Goal: Complete application form

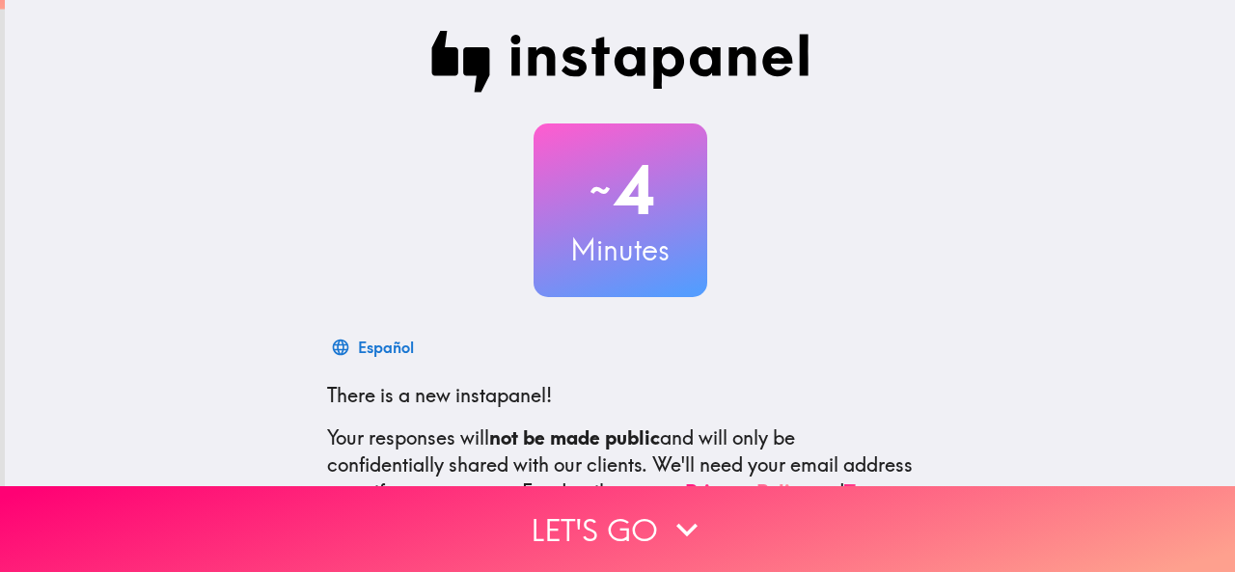
scroll to position [230, 0]
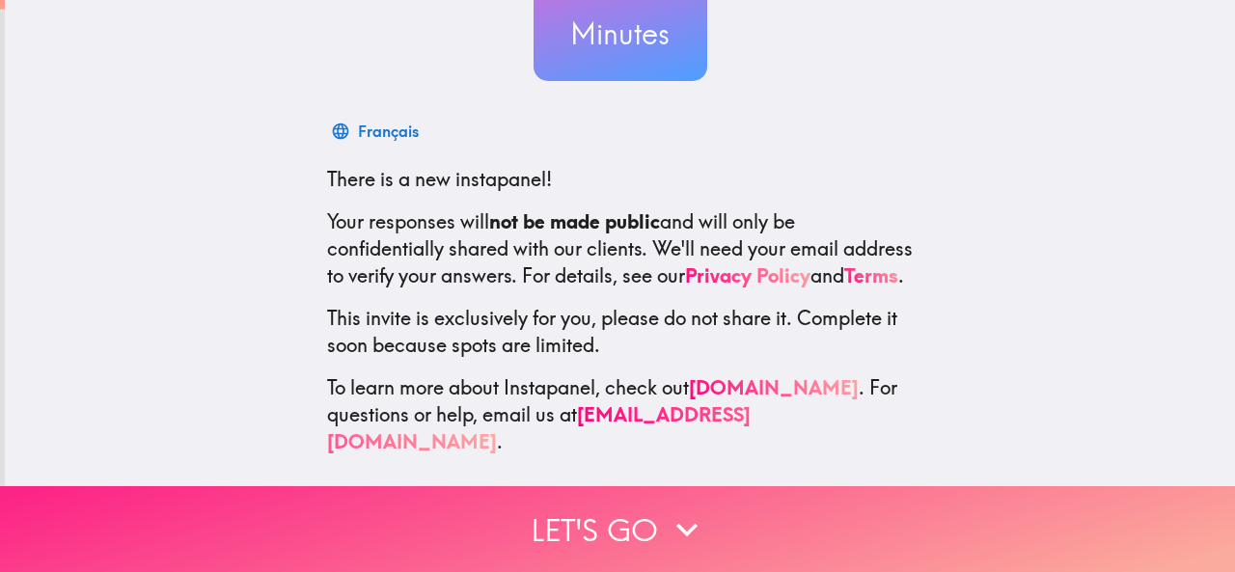
click at [579, 509] on button "Let's go" at bounding box center [617, 529] width 1235 height 86
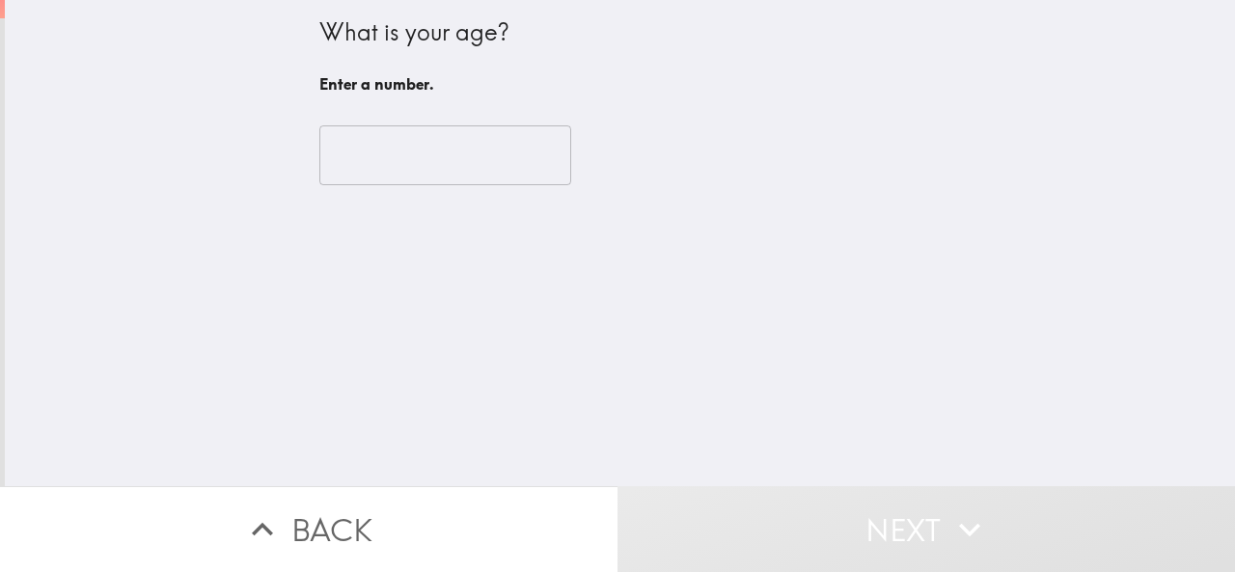
click at [441, 175] on input "number" at bounding box center [445, 155] width 252 height 60
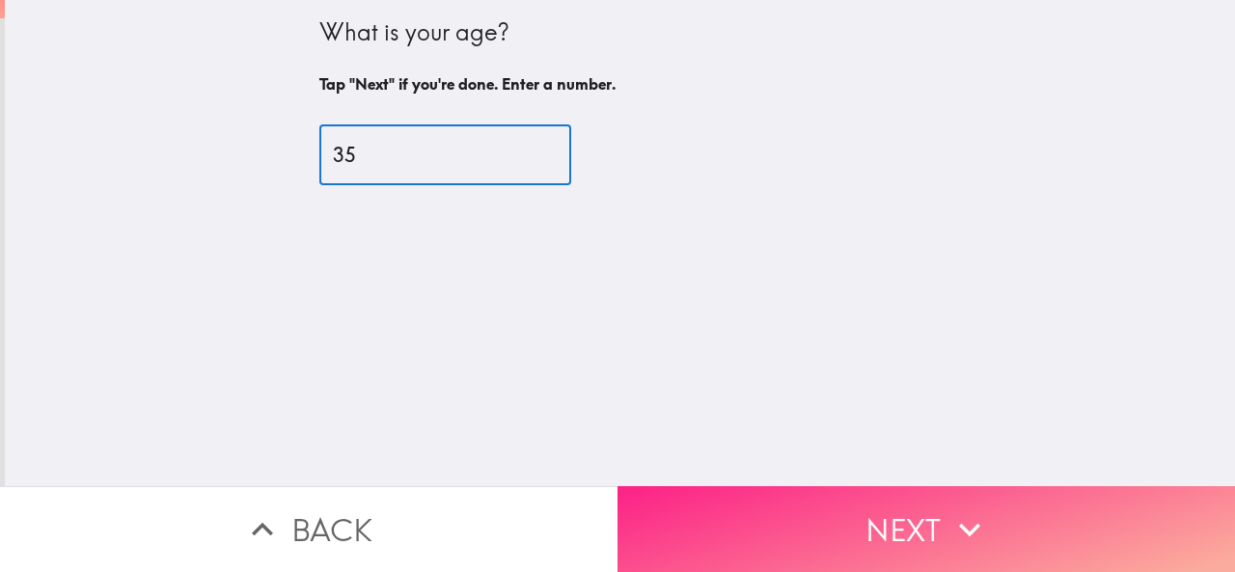
type input "35"
click at [753, 545] on button "Next" at bounding box center [927, 529] width 618 height 86
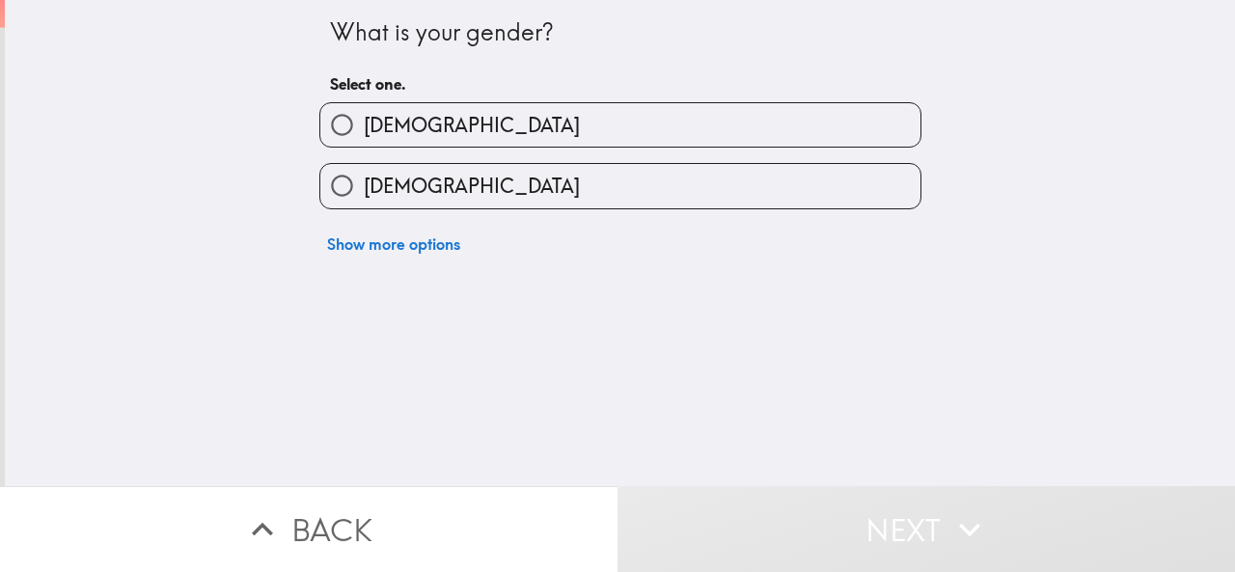
click at [407, 132] on label "[DEMOGRAPHIC_DATA]" at bounding box center [620, 124] width 600 height 43
click at [364, 132] on input "[DEMOGRAPHIC_DATA]" at bounding box center [341, 124] width 43 height 43
radio input "true"
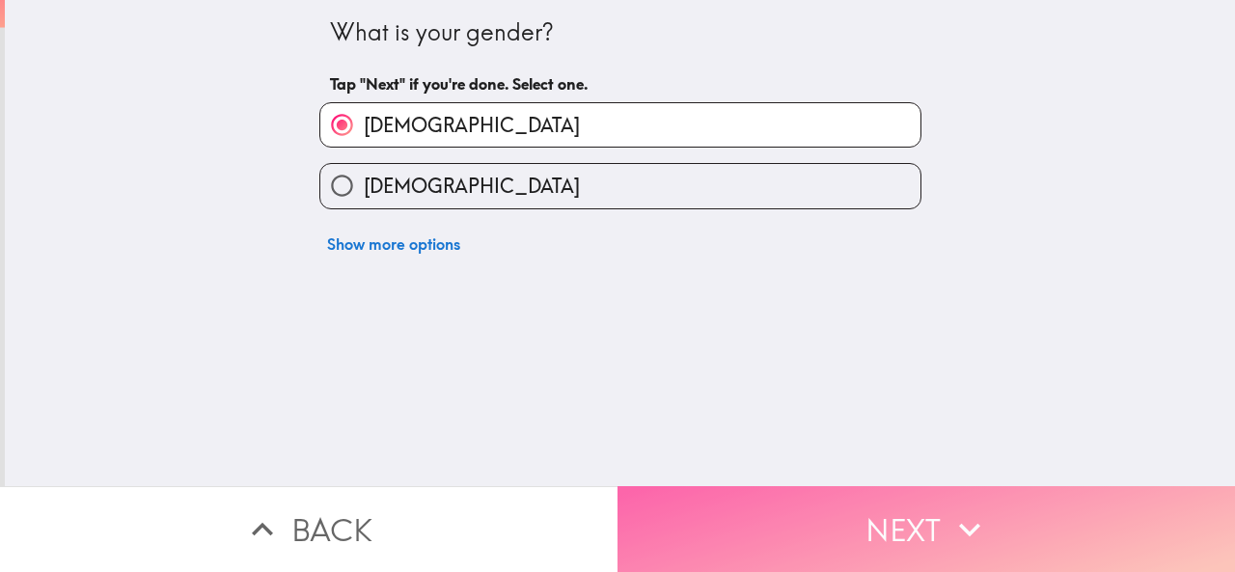
click at [702, 522] on button "Next" at bounding box center [927, 529] width 618 height 86
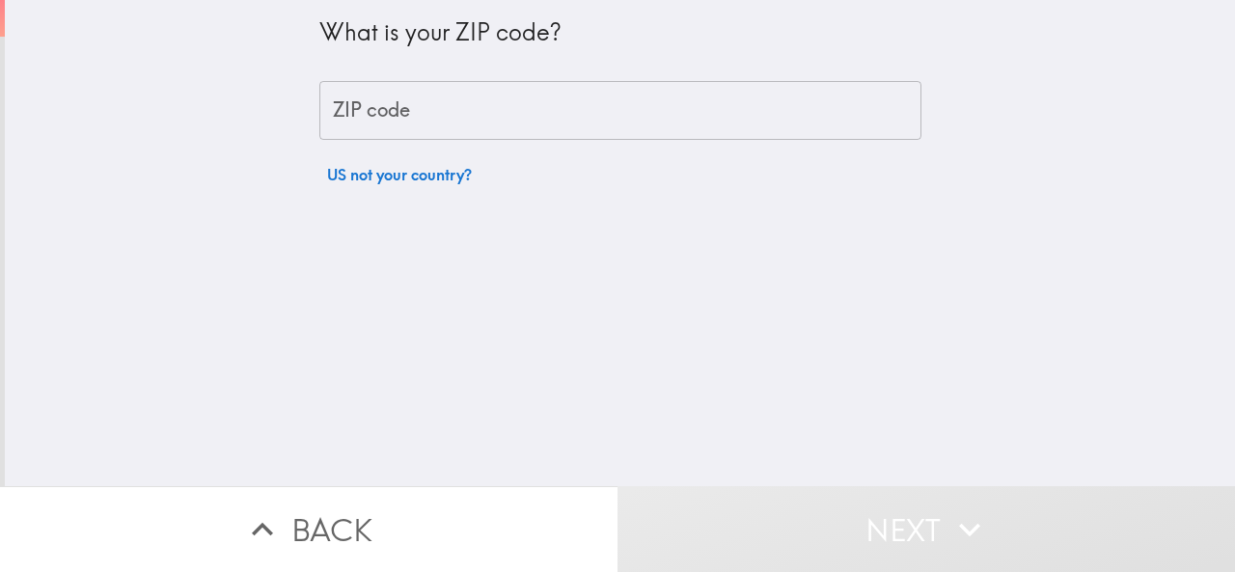
click at [383, 117] on input "ZIP code" at bounding box center [620, 111] width 602 height 60
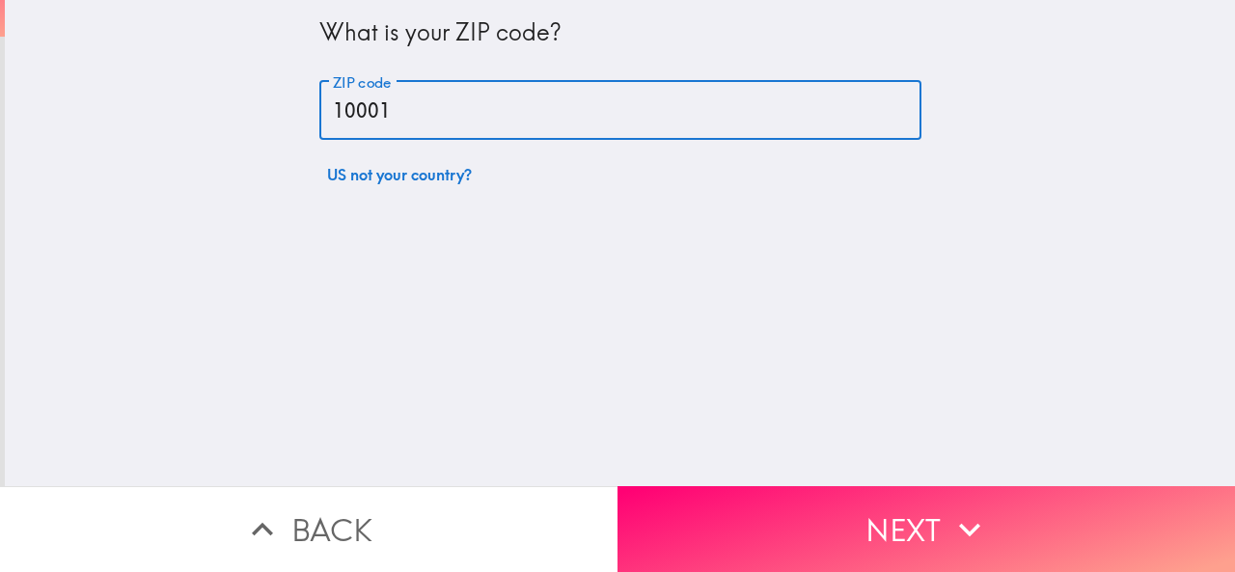
type input "10001"
click at [821, 462] on div "What is your ZIP code? ZIP code 10001 ZIP code US not your country?" at bounding box center [620, 243] width 1231 height 486
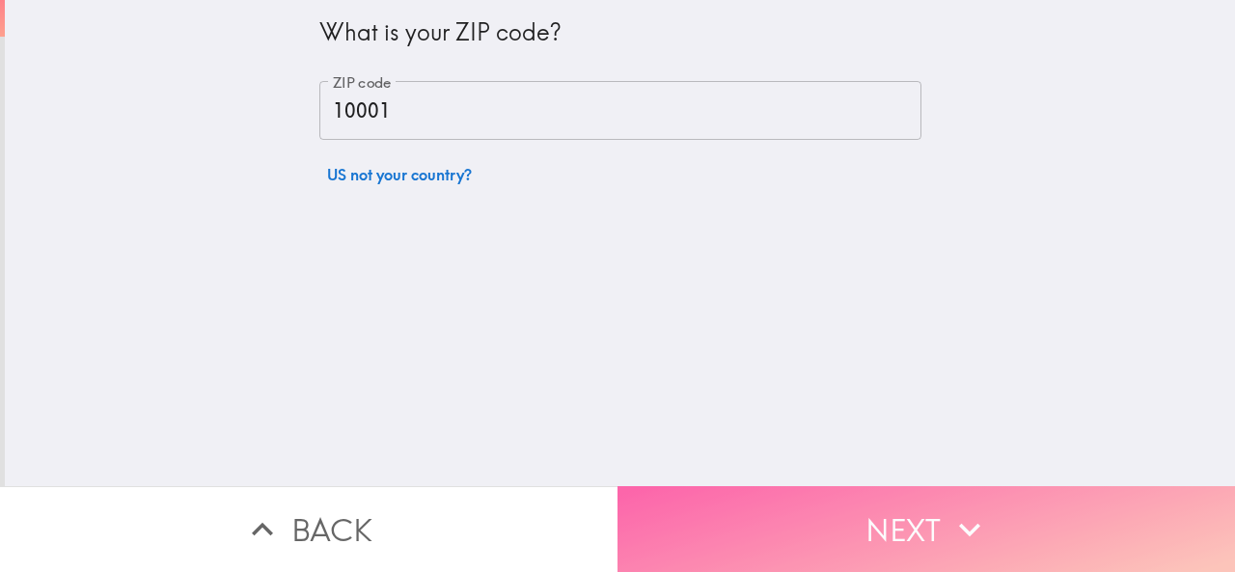
click at [819, 486] on button "Next" at bounding box center [927, 529] width 618 height 86
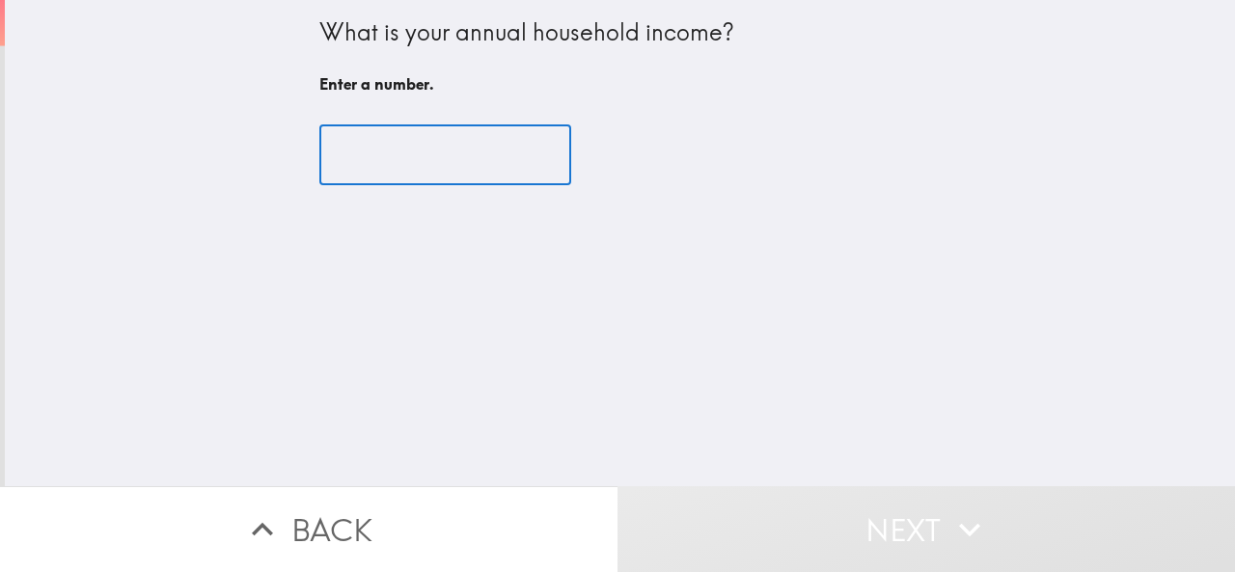
click at [446, 153] on input "number" at bounding box center [445, 155] width 252 height 60
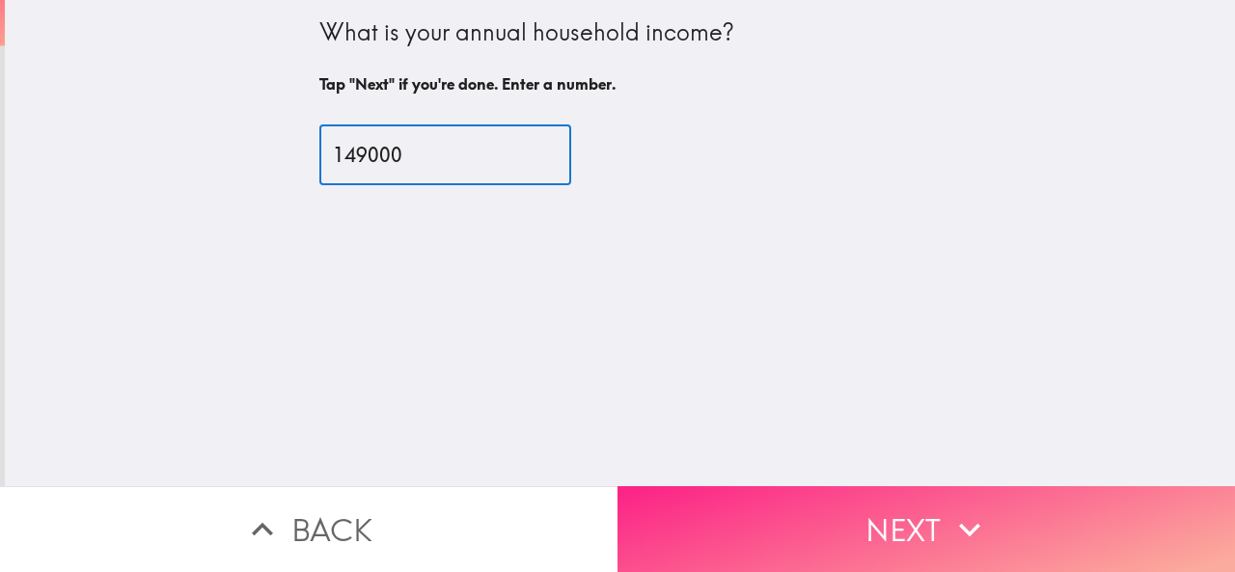
scroll to position [0, 1]
type input "149000"
click at [714, 512] on button "Next" at bounding box center [927, 529] width 618 height 86
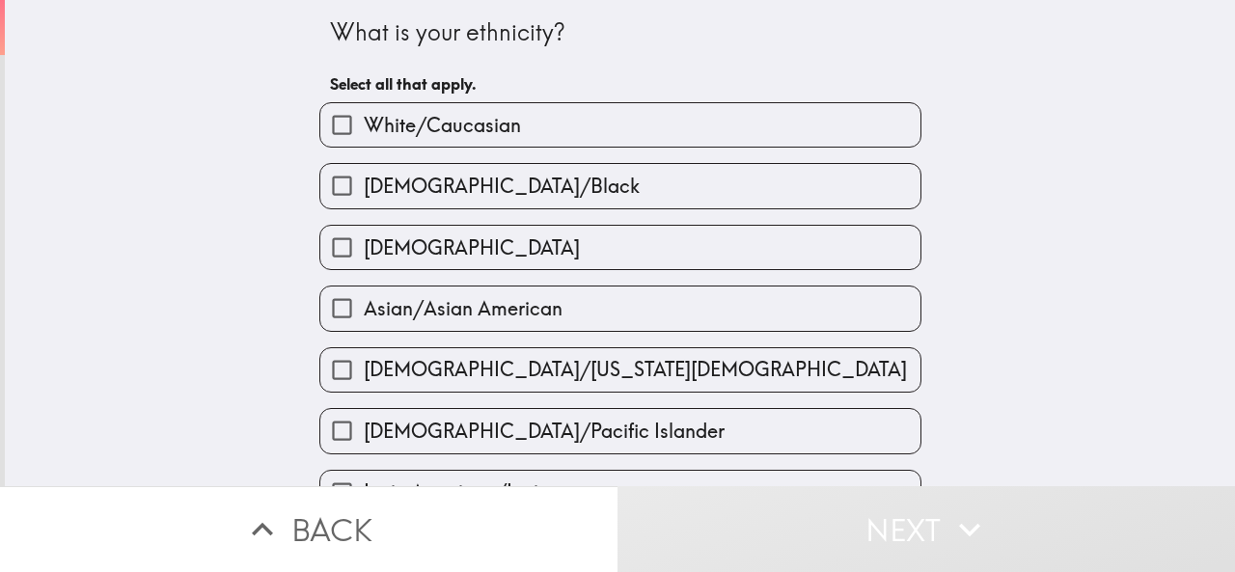
click at [452, 116] on span "White/Caucasian" at bounding box center [442, 125] width 157 height 27
click at [364, 116] on input "White/Caucasian" at bounding box center [341, 124] width 43 height 43
checkbox input "true"
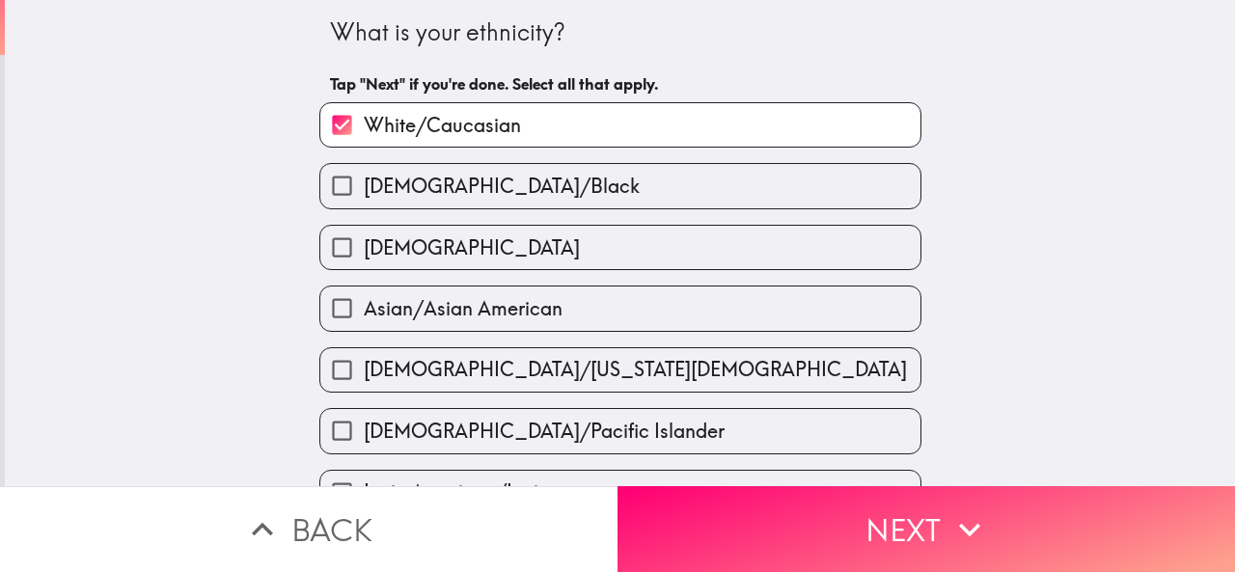
click at [398, 247] on span "[DEMOGRAPHIC_DATA]" at bounding box center [472, 248] width 216 height 27
click at [364, 247] on input "[DEMOGRAPHIC_DATA]" at bounding box center [341, 247] width 43 height 43
checkbox input "true"
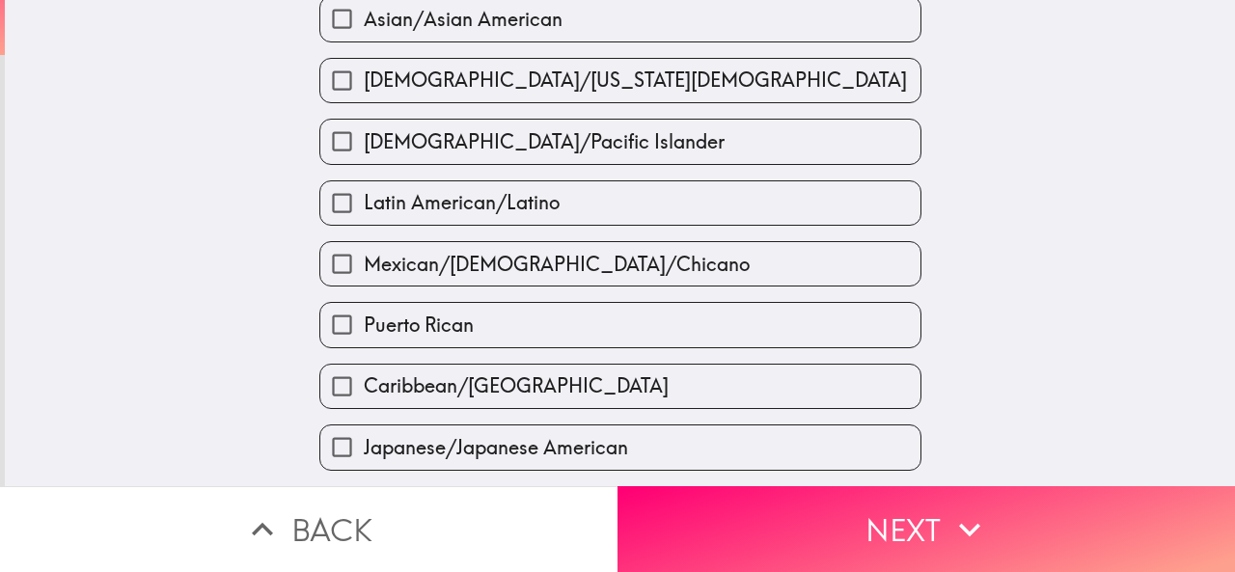
scroll to position [386, 0]
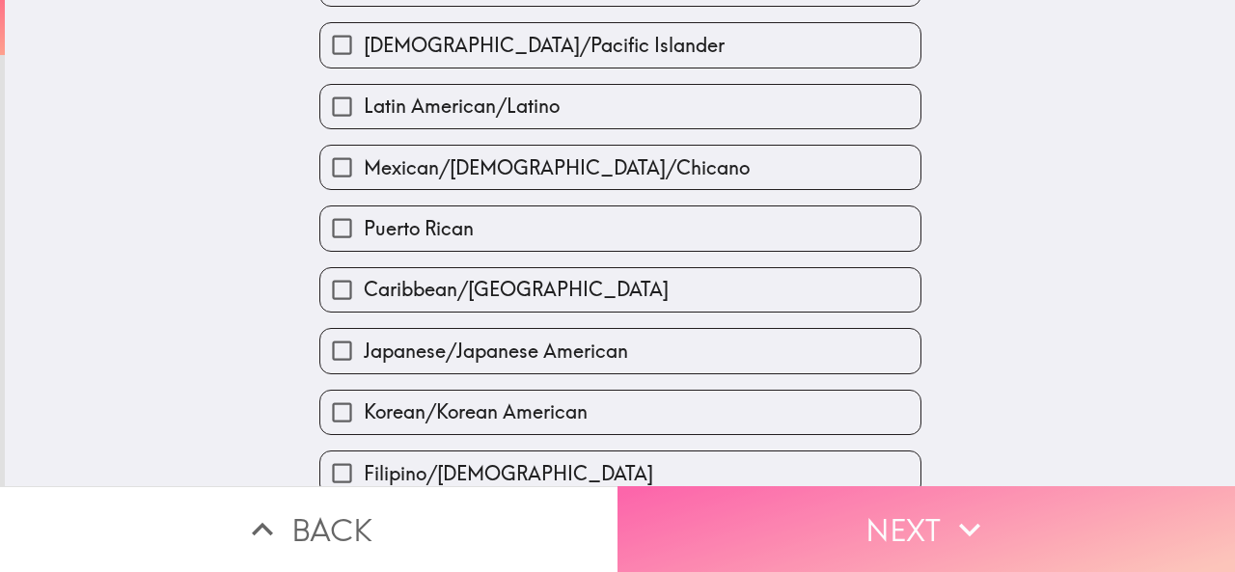
click at [702, 499] on button "Next" at bounding box center [927, 529] width 618 height 86
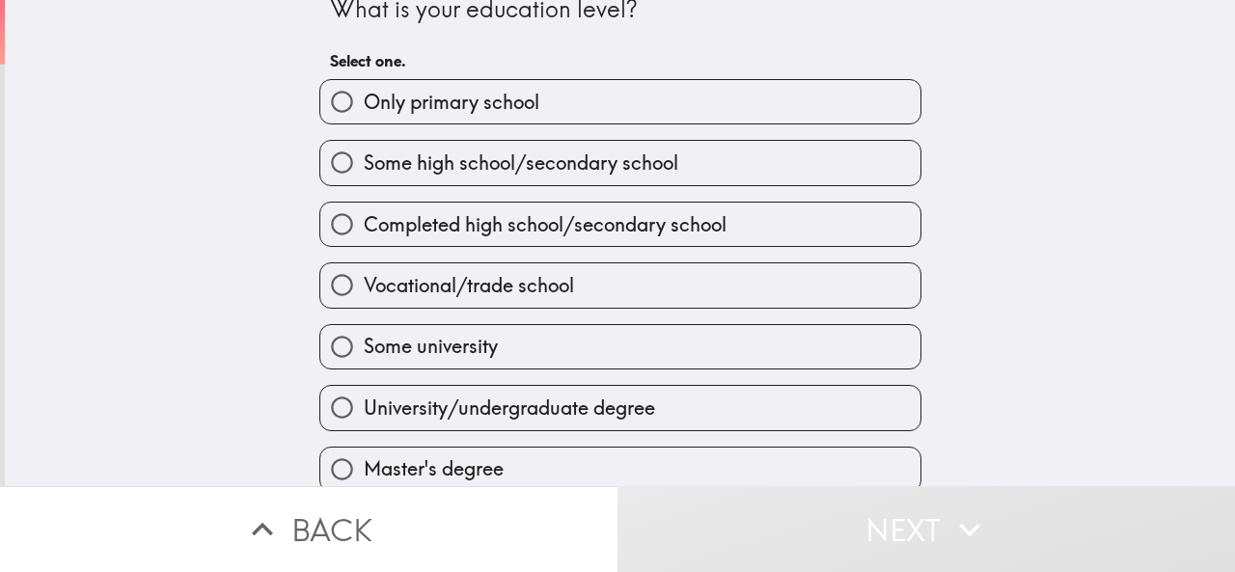
scroll to position [109, 0]
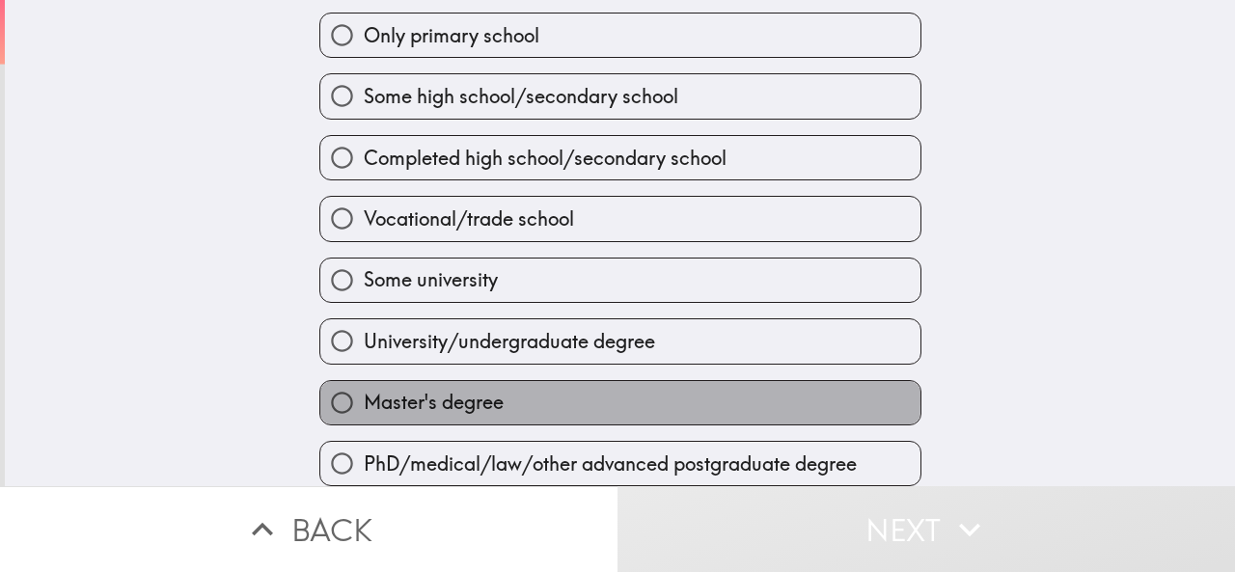
click at [450, 389] on span "Master's degree" at bounding box center [434, 402] width 140 height 27
click at [364, 385] on input "Master's degree" at bounding box center [341, 402] width 43 height 43
radio input "true"
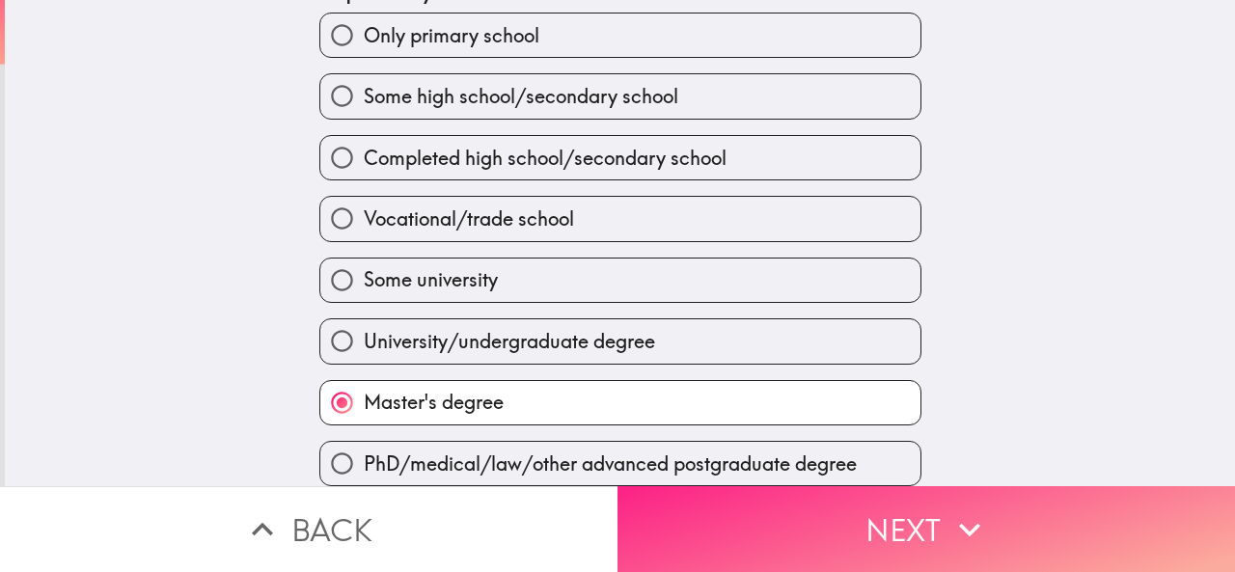
click at [668, 508] on button "Next" at bounding box center [927, 529] width 618 height 86
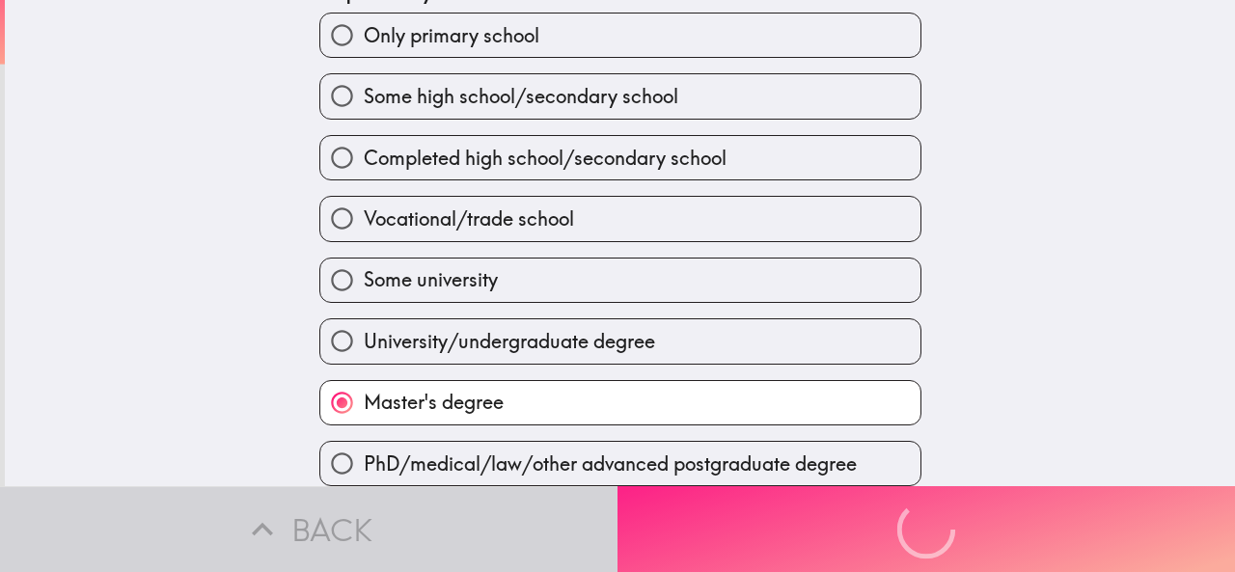
scroll to position [0, 0]
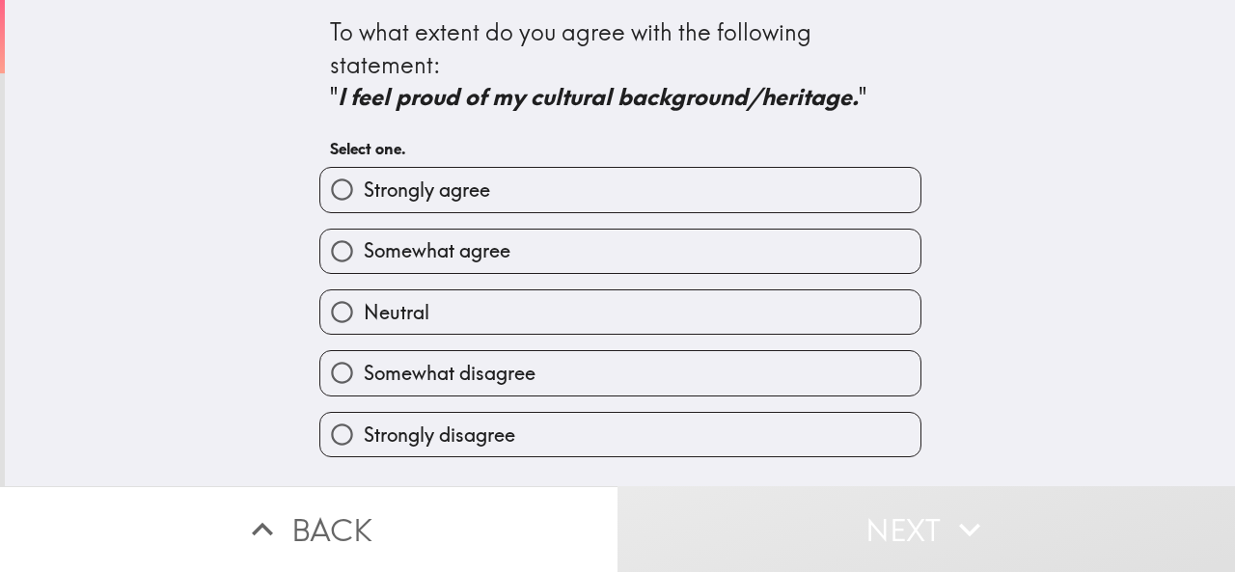
click at [396, 242] on span "Somewhat agree" at bounding box center [437, 250] width 147 height 27
click at [364, 242] on input "Somewhat agree" at bounding box center [341, 251] width 43 height 43
radio input "true"
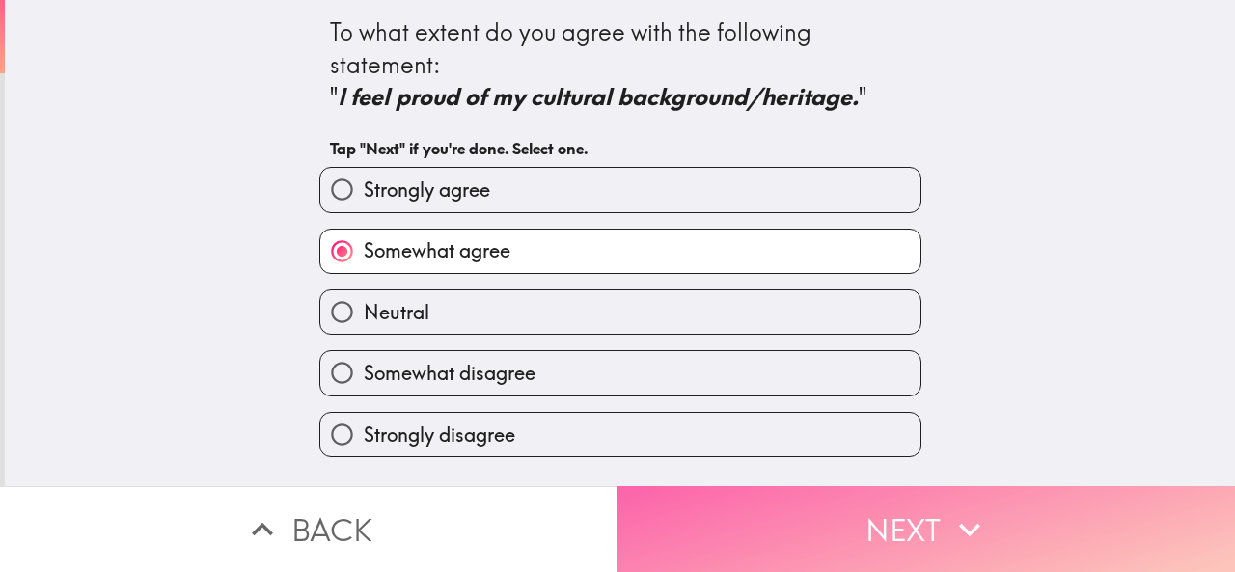
click at [641, 498] on button "Next" at bounding box center [927, 529] width 618 height 86
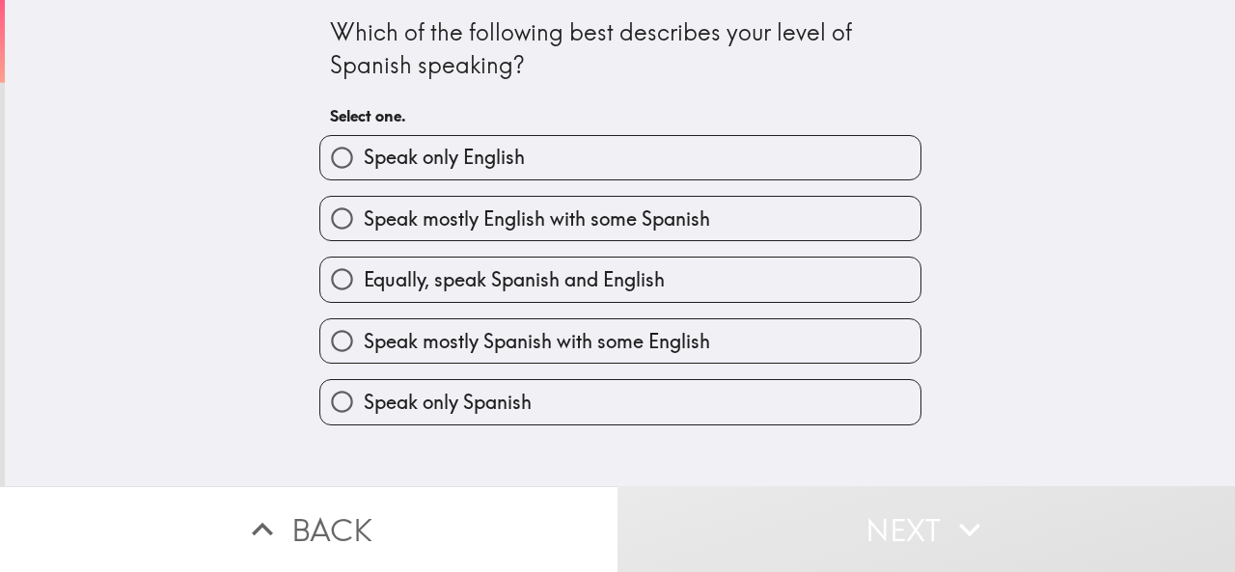
click at [513, 291] on span "Equally, speak Spanish and English" at bounding box center [514, 279] width 301 height 27
click at [364, 291] on input "Equally, speak Spanish and English" at bounding box center [341, 279] width 43 height 43
radio input "true"
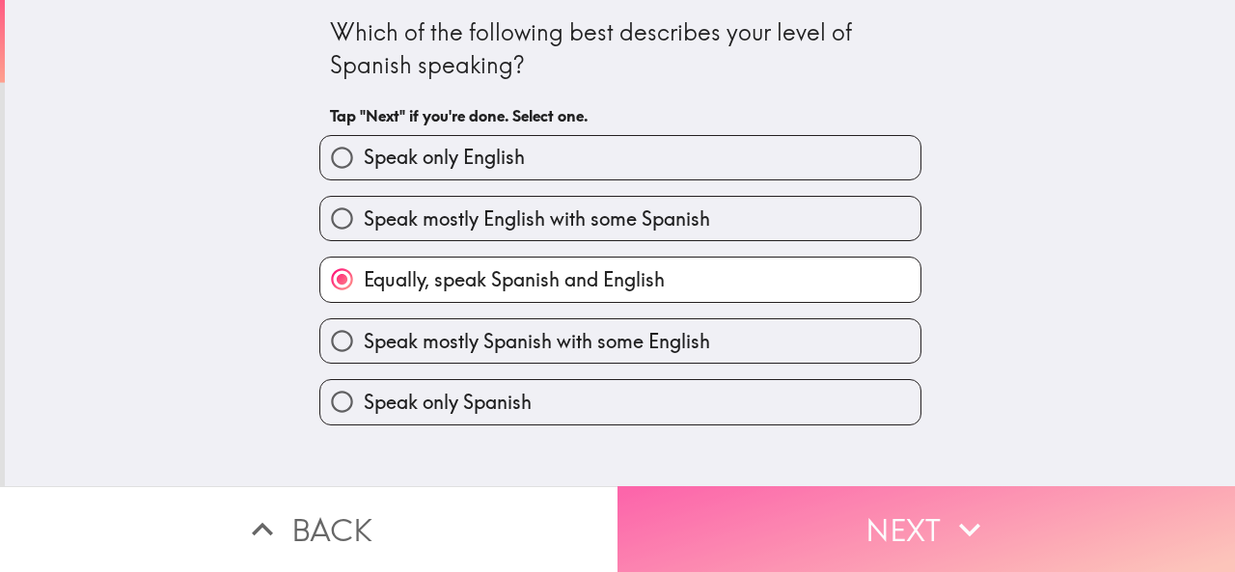
click at [676, 499] on button "Next" at bounding box center [927, 529] width 618 height 86
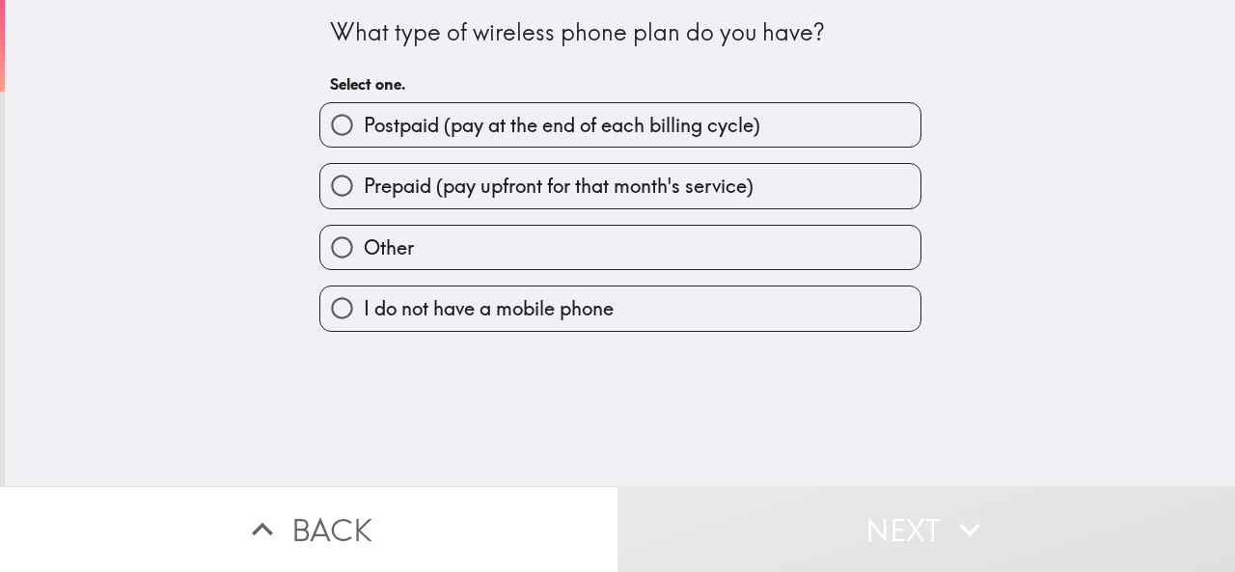
click at [496, 191] on span "Prepaid (pay upfront for that month's service)" at bounding box center [559, 186] width 390 height 27
click at [364, 191] on input "Prepaid (pay upfront for that month's service)" at bounding box center [341, 185] width 43 height 43
radio input "true"
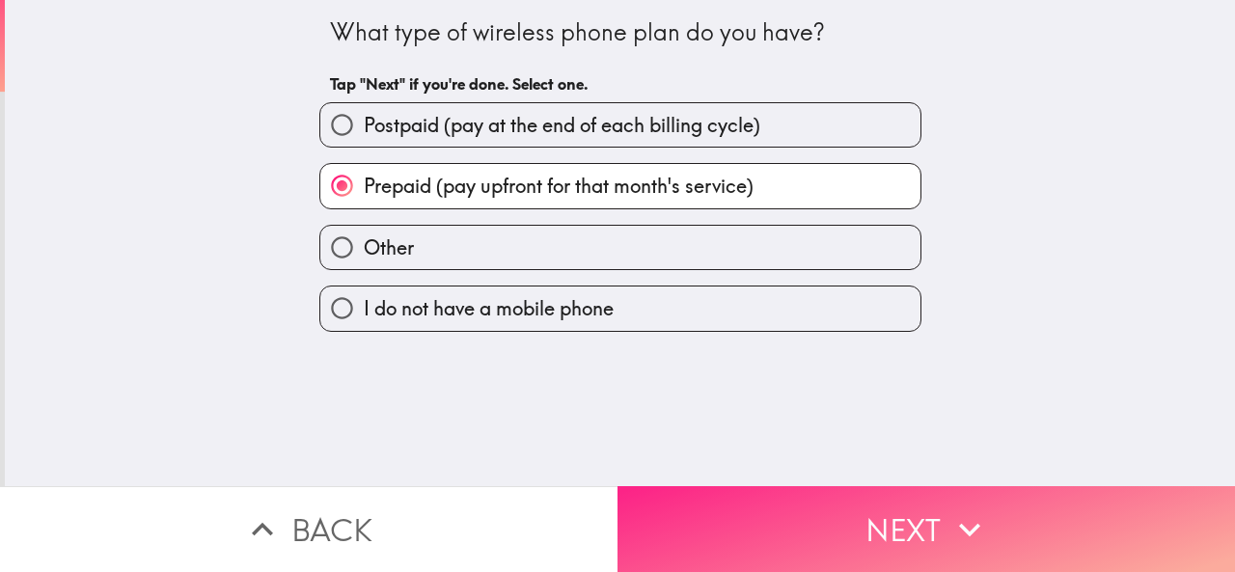
click at [669, 497] on button "Next" at bounding box center [927, 529] width 618 height 86
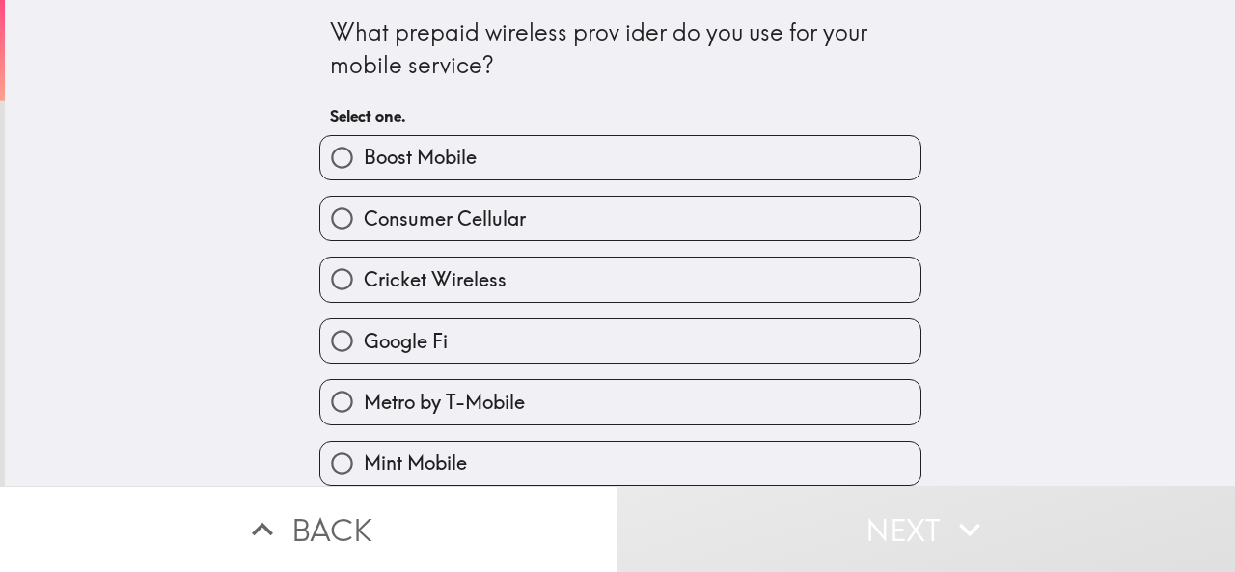
scroll to position [193, 0]
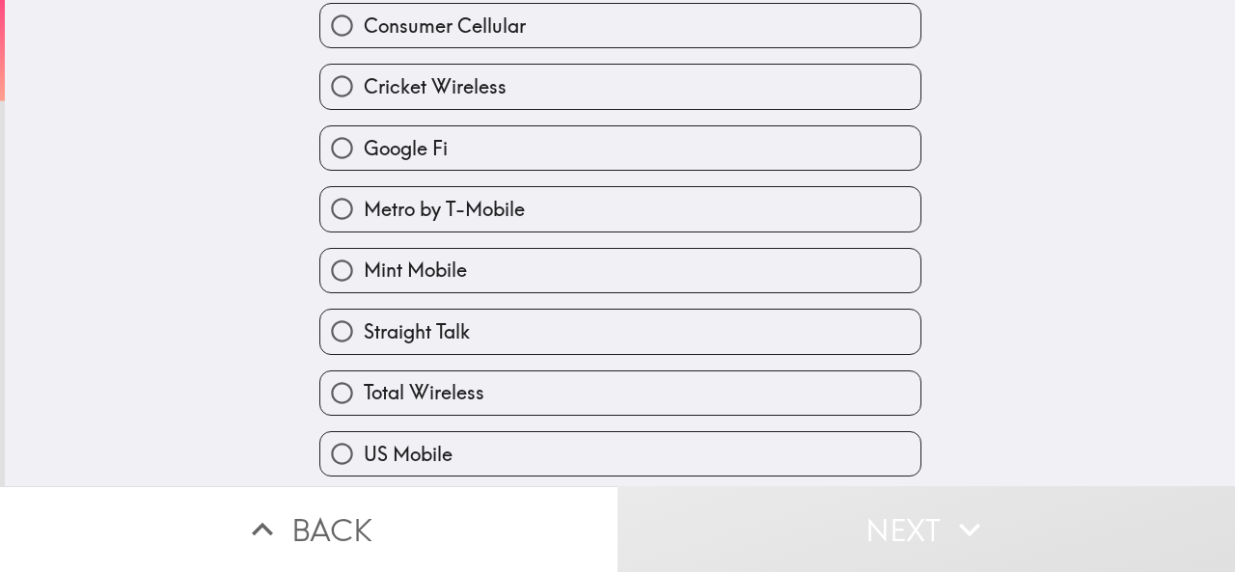
click at [441, 165] on label "Google Fi" at bounding box center [620, 147] width 600 height 43
click at [364, 165] on input "Google Fi" at bounding box center [341, 147] width 43 height 43
radio input "true"
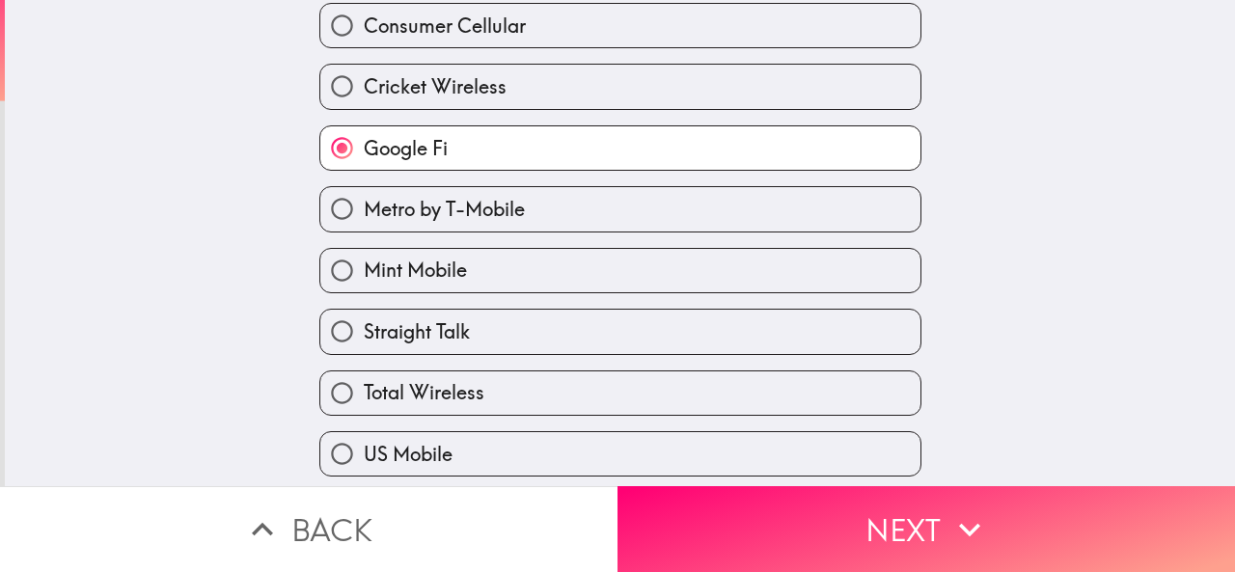
scroll to position [389, 0]
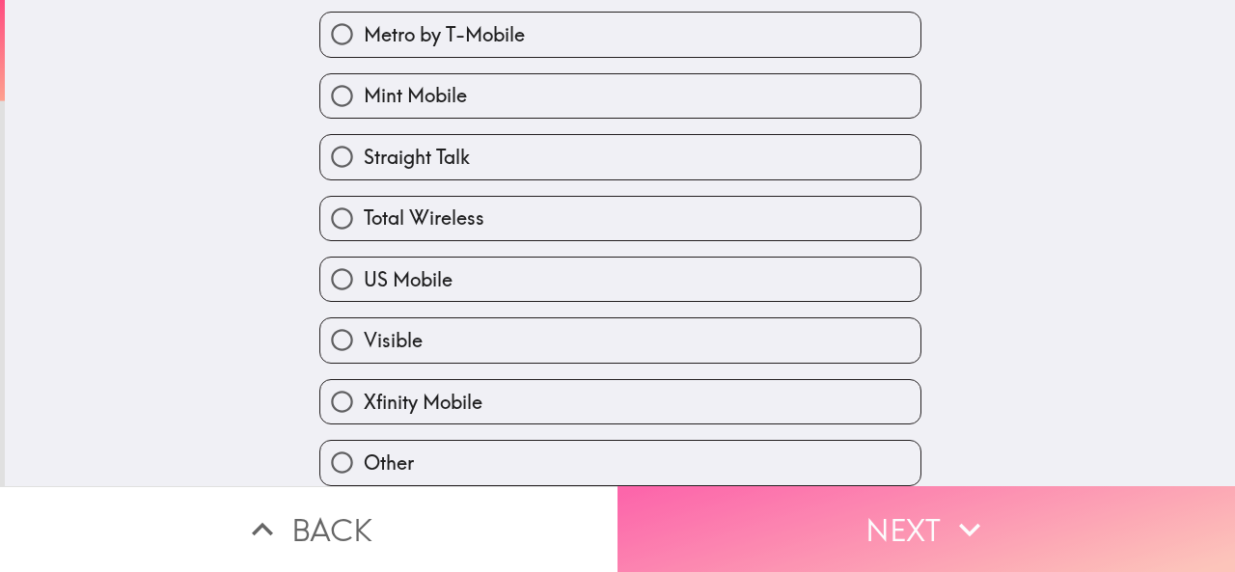
click at [645, 514] on button "Next" at bounding box center [927, 529] width 618 height 86
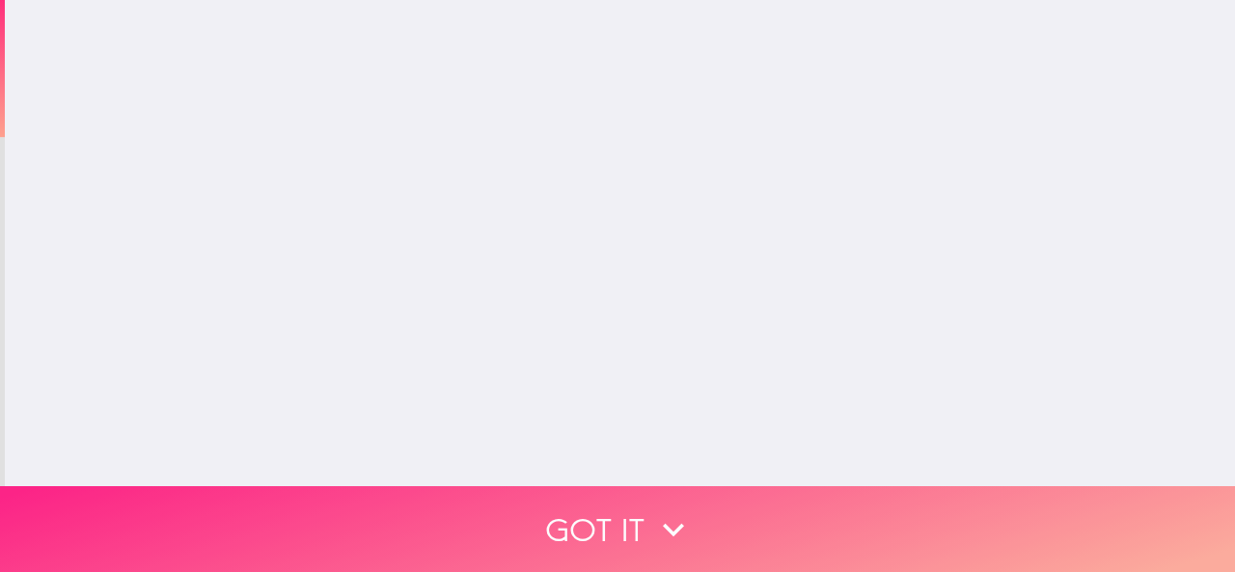
scroll to position [0, 0]
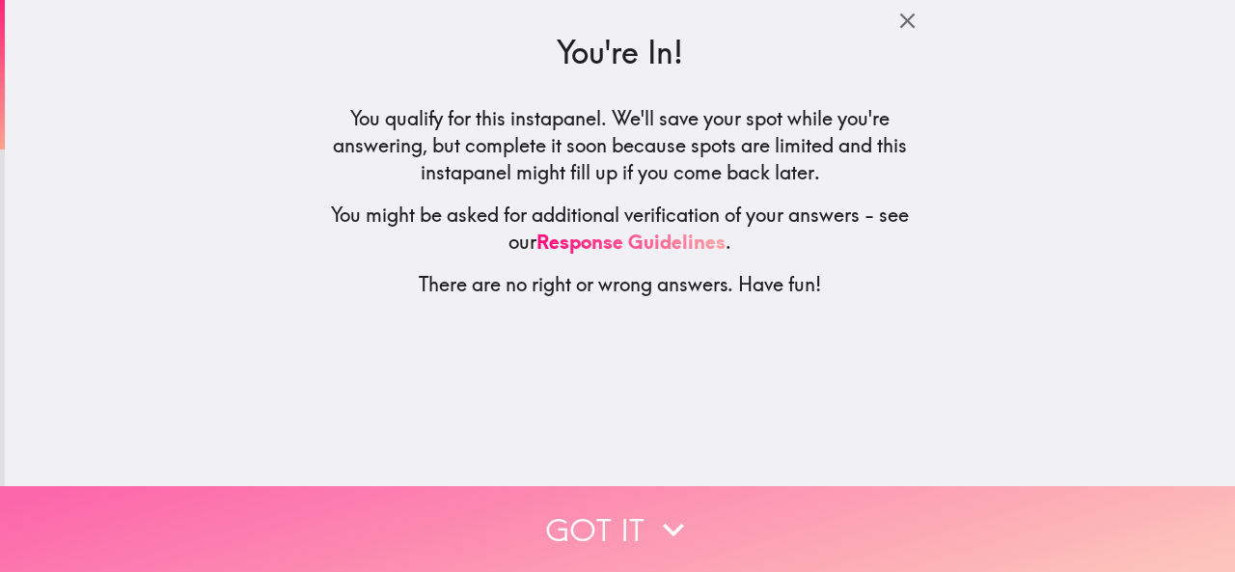
click at [524, 514] on button "Got it" at bounding box center [617, 529] width 1235 height 86
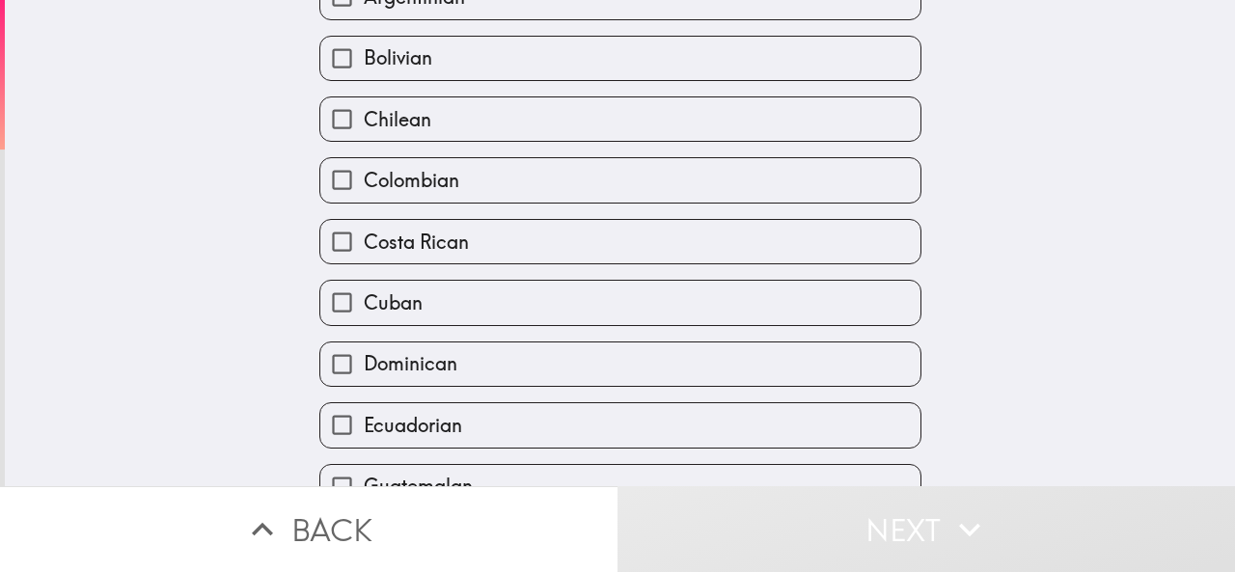
scroll to position [386, 0]
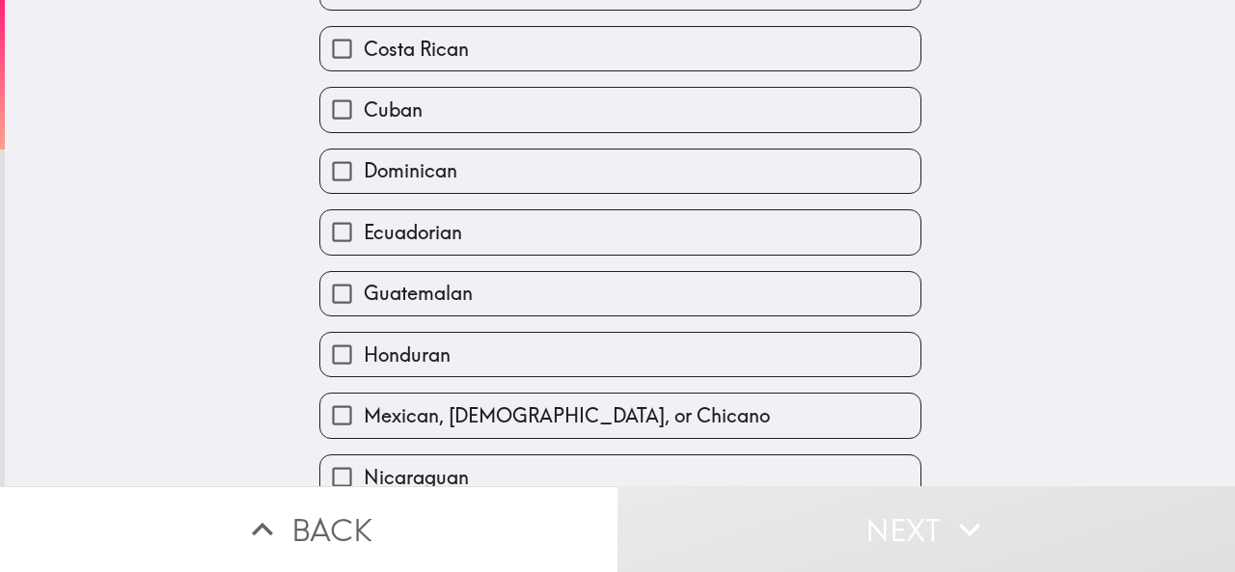
click at [387, 402] on span "Mexican, [DEMOGRAPHIC_DATA], or Chicano" at bounding box center [567, 415] width 406 height 27
click at [364, 398] on input "Mexican, [DEMOGRAPHIC_DATA], or Chicano" at bounding box center [341, 415] width 43 height 43
checkbox input "true"
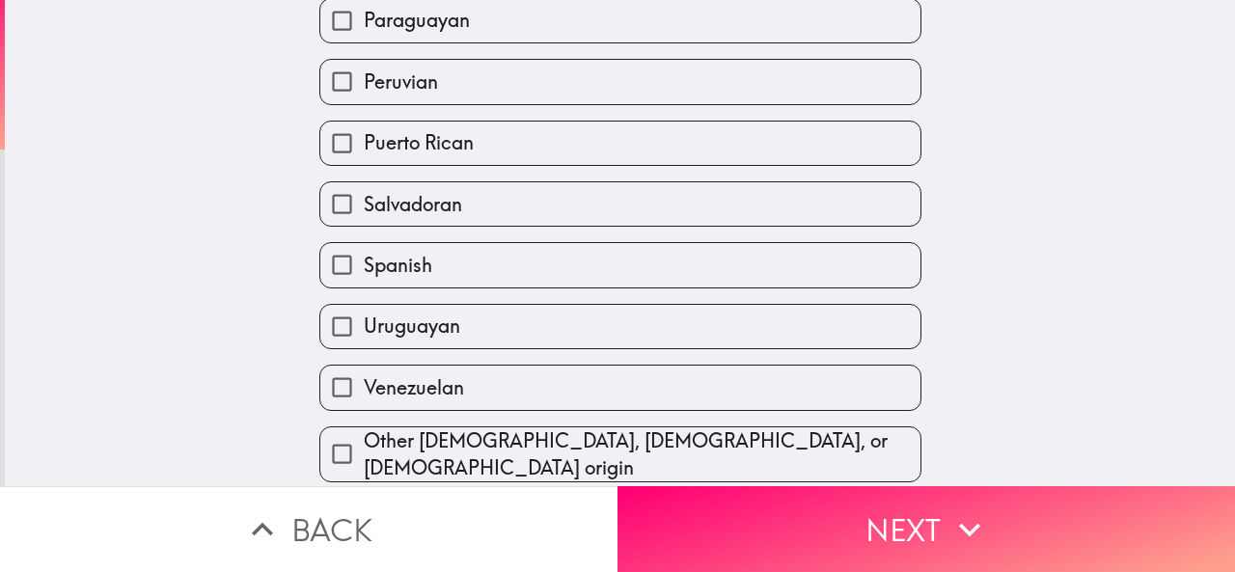
scroll to position [1008, 0]
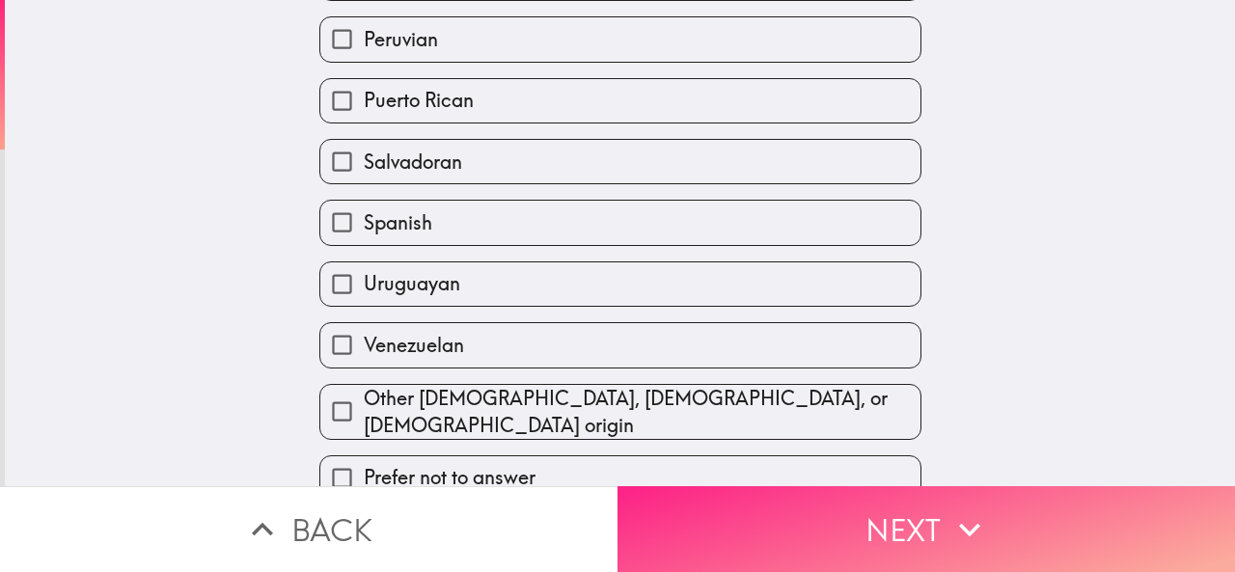
click at [698, 505] on button "Next" at bounding box center [927, 529] width 618 height 86
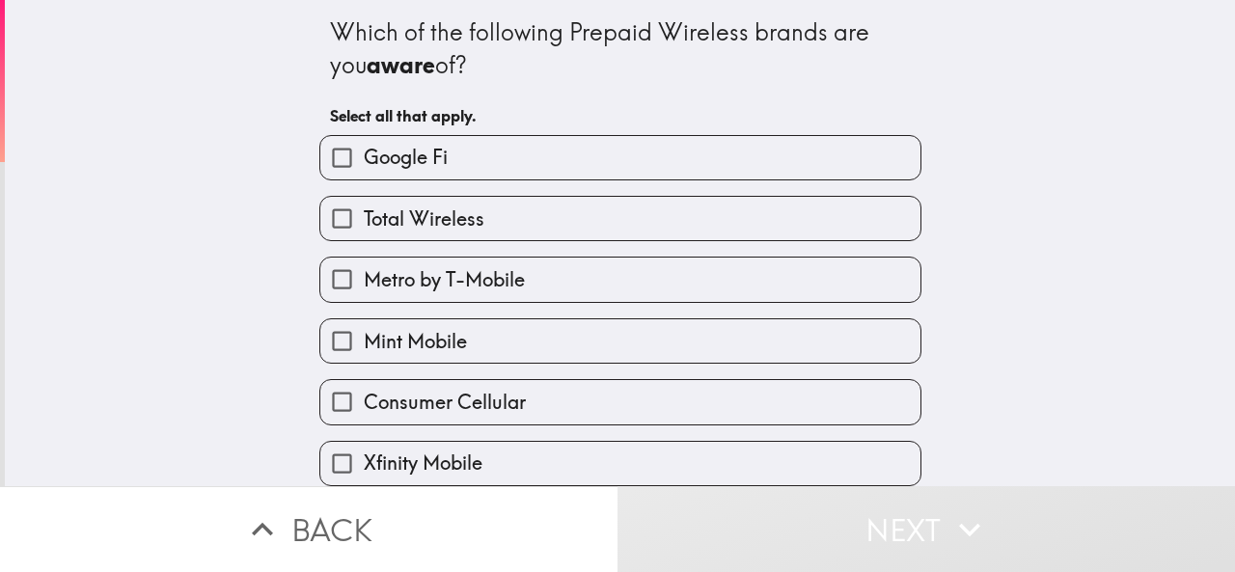
click at [454, 167] on label "Google Fi" at bounding box center [620, 157] width 600 height 43
click at [364, 167] on input "Google Fi" at bounding box center [341, 157] width 43 height 43
checkbox input "true"
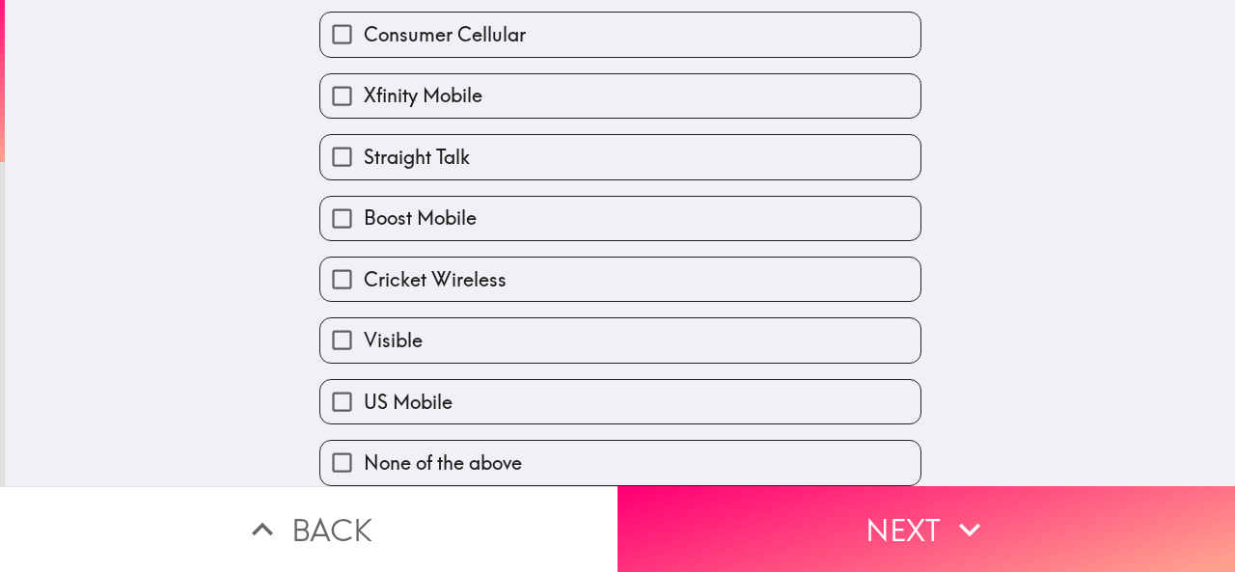
scroll to position [389, 0]
click at [427, 144] on span "Straight Talk" at bounding box center [417, 157] width 106 height 27
click at [364, 135] on input "Straight Talk" at bounding box center [341, 156] width 43 height 43
checkbox input "true"
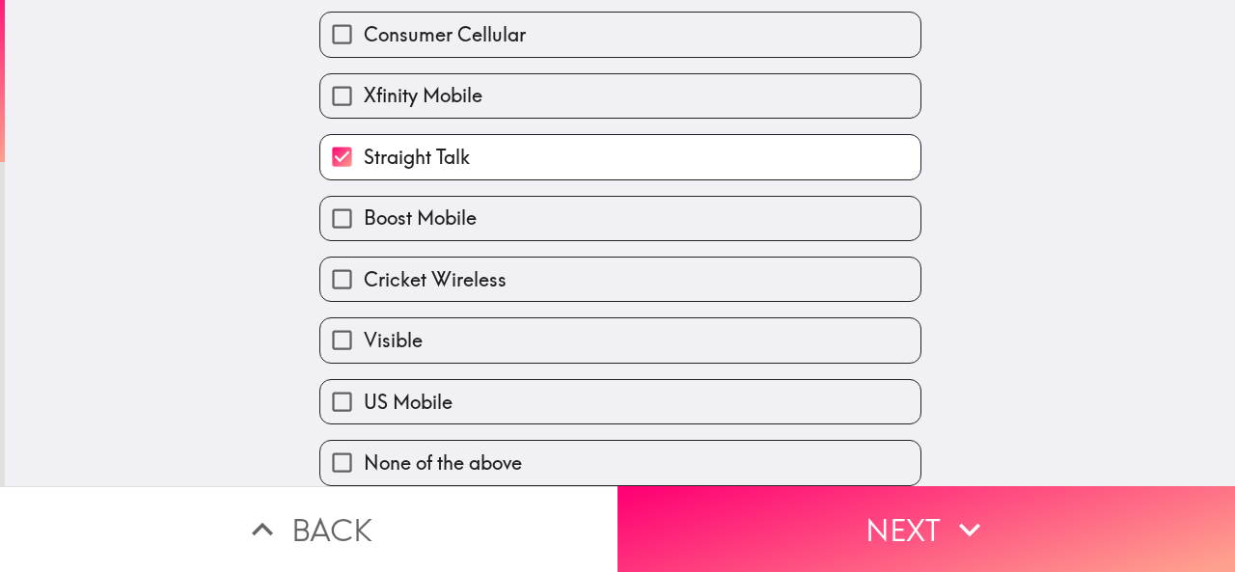
click at [436, 380] on label "US Mobile" at bounding box center [620, 401] width 600 height 43
click at [364, 380] on input "US Mobile" at bounding box center [341, 401] width 43 height 43
checkbox input "true"
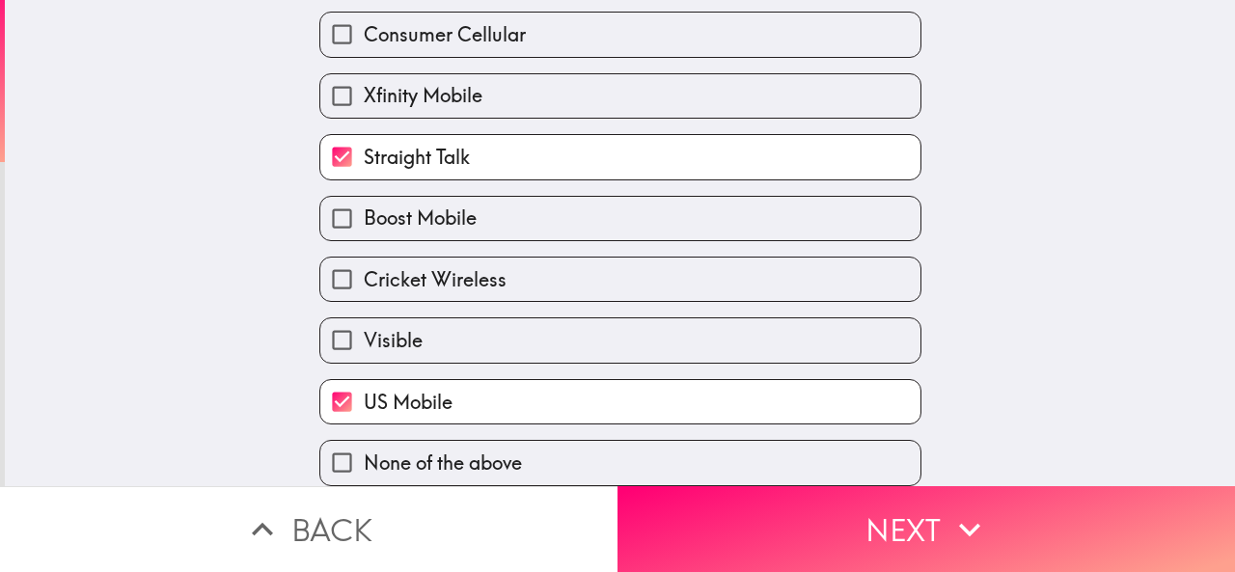
scroll to position [99, 0]
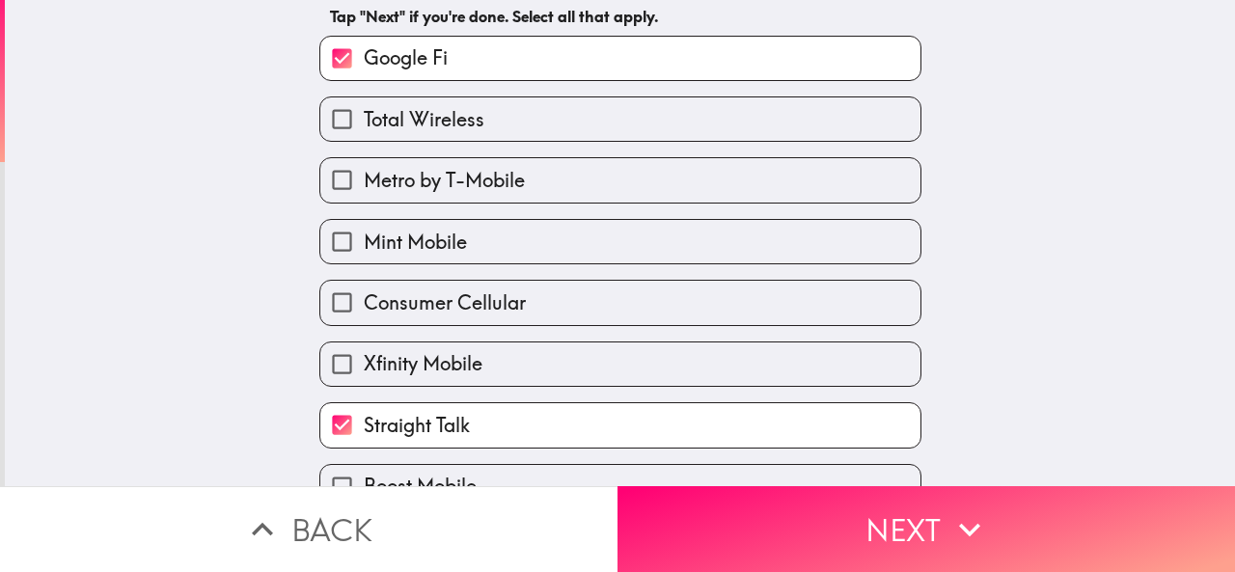
click at [425, 232] on span "Mint Mobile" at bounding box center [415, 242] width 103 height 27
click at [364, 232] on input "Mint Mobile" at bounding box center [341, 241] width 43 height 43
checkbox input "true"
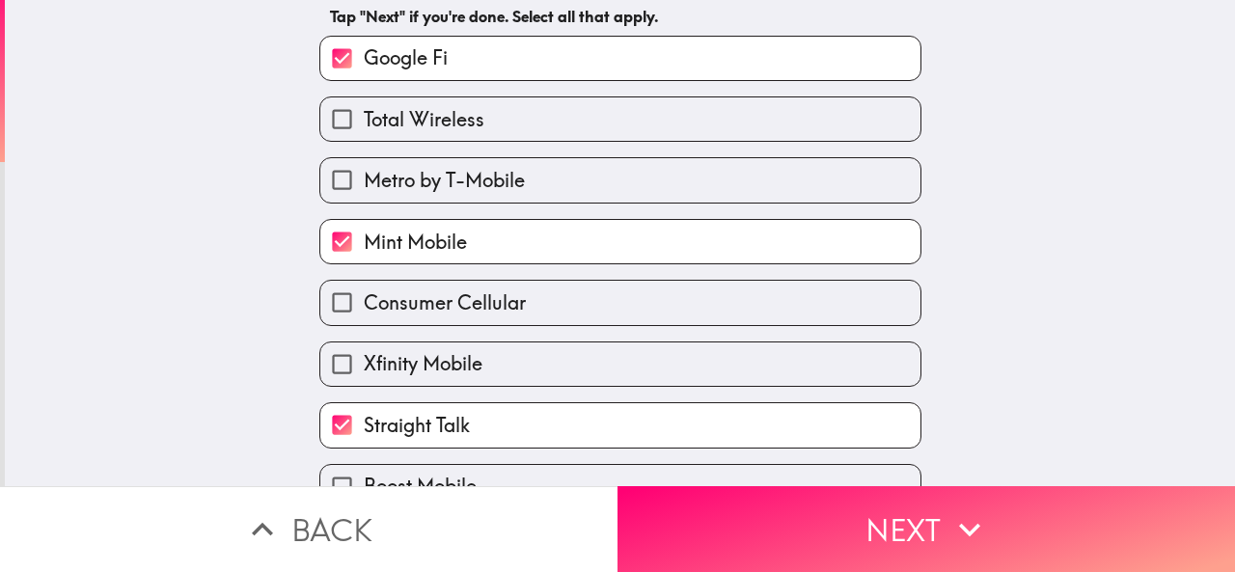
click at [457, 385] on label "Xfinity Mobile" at bounding box center [620, 364] width 600 height 43
click at [364, 385] on input "Xfinity Mobile" at bounding box center [341, 364] width 43 height 43
checkbox input "true"
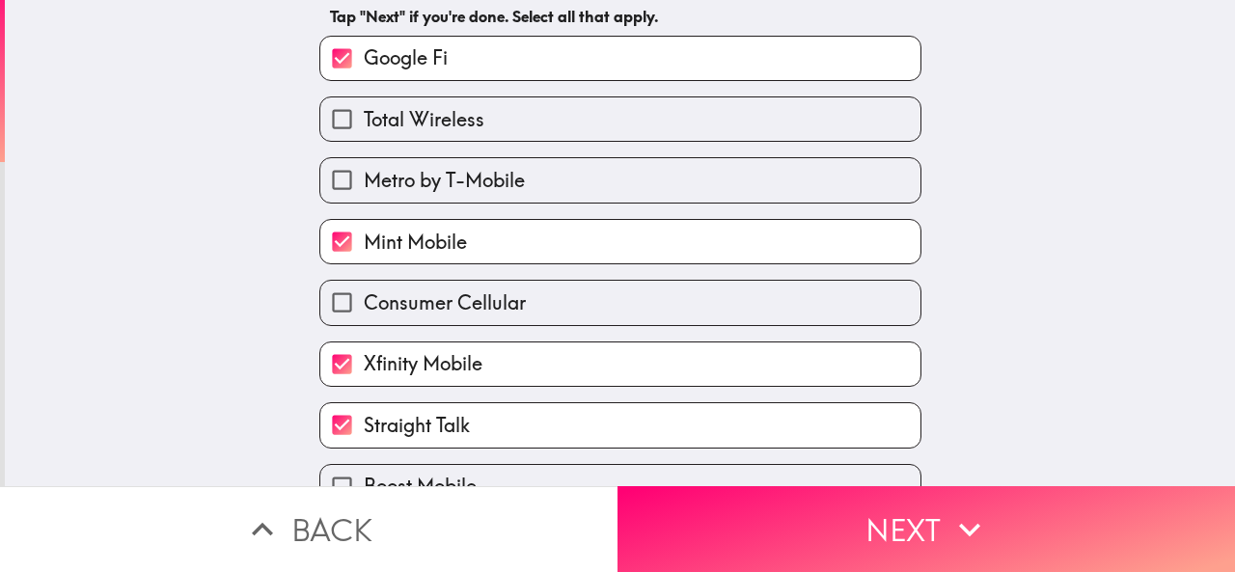
scroll to position [389, 0]
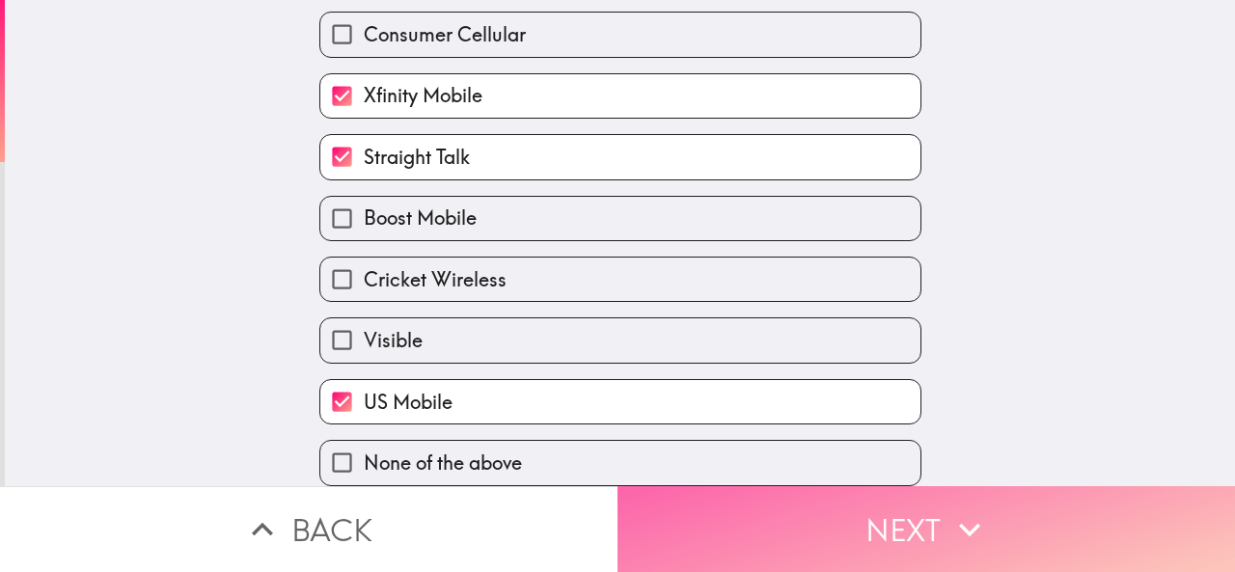
click at [681, 520] on button "Next" at bounding box center [927, 529] width 618 height 86
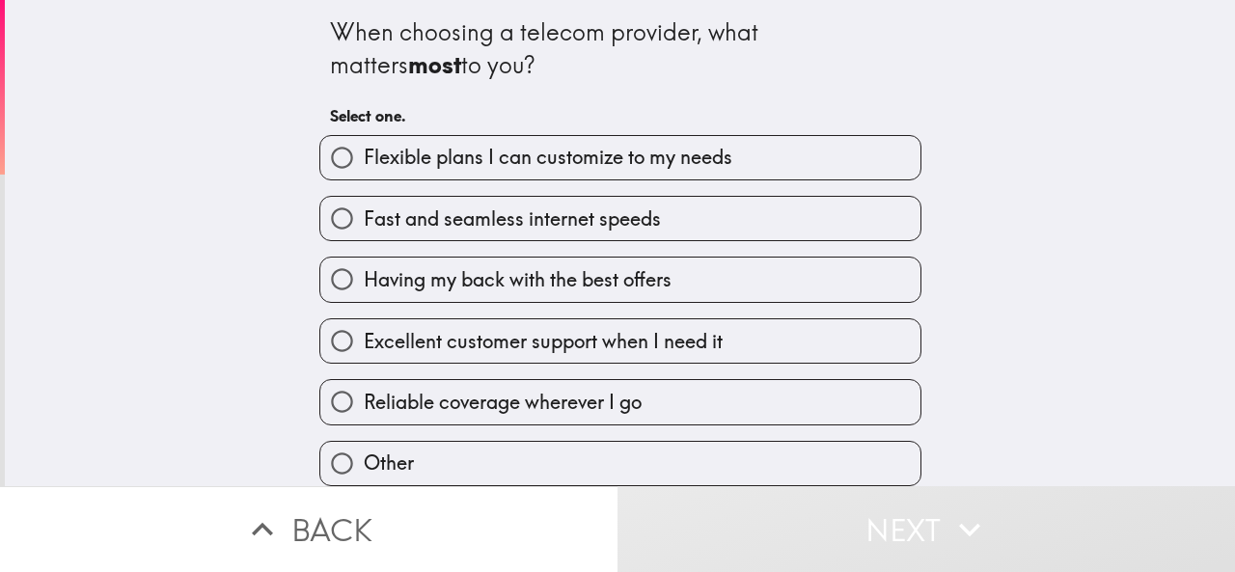
click at [477, 215] on span "Fast and seamless internet speeds" at bounding box center [512, 219] width 297 height 27
click at [364, 215] on input "Fast and seamless internet speeds" at bounding box center [341, 218] width 43 height 43
radio input "true"
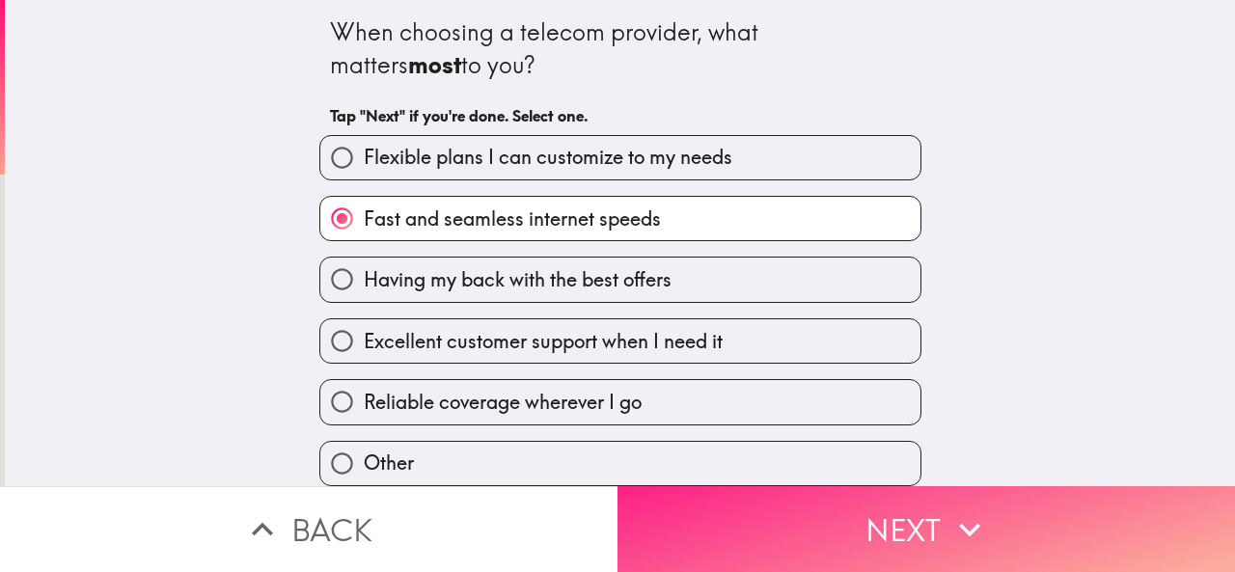
click at [697, 498] on button "Next" at bounding box center [927, 529] width 618 height 86
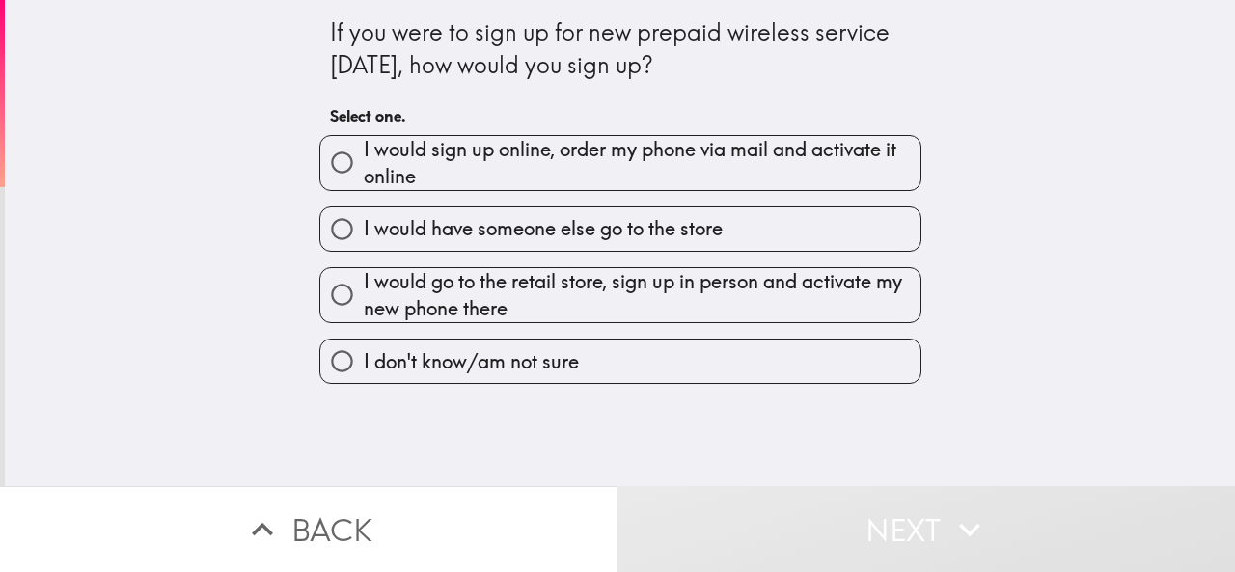
click at [501, 163] on span "I would sign up online, order my phone via mail and activate it online" at bounding box center [642, 163] width 557 height 54
click at [364, 163] on input "I would sign up online, order my phone via mail and activate it online" at bounding box center [341, 162] width 43 height 43
radio input "true"
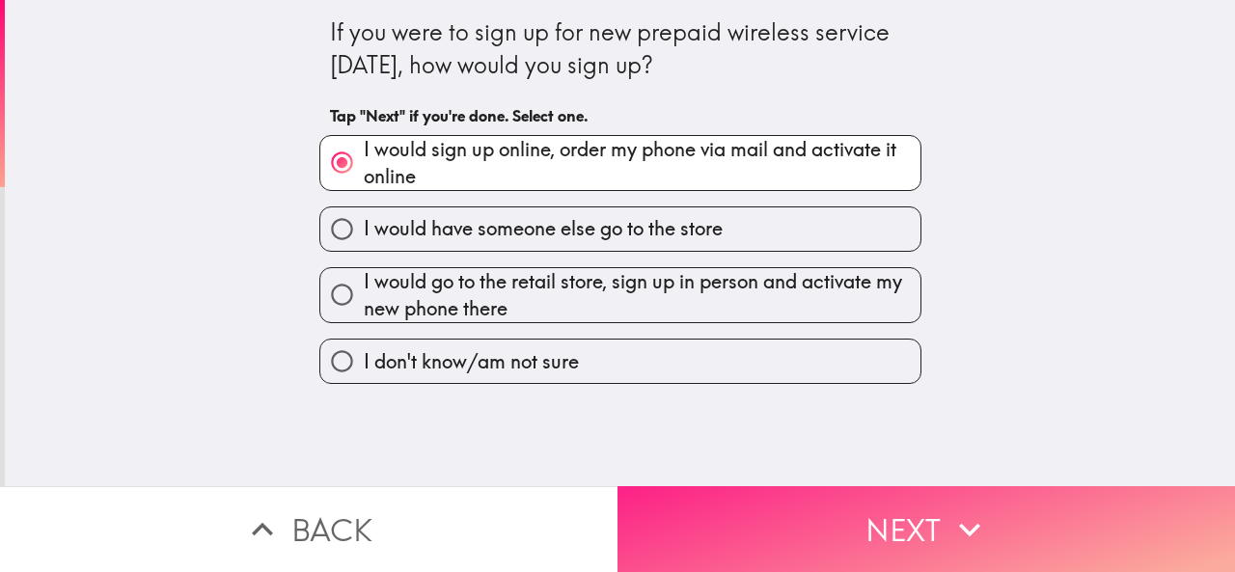
click at [678, 526] on button "Next" at bounding box center [927, 529] width 618 height 86
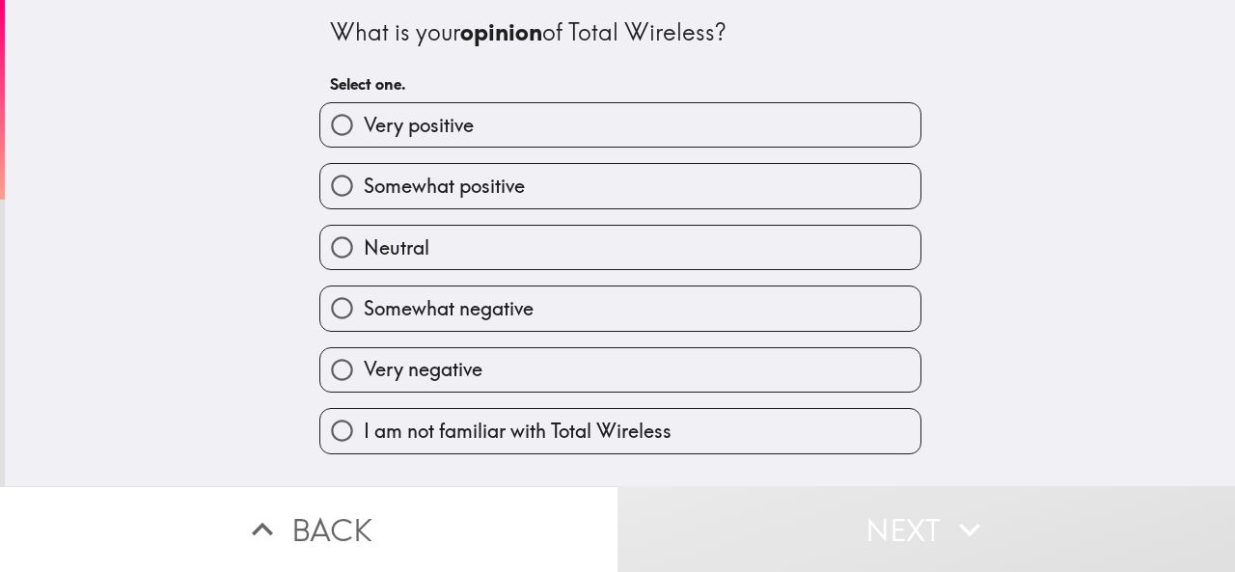
click at [459, 196] on span "Somewhat positive" at bounding box center [444, 186] width 161 height 27
click at [364, 196] on input "Somewhat positive" at bounding box center [341, 185] width 43 height 43
radio input "true"
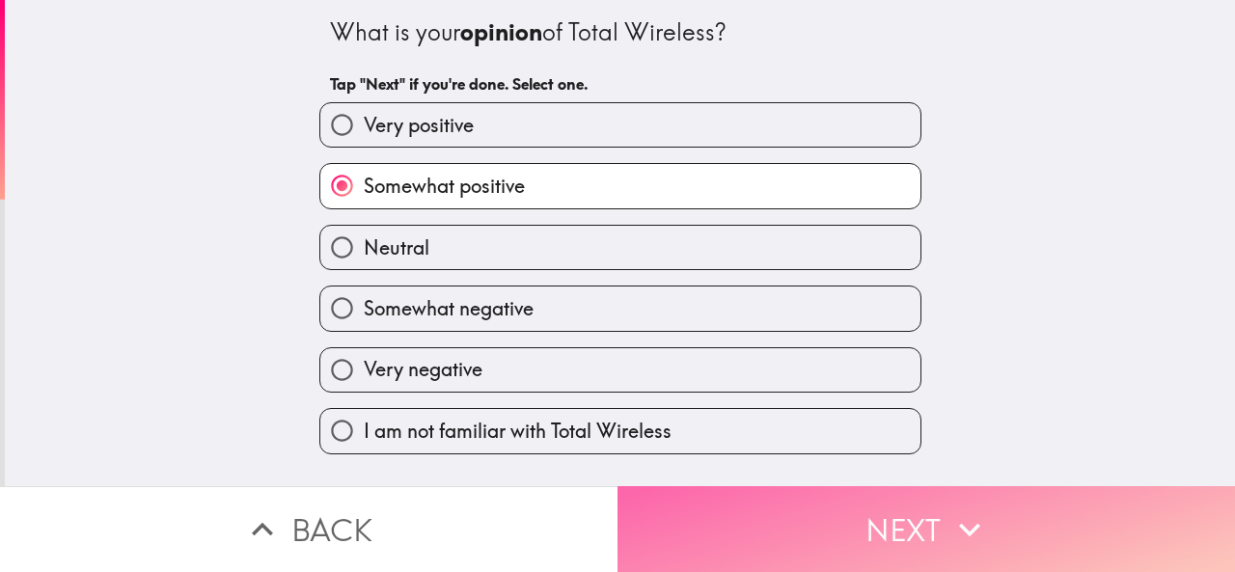
click at [704, 544] on button "Next" at bounding box center [927, 529] width 618 height 86
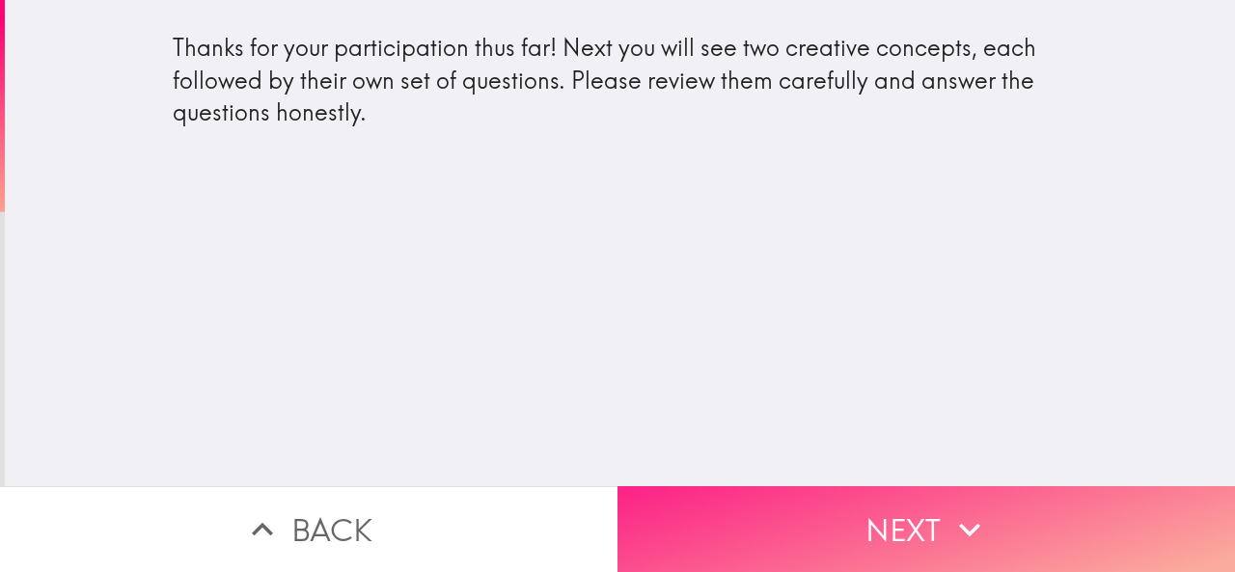
click at [714, 537] on button "Next" at bounding box center [927, 529] width 618 height 86
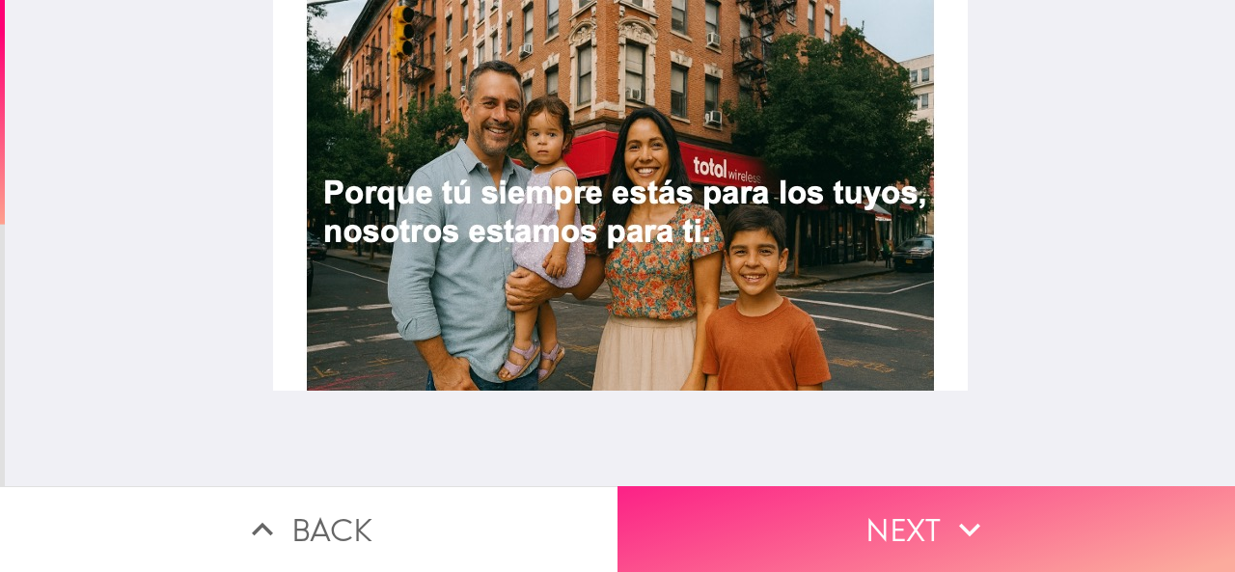
click at [721, 507] on button "Next" at bounding box center [927, 529] width 618 height 86
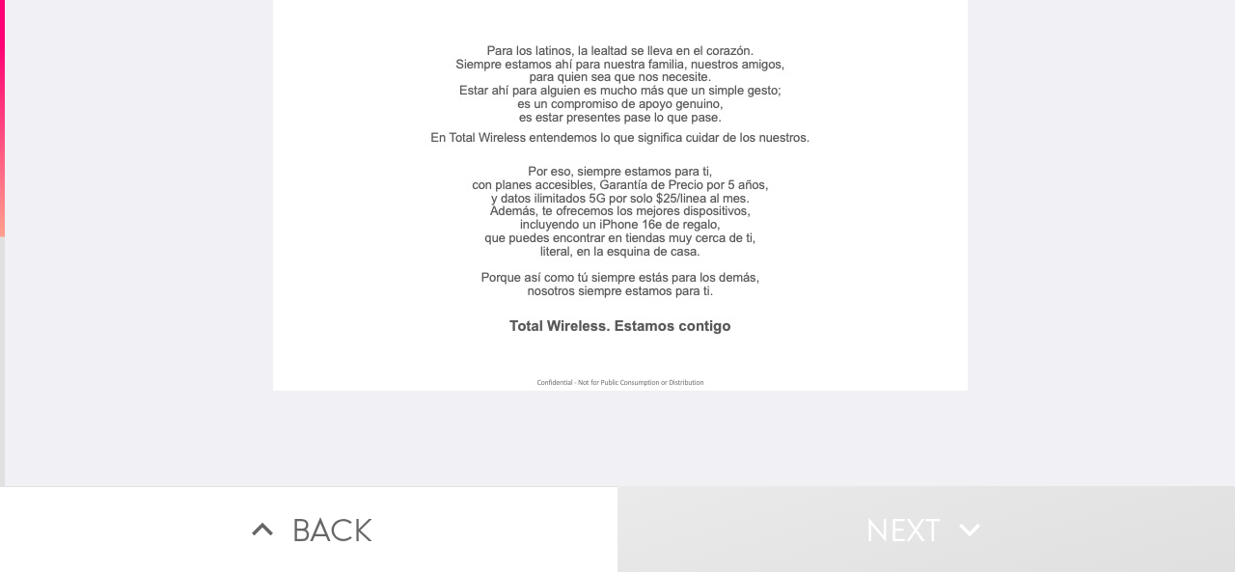
click at [523, 194] on div at bounding box center [620, 195] width 695 height 391
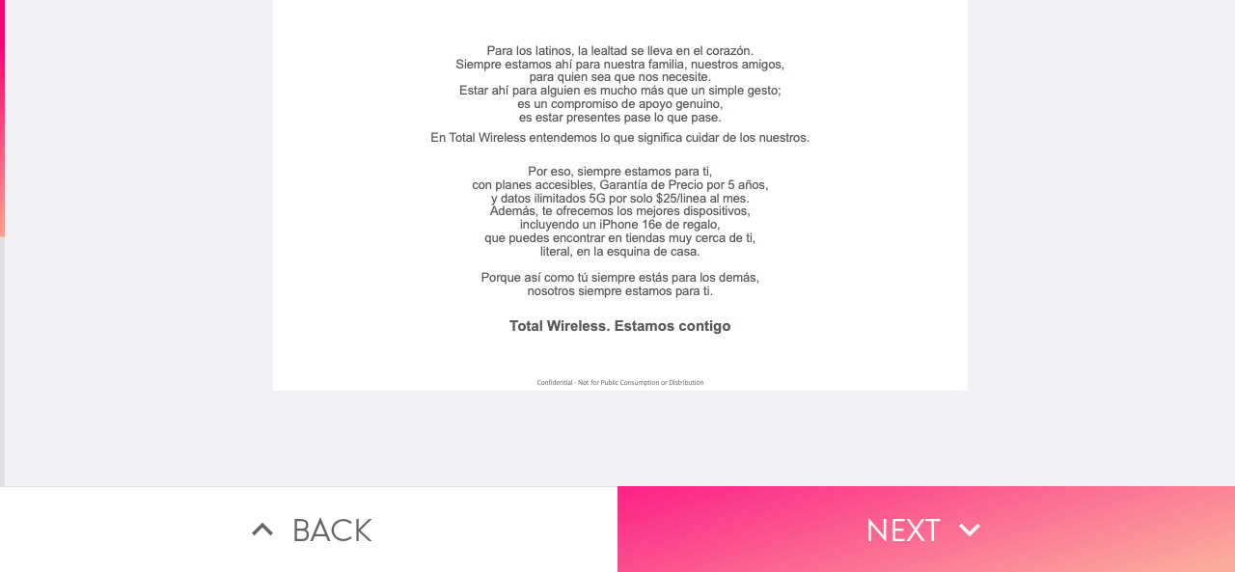
click at [723, 516] on button "Next" at bounding box center [927, 529] width 618 height 86
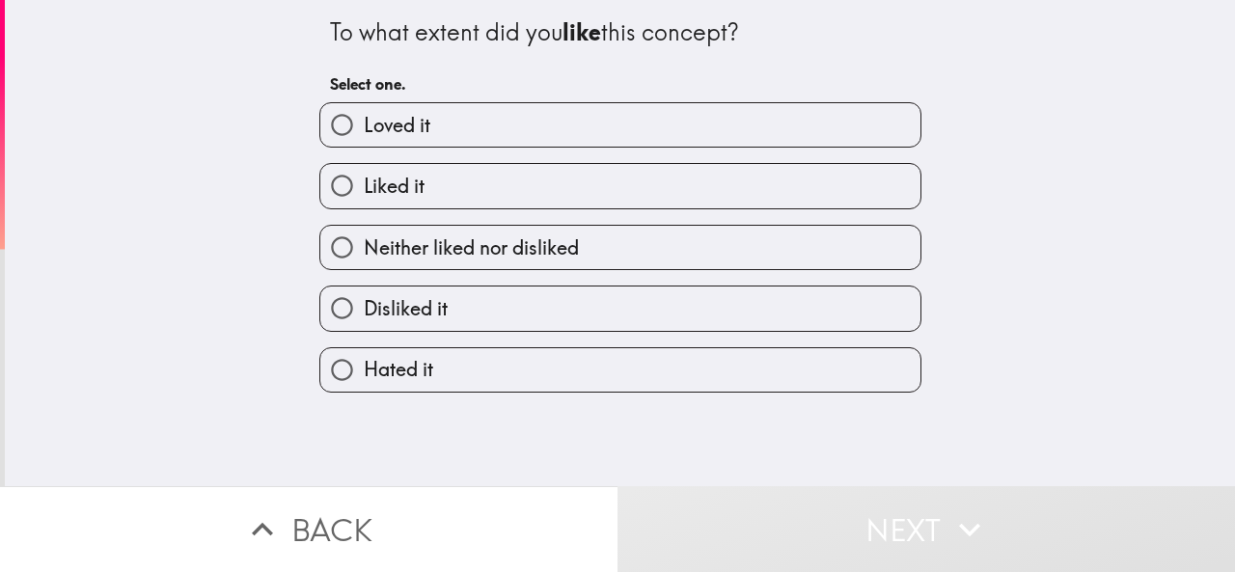
click at [447, 190] on label "Liked it" at bounding box center [620, 185] width 600 height 43
click at [364, 190] on input "Liked it" at bounding box center [341, 185] width 43 height 43
radio input "true"
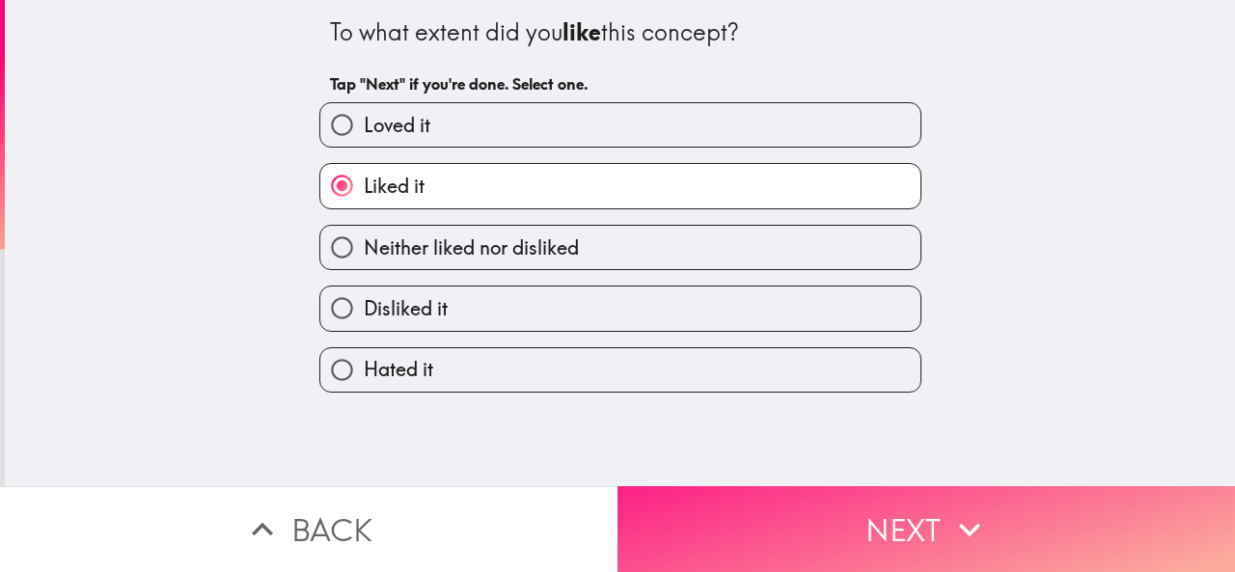
click at [770, 526] on button "Next" at bounding box center [927, 529] width 618 height 86
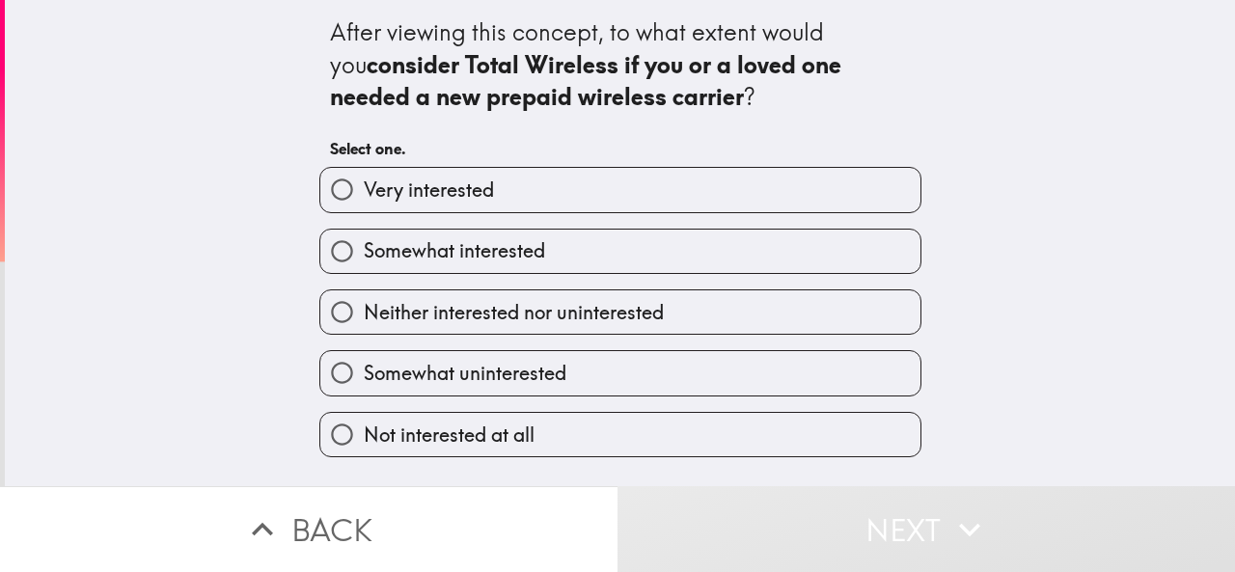
click at [506, 251] on span "Somewhat interested" at bounding box center [454, 250] width 181 height 27
click at [364, 251] on input "Somewhat interested" at bounding box center [341, 251] width 43 height 43
radio input "true"
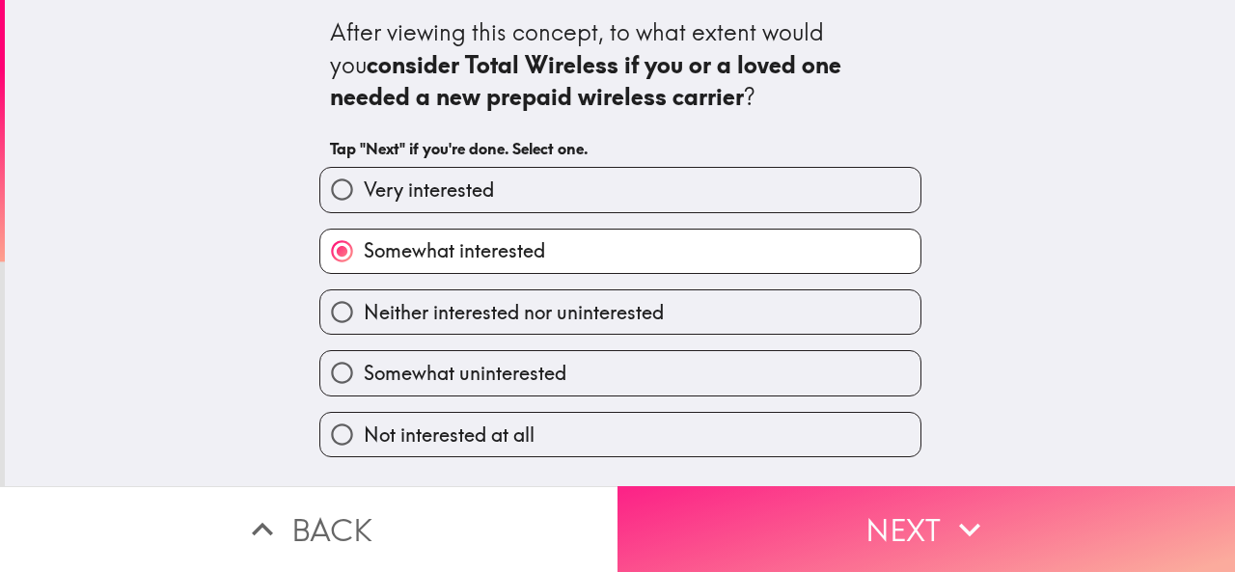
click at [711, 527] on button "Next" at bounding box center [927, 529] width 618 height 86
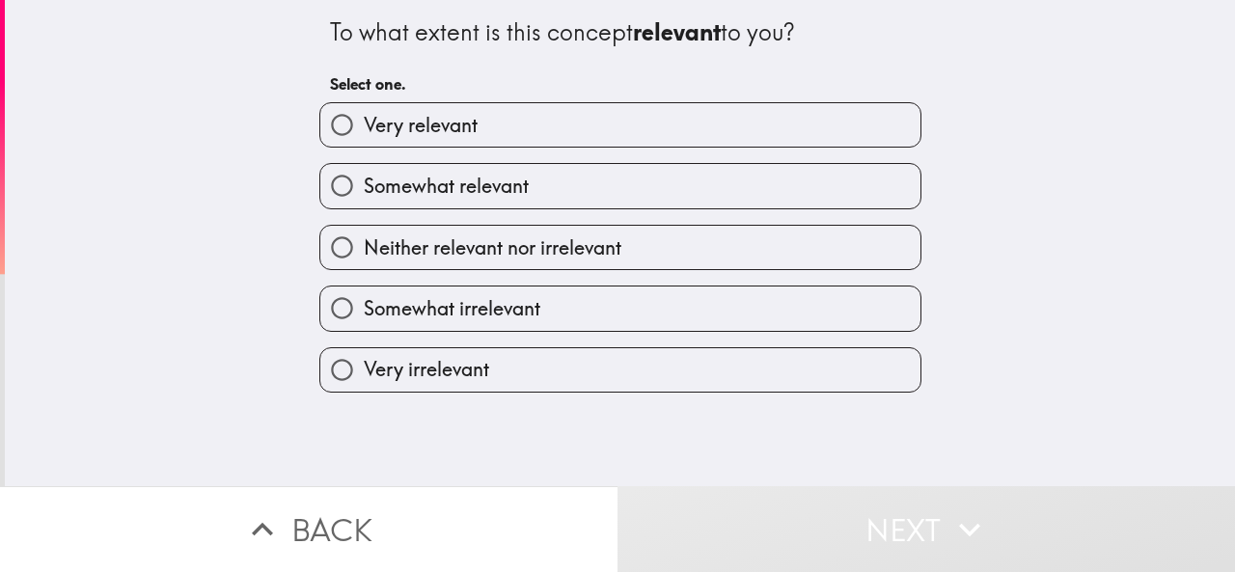
click at [525, 185] on label "Somewhat relevant" at bounding box center [620, 185] width 600 height 43
click at [364, 185] on input "Somewhat relevant" at bounding box center [341, 185] width 43 height 43
radio input "true"
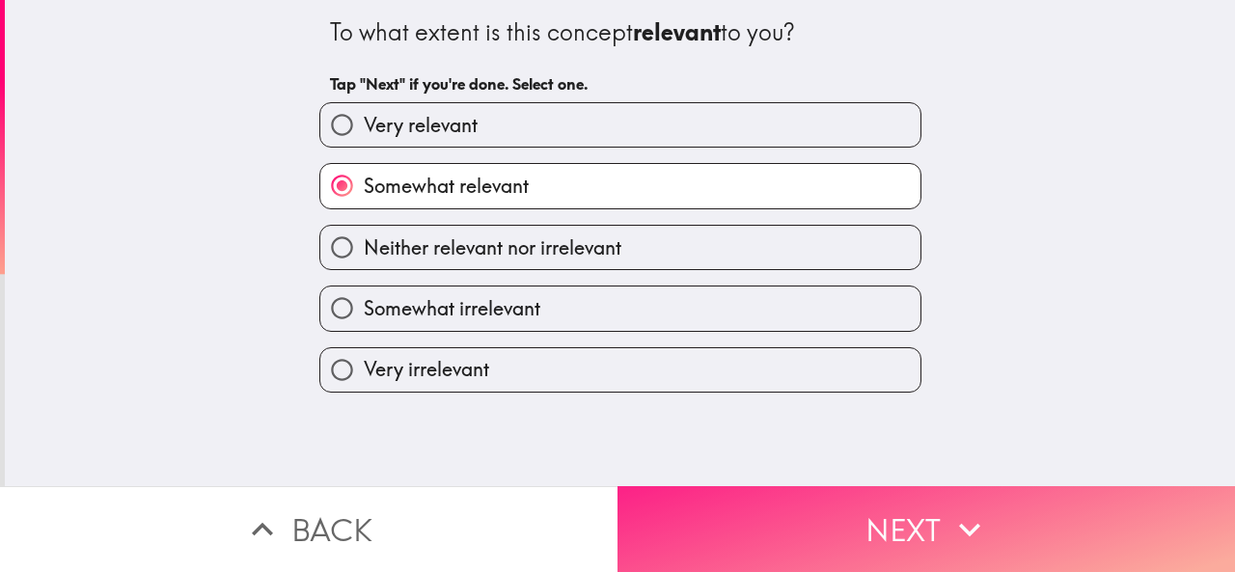
click at [701, 501] on button "Next" at bounding box center [927, 529] width 618 height 86
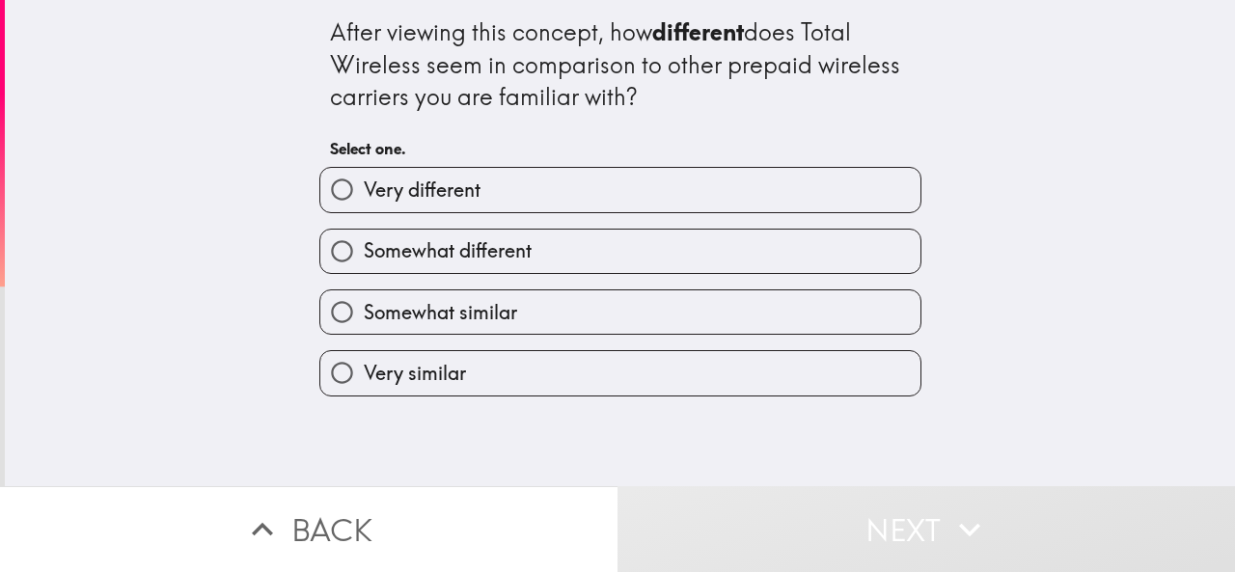
click at [499, 256] on span "Somewhat different" at bounding box center [448, 250] width 168 height 27
click at [364, 256] on input "Somewhat different" at bounding box center [341, 251] width 43 height 43
radio input "true"
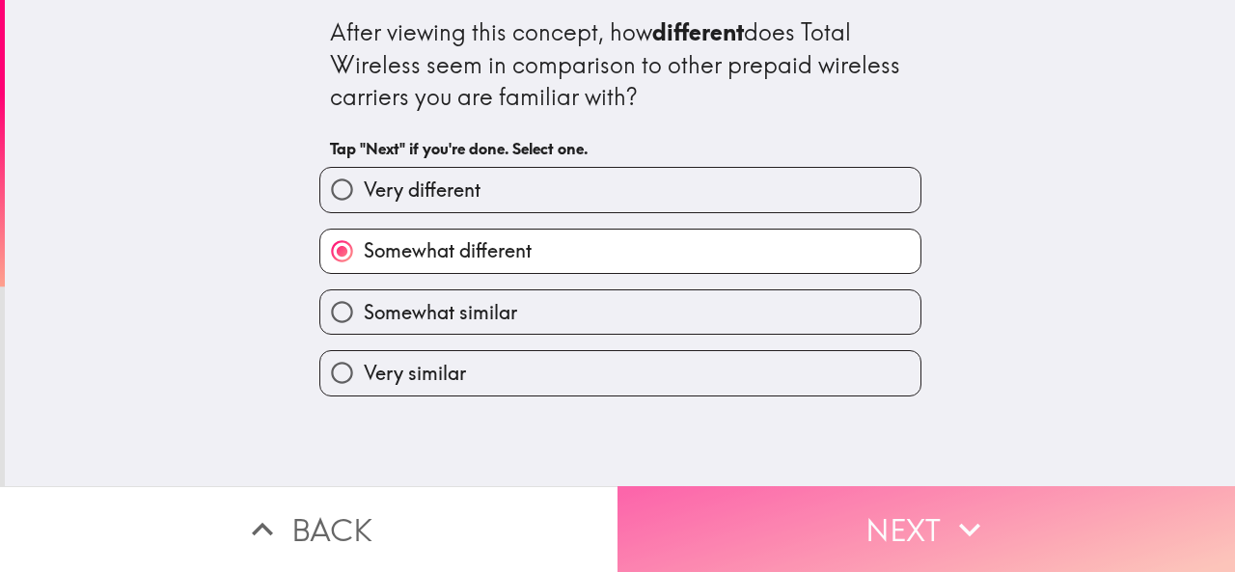
click at [649, 506] on button "Next" at bounding box center [927, 529] width 618 height 86
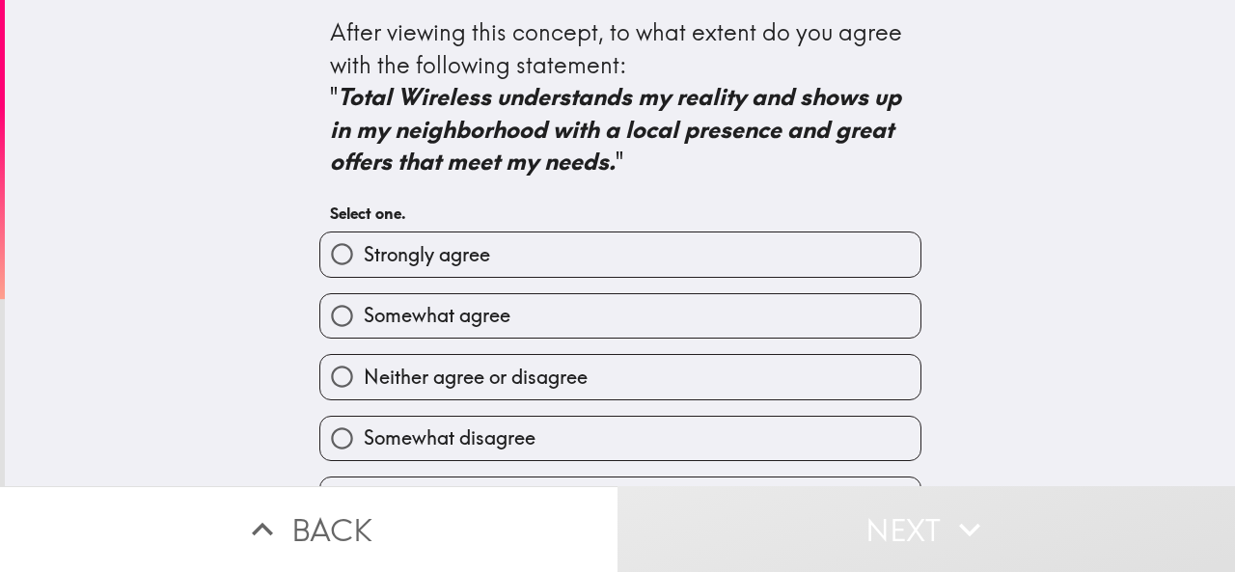
click at [454, 333] on label "Somewhat agree" at bounding box center [620, 315] width 600 height 43
click at [364, 333] on input "Somewhat agree" at bounding box center [341, 315] width 43 height 43
radio input "true"
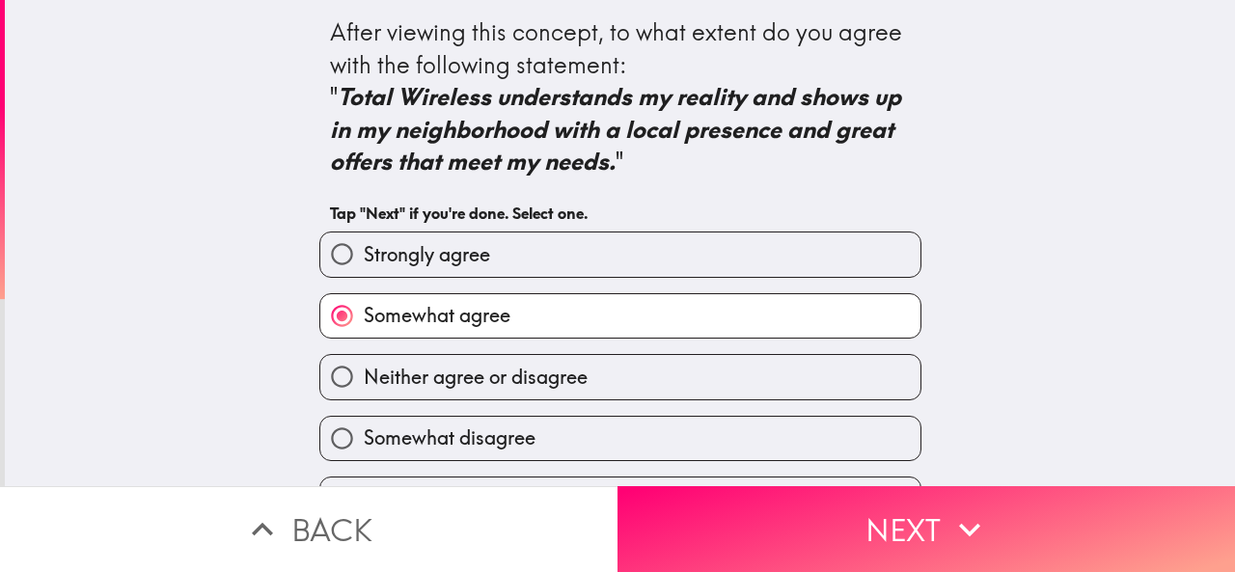
scroll to position [53, 0]
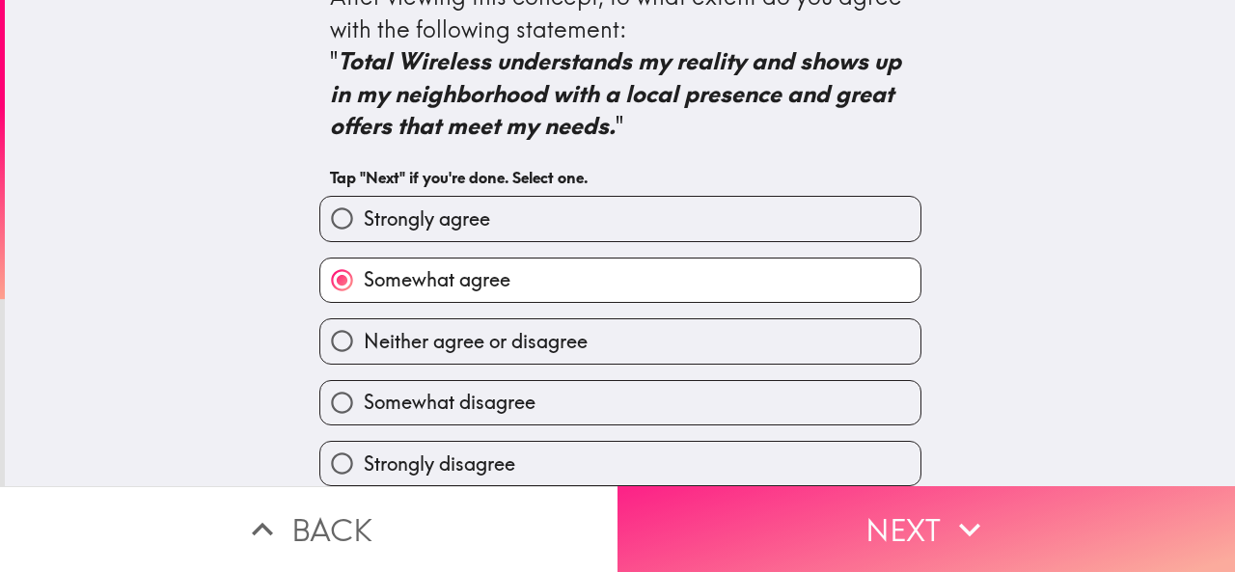
click at [751, 511] on button "Next" at bounding box center [927, 529] width 618 height 86
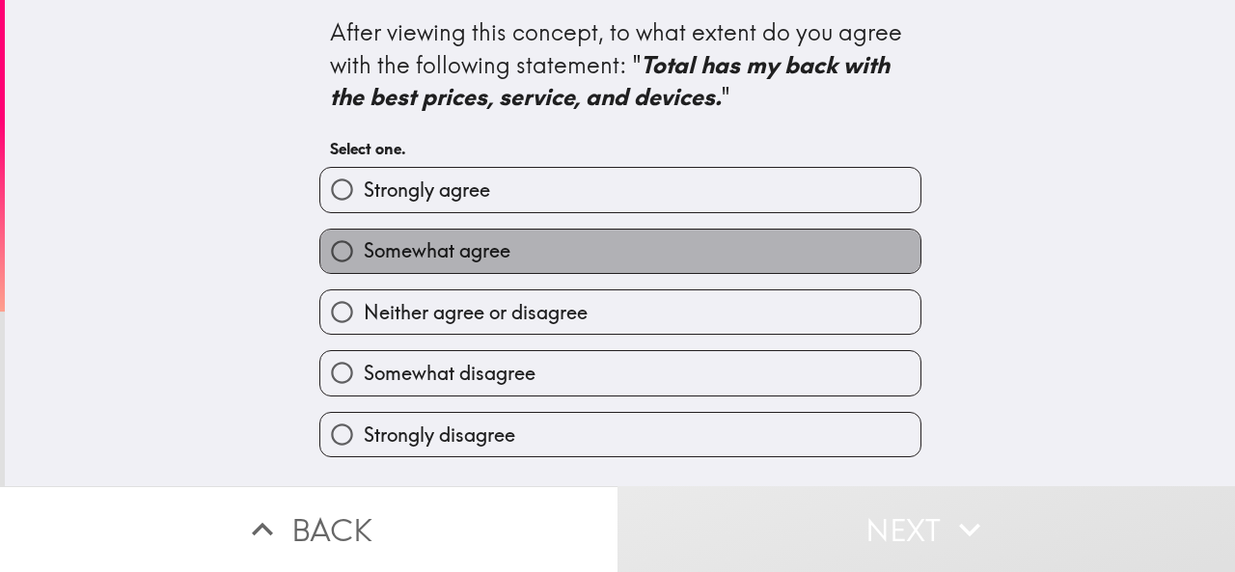
click at [503, 246] on label "Somewhat agree" at bounding box center [620, 251] width 600 height 43
click at [364, 246] on input "Somewhat agree" at bounding box center [341, 251] width 43 height 43
radio input "true"
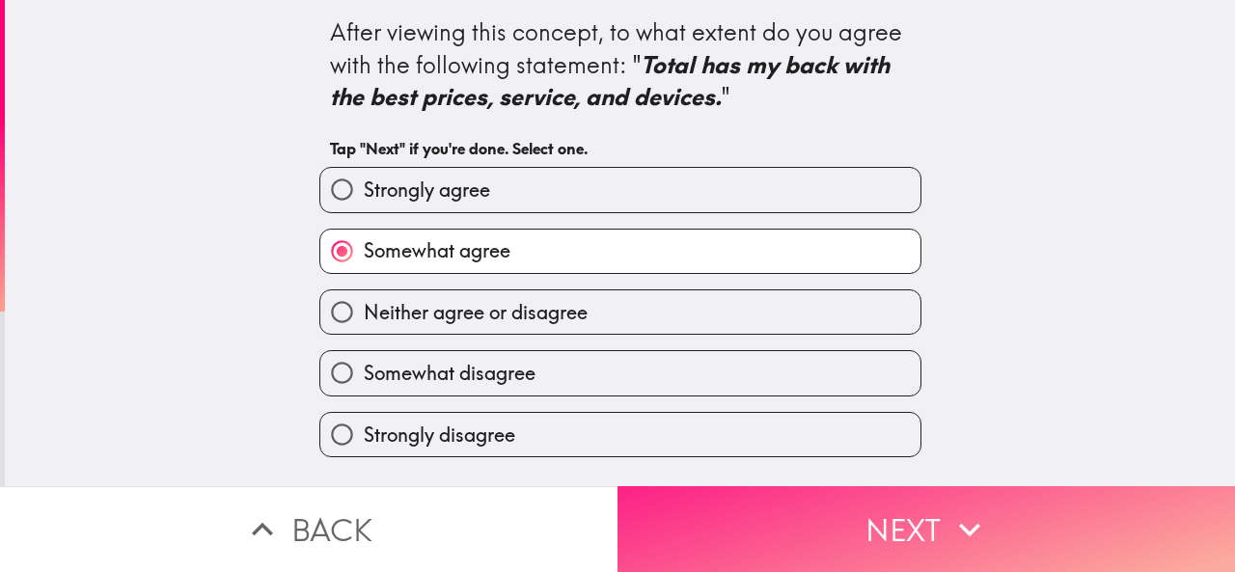
click at [664, 530] on button "Next" at bounding box center [927, 529] width 618 height 86
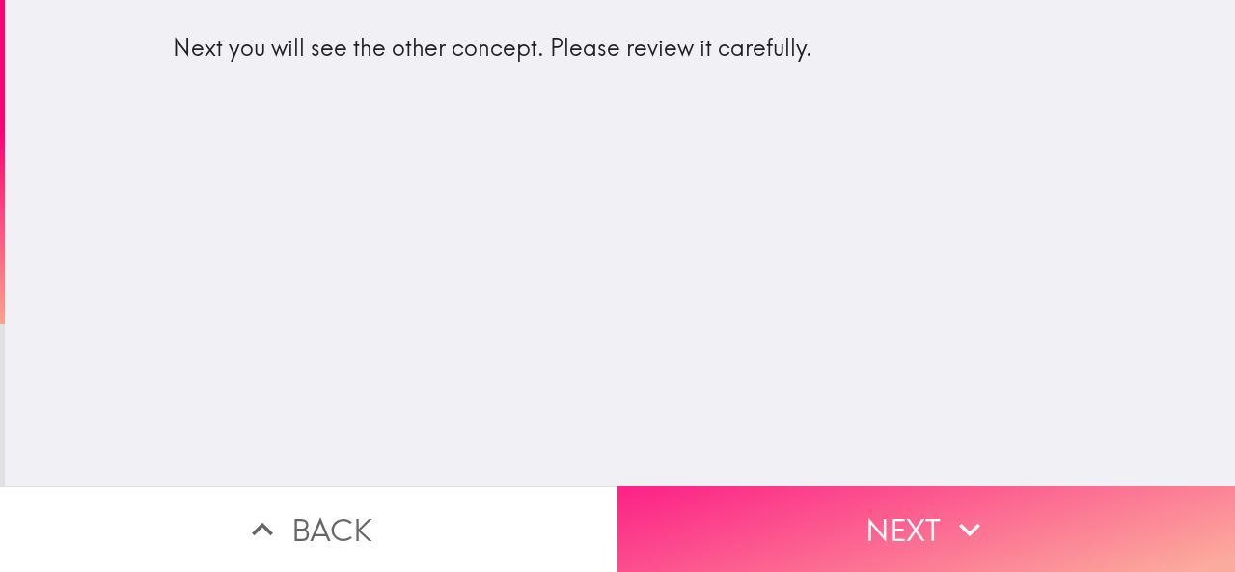
click at [737, 522] on button "Next" at bounding box center [927, 529] width 618 height 86
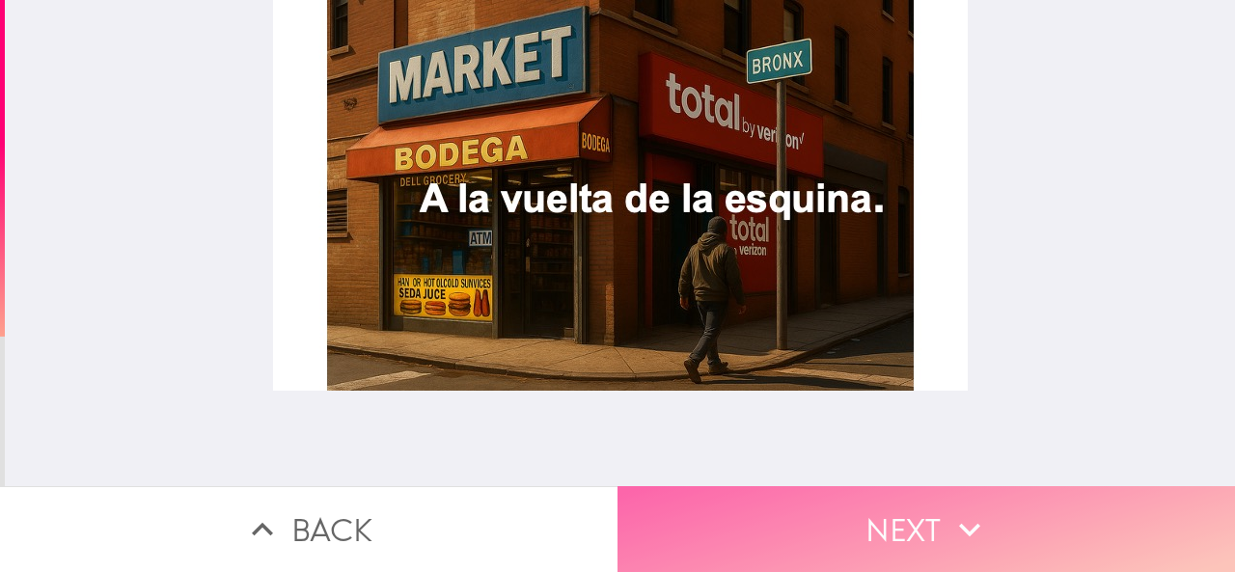
click at [669, 522] on button "Next" at bounding box center [927, 529] width 618 height 86
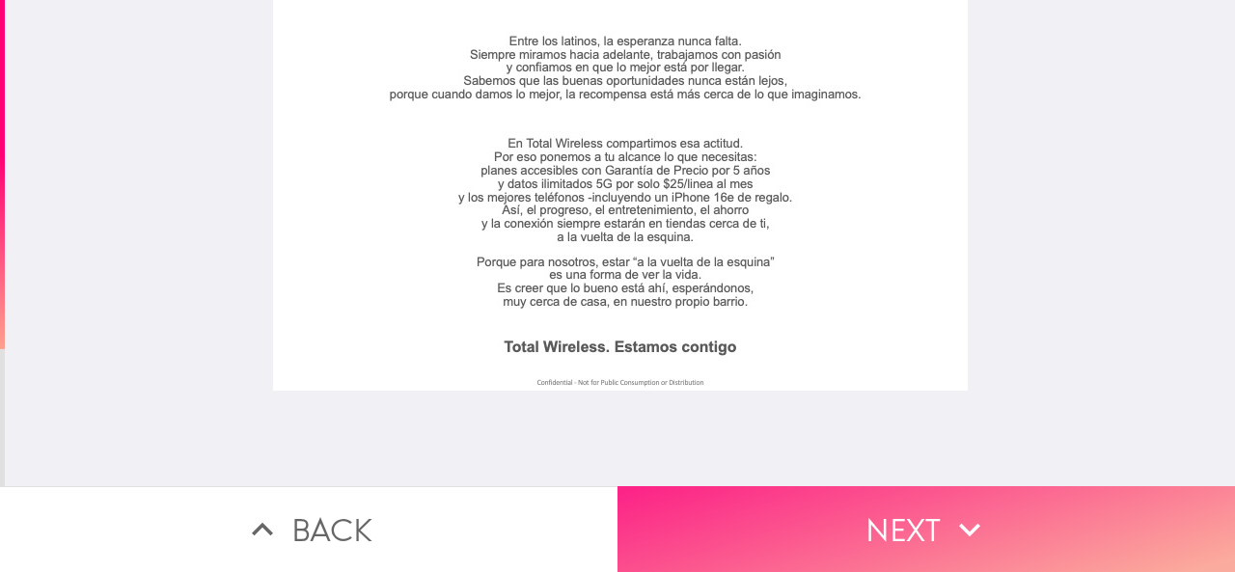
click at [693, 507] on button "Next" at bounding box center [927, 529] width 618 height 86
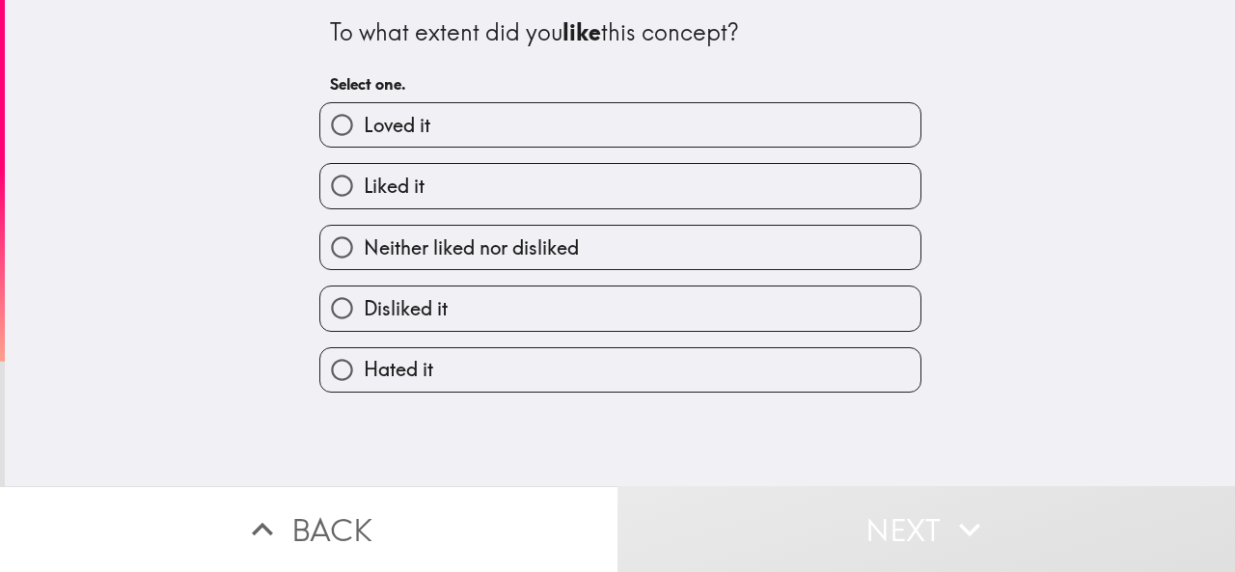
click at [425, 197] on label "Liked it" at bounding box center [620, 185] width 600 height 43
click at [364, 197] on input "Liked it" at bounding box center [341, 185] width 43 height 43
radio input "true"
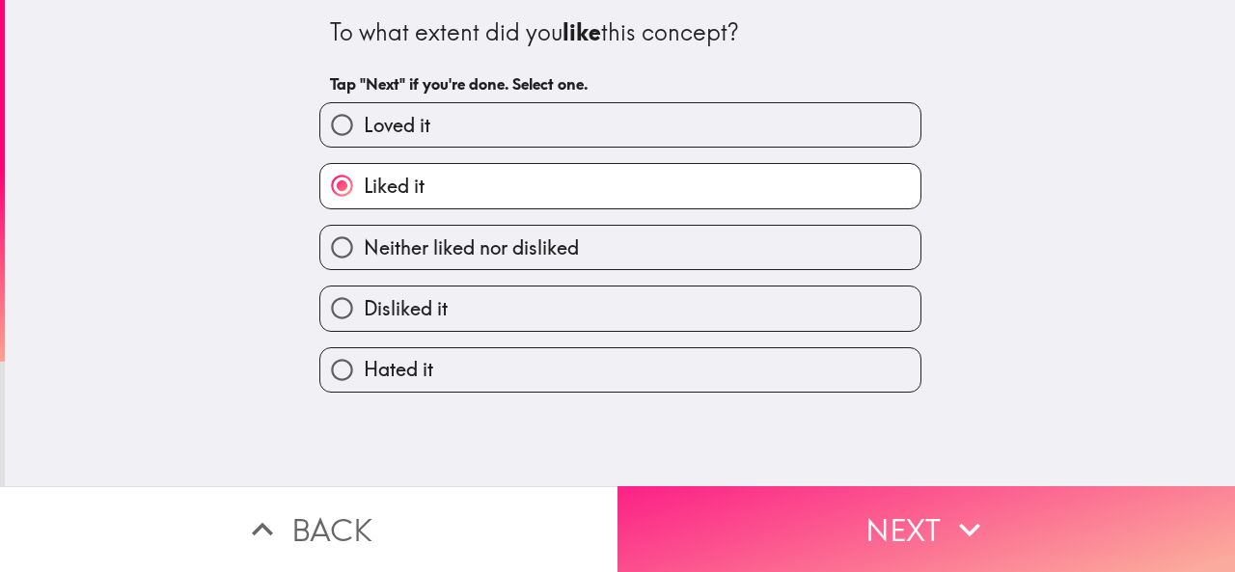
click at [633, 488] on button "Next" at bounding box center [927, 529] width 618 height 86
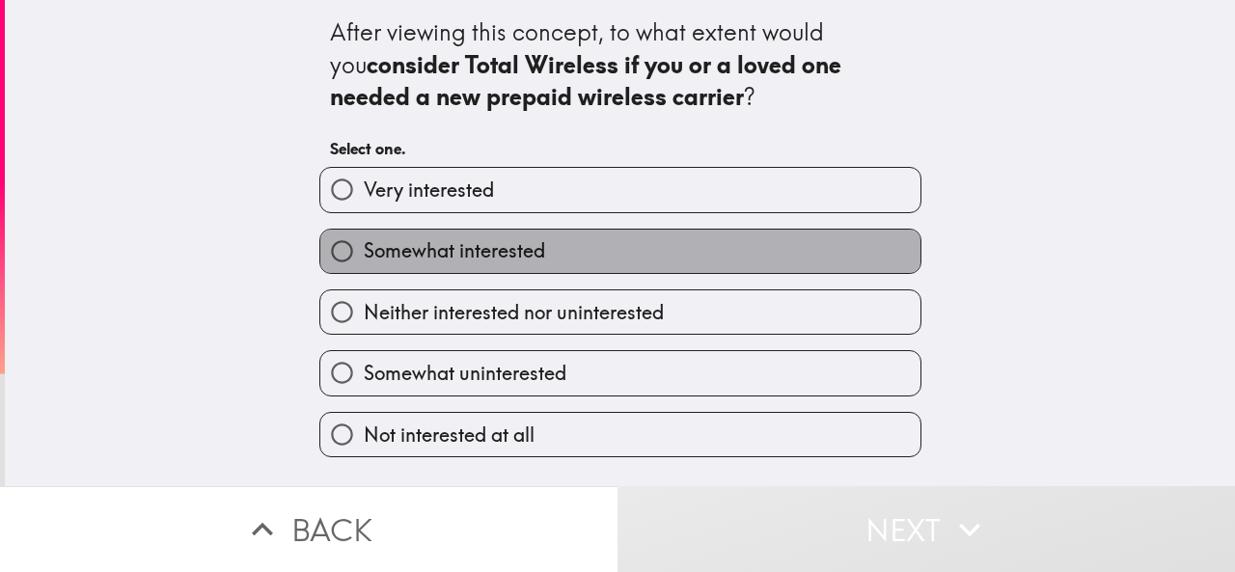
click at [452, 242] on span "Somewhat interested" at bounding box center [454, 250] width 181 height 27
click at [364, 242] on input "Somewhat interested" at bounding box center [341, 251] width 43 height 43
radio input "true"
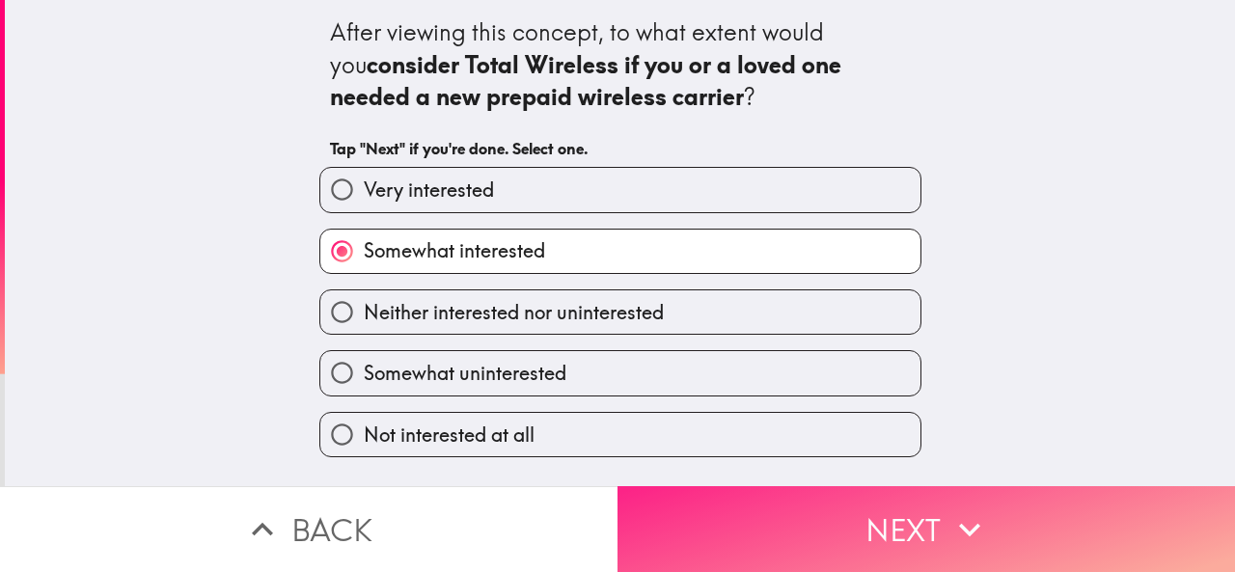
click at [674, 527] on button "Next" at bounding box center [927, 529] width 618 height 86
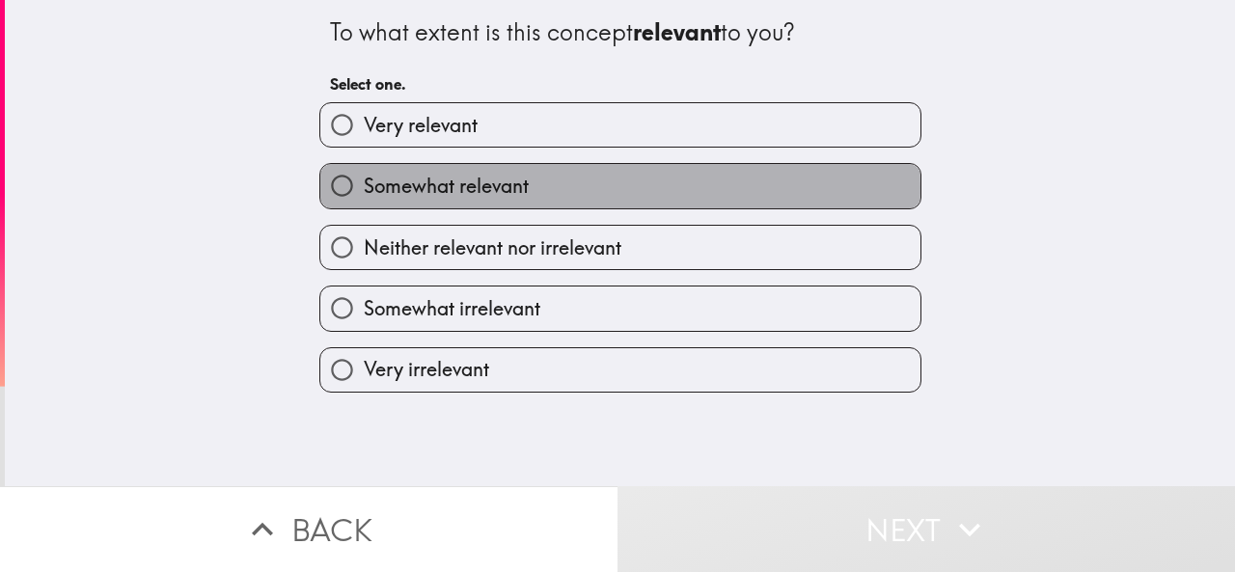
click at [472, 188] on span "Somewhat relevant" at bounding box center [446, 186] width 165 height 27
click at [364, 188] on input "Somewhat relevant" at bounding box center [341, 185] width 43 height 43
radio input "true"
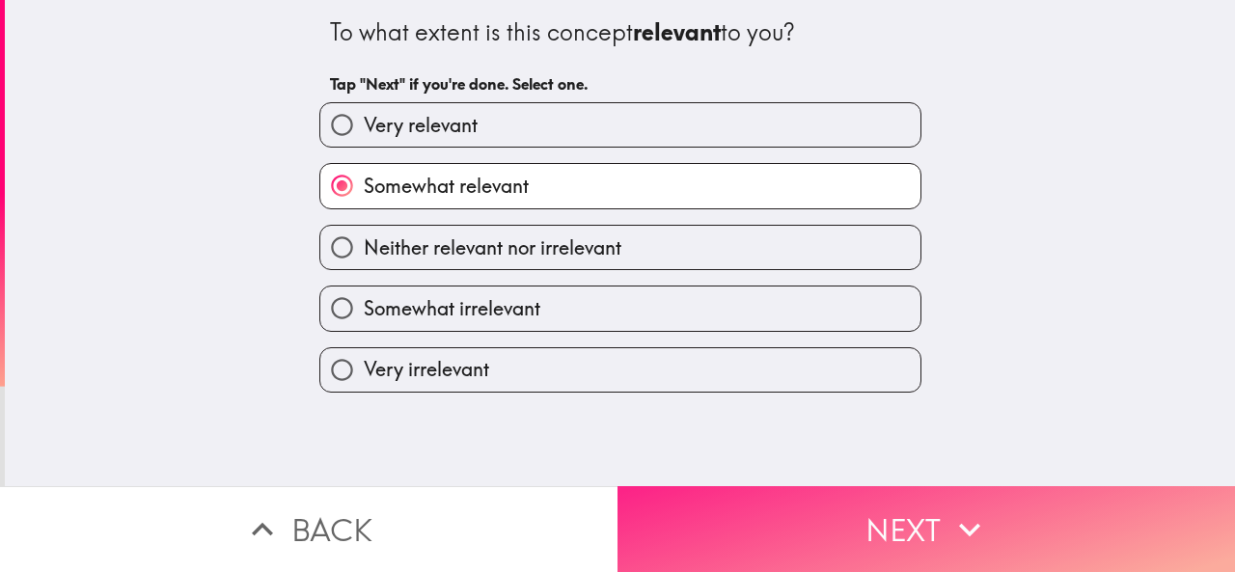
click at [682, 500] on button "Next" at bounding box center [927, 529] width 618 height 86
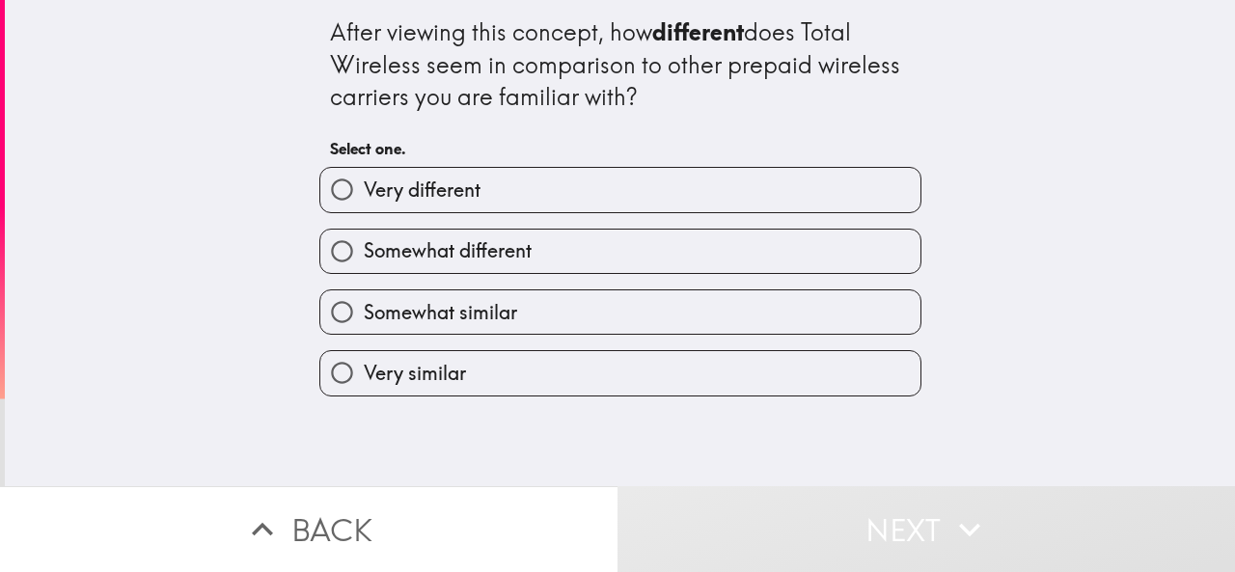
click at [506, 238] on span "Somewhat different" at bounding box center [448, 250] width 168 height 27
click at [364, 238] on input "Somewhat different" at bounding box center [341, 251] width 43 height 43
radio input "true"
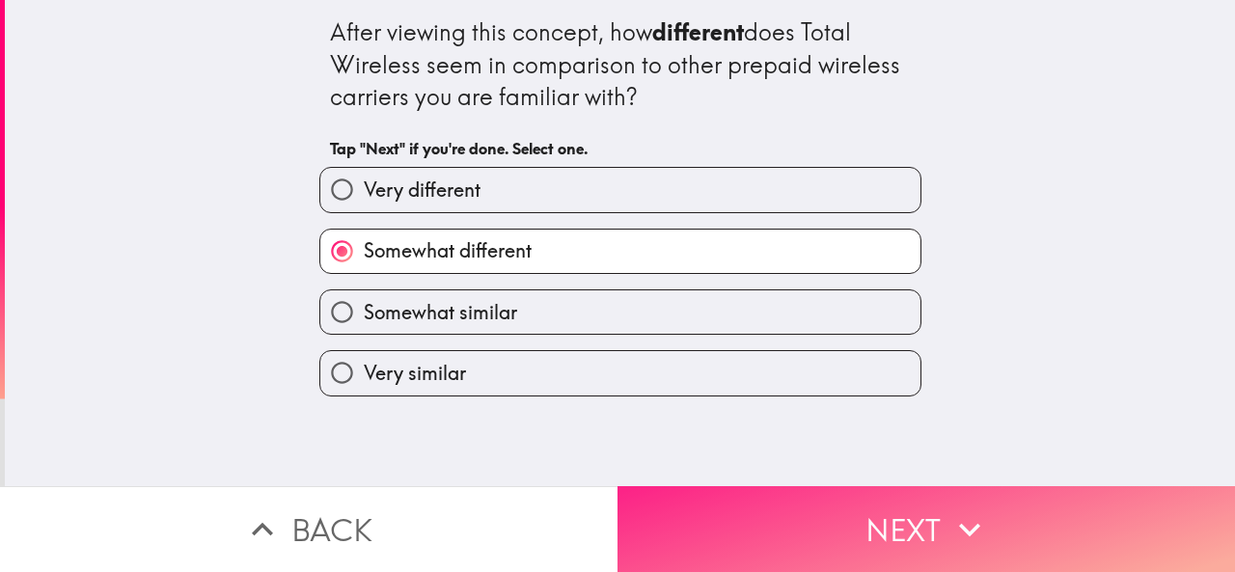
click at [667, 511] on button "Next" at bounding box center [927, 529] width 618 height 86
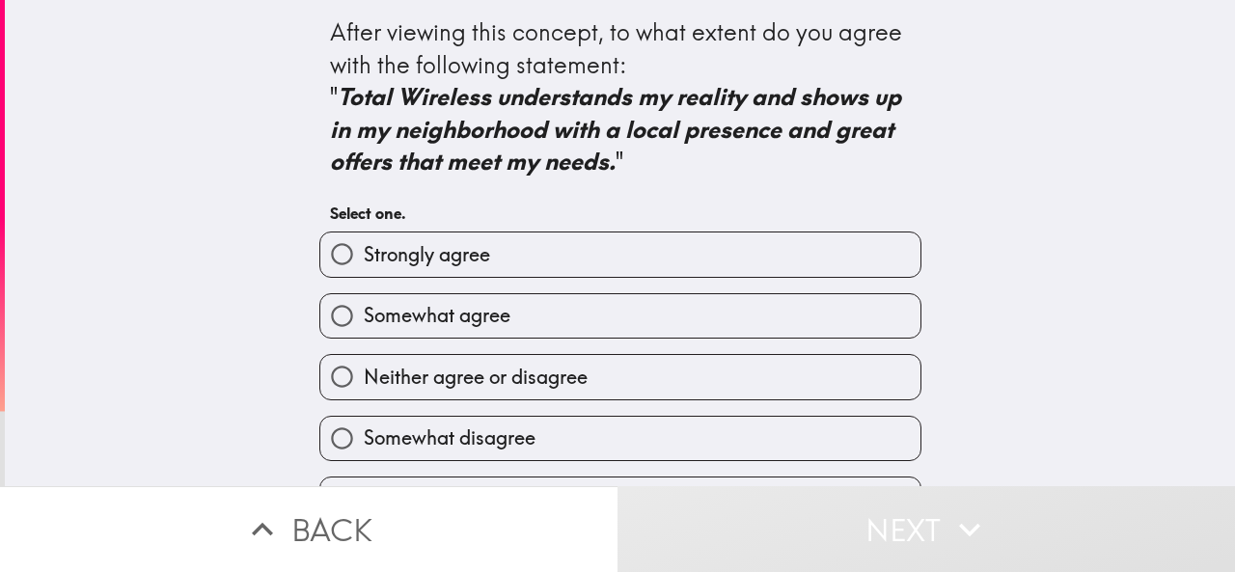
click at [507, 309] on label "Somewhat agree" at bounding box center [620, 315] width 600 height 43
click at [364, 309] on input "Somewhat agree" at bounding box center [341, 315] width 43 height 43
radio input "true"
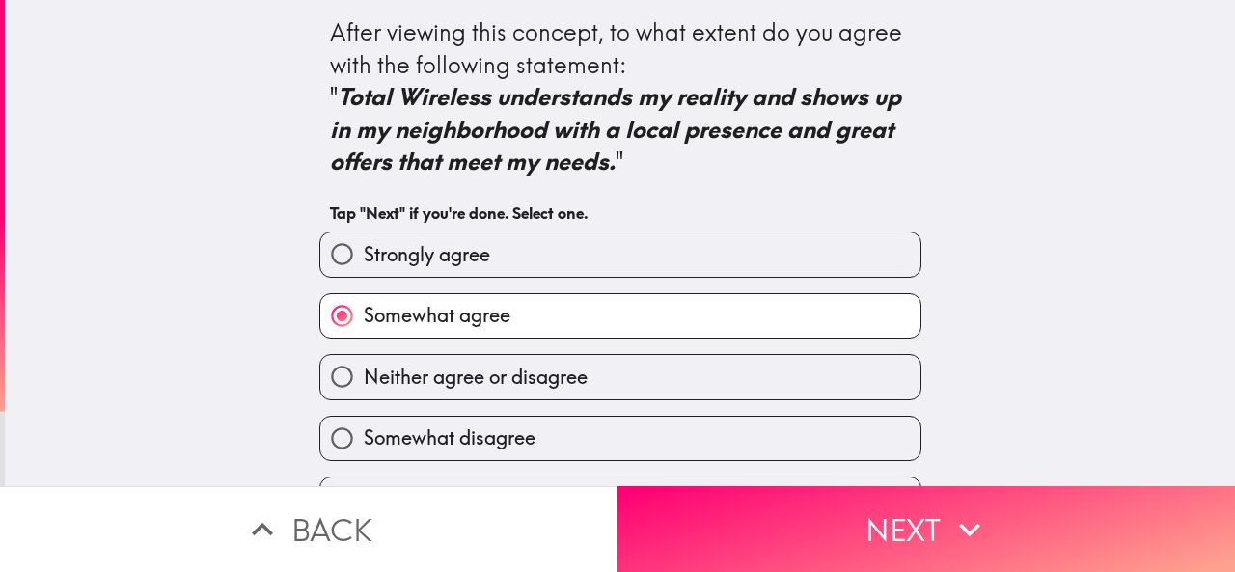
scroll to position [53, 0]
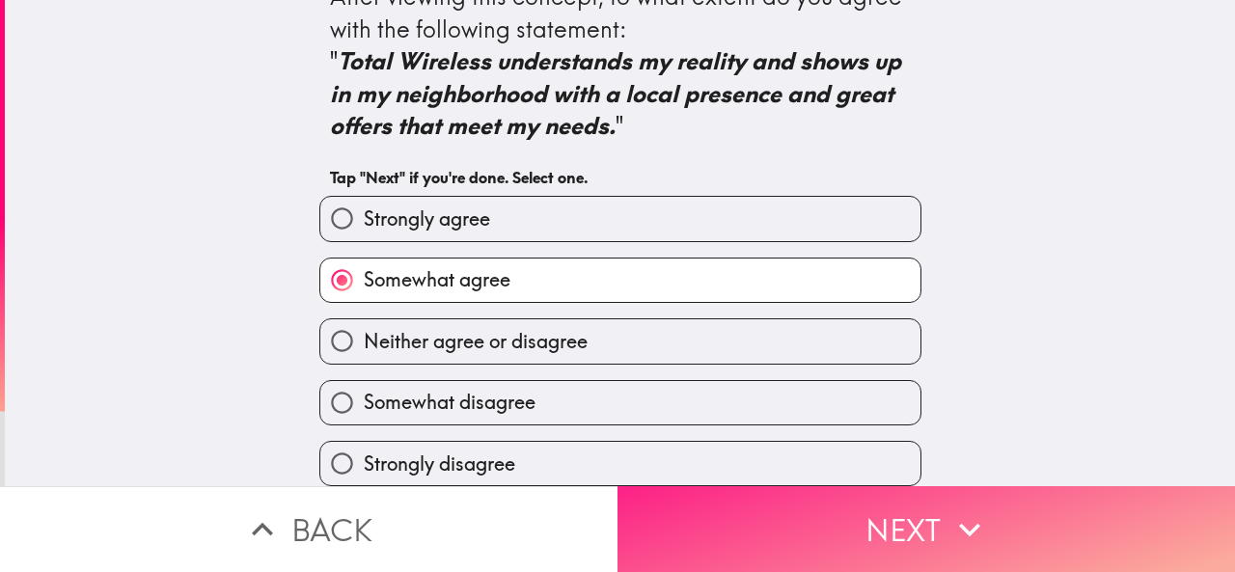
click at [672, 496] on button "Next" at bounding box center [927, 529] width 618 height 86
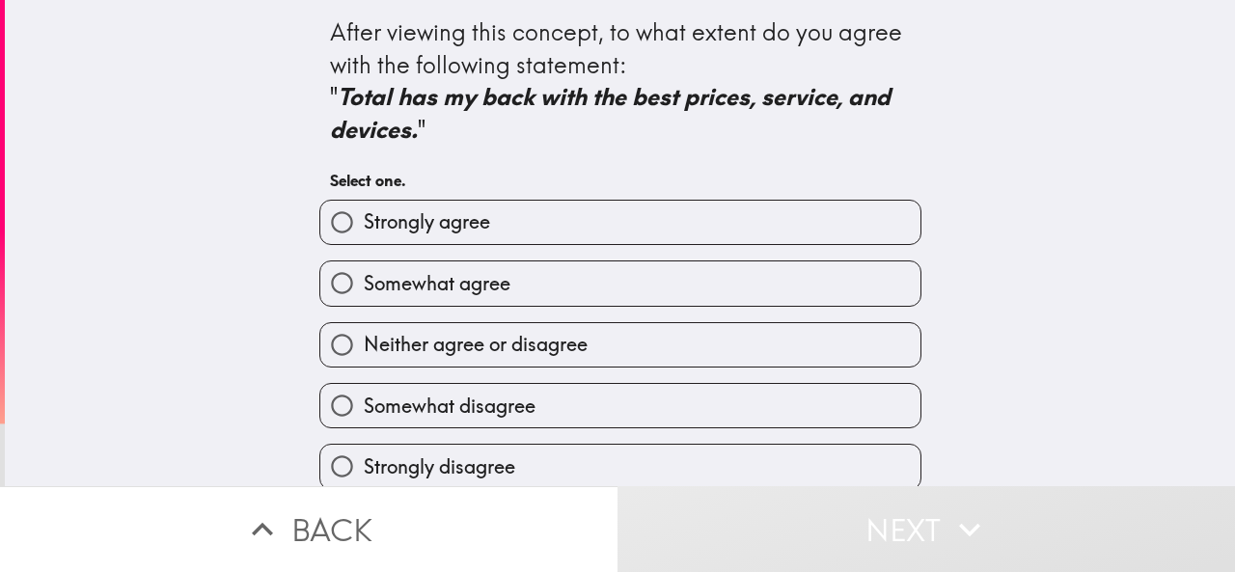
click at [492, 279] on span "Somewhat agree" at bounding box center [437, 283] width 147 height 27
click at [364, 279] on input "Somewhat agree" at bounding box center [341, 283] width 43 height 43
radio input "true"
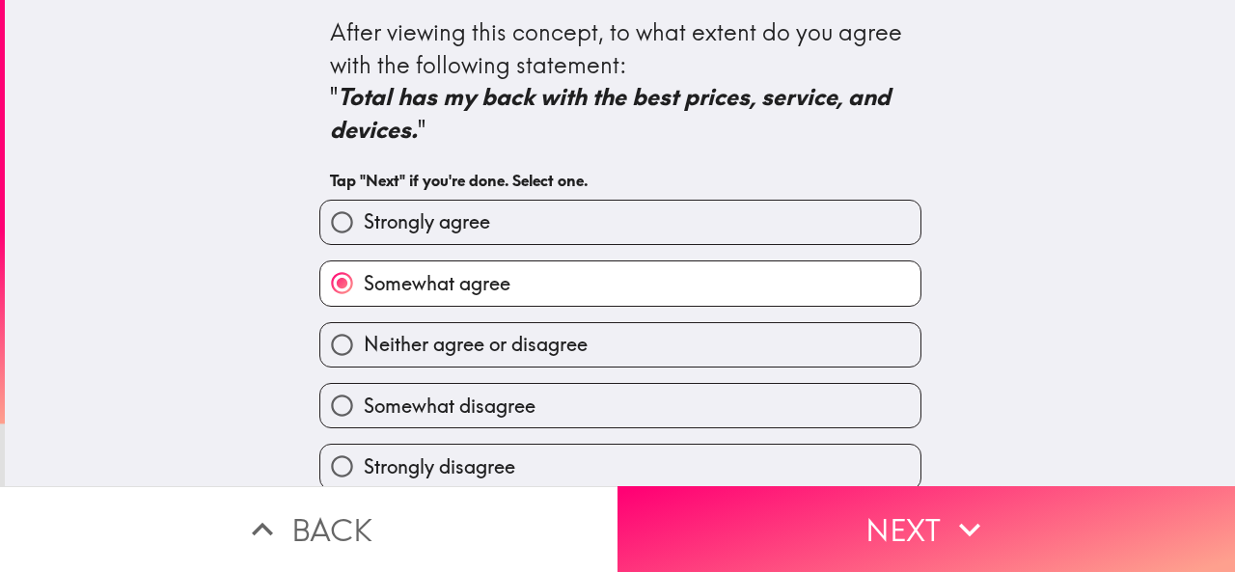
scroll to position [21, 0]
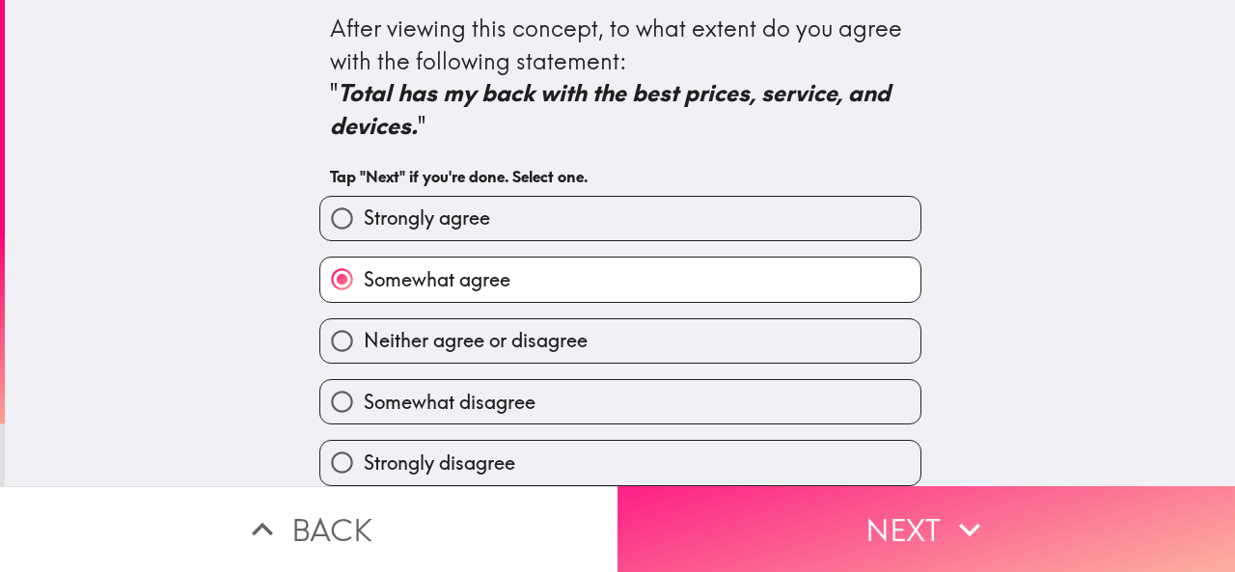
click at [696, 505] on button "Next" at bounding box center [927, 529] width 618 height 86
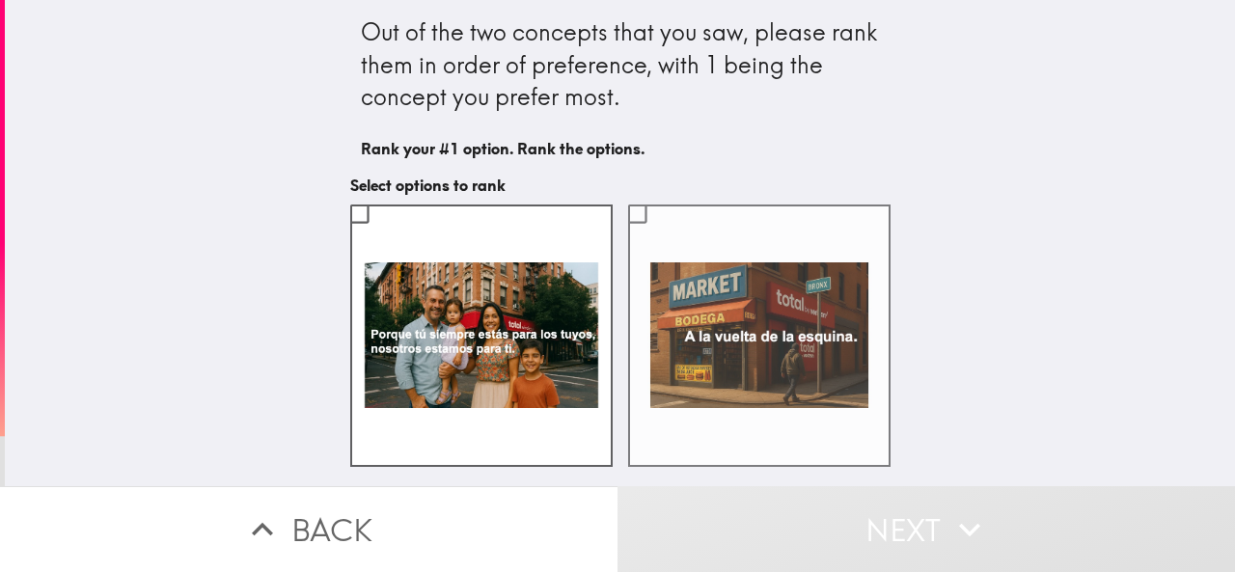
click at [670, 267] on label at bounding box center [759, 336] width 263 height 263
click at [659, 236] on input "checkbox" at bounding box center [637, 213] width 43 height 43
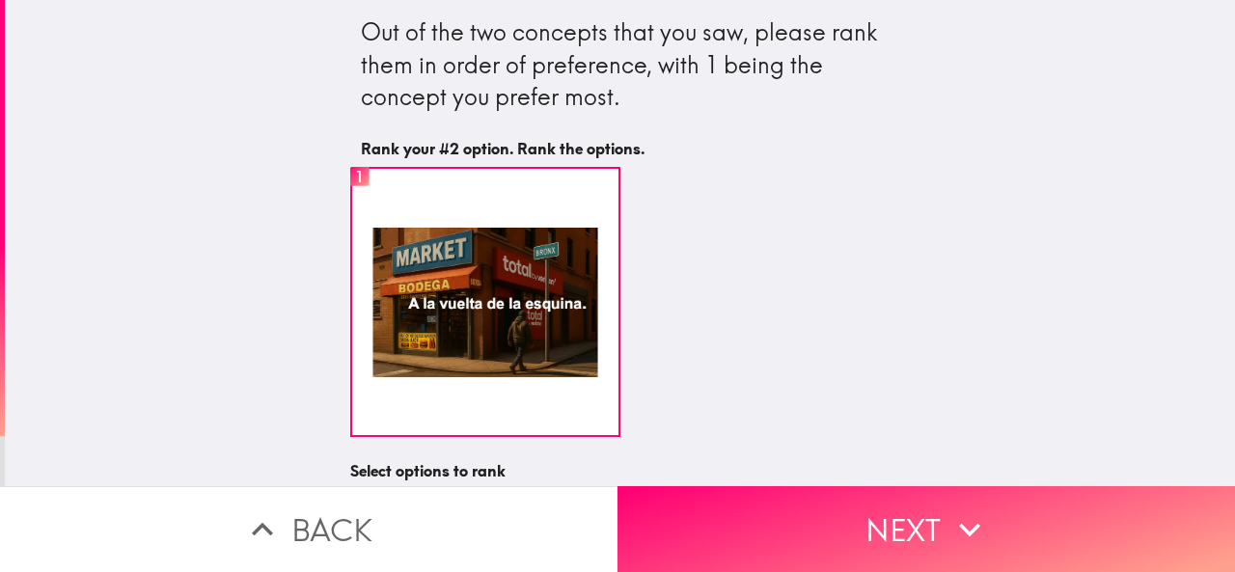
scroll to position [280, 0]
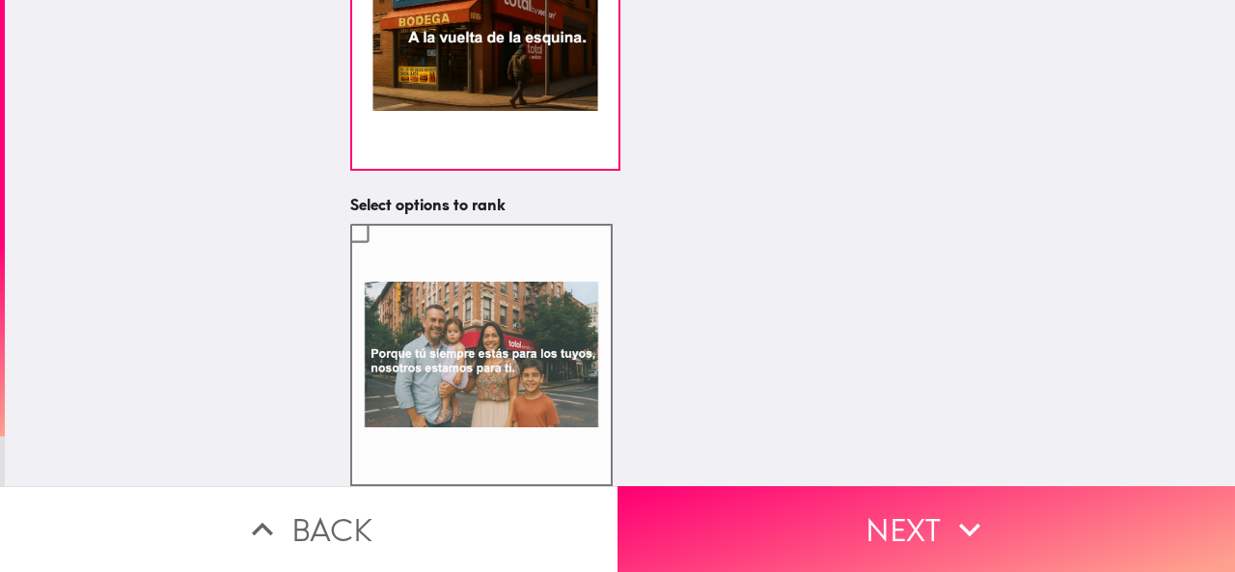
click at [561, 304] on label at bounding box center [481, 355] width 263 height 263
click at [381, 255] on input "checkbox" at bounding box center [359, 232] width 43 height 43
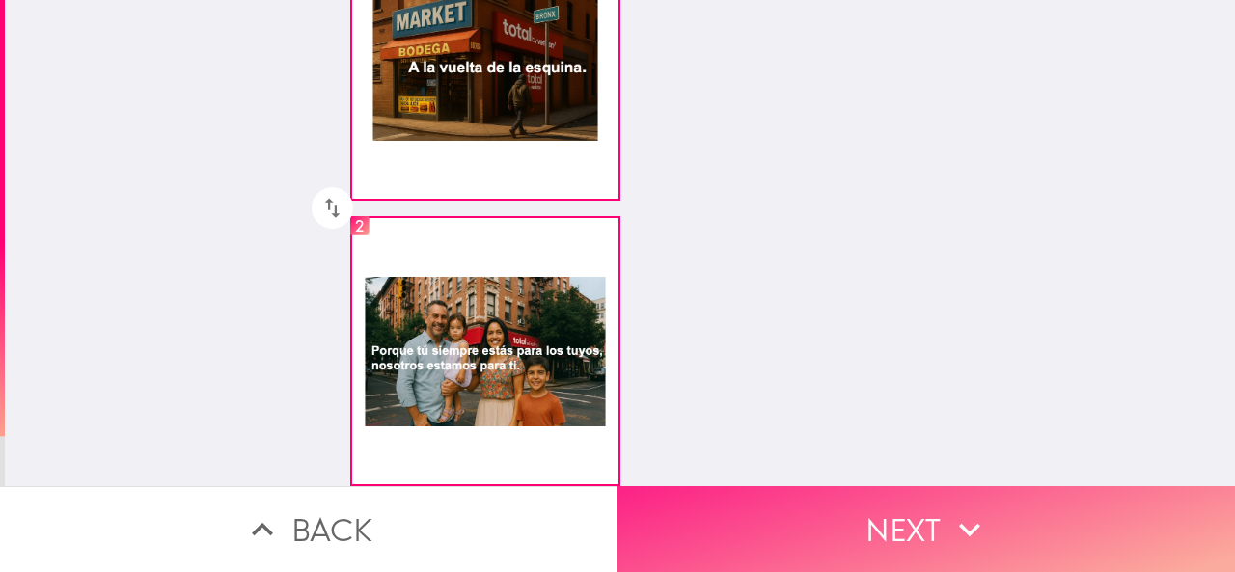
click at [731, 486] on button "Next" at bounding box center [927, 529] width 618 height 86
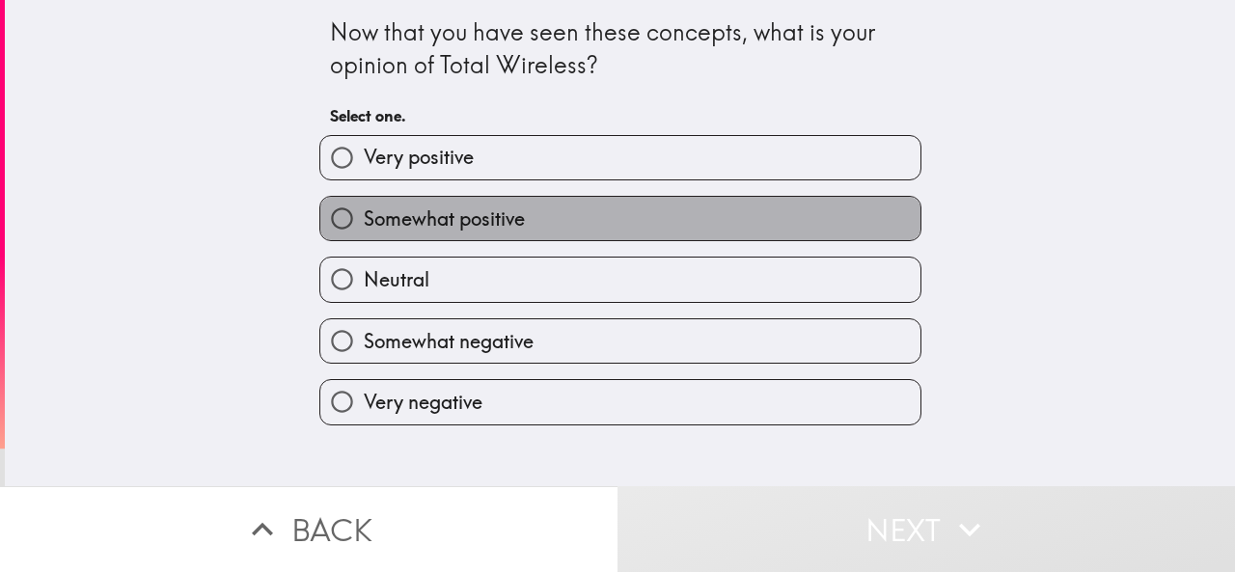
click at [529, 225] on label "Somewhat positive" at bounding box center [620, 218] width 600 height 43
click at [364, 225] on input "Somewhat positive" at bounding box center [341, 218] width 43 height 43
radio input "true"
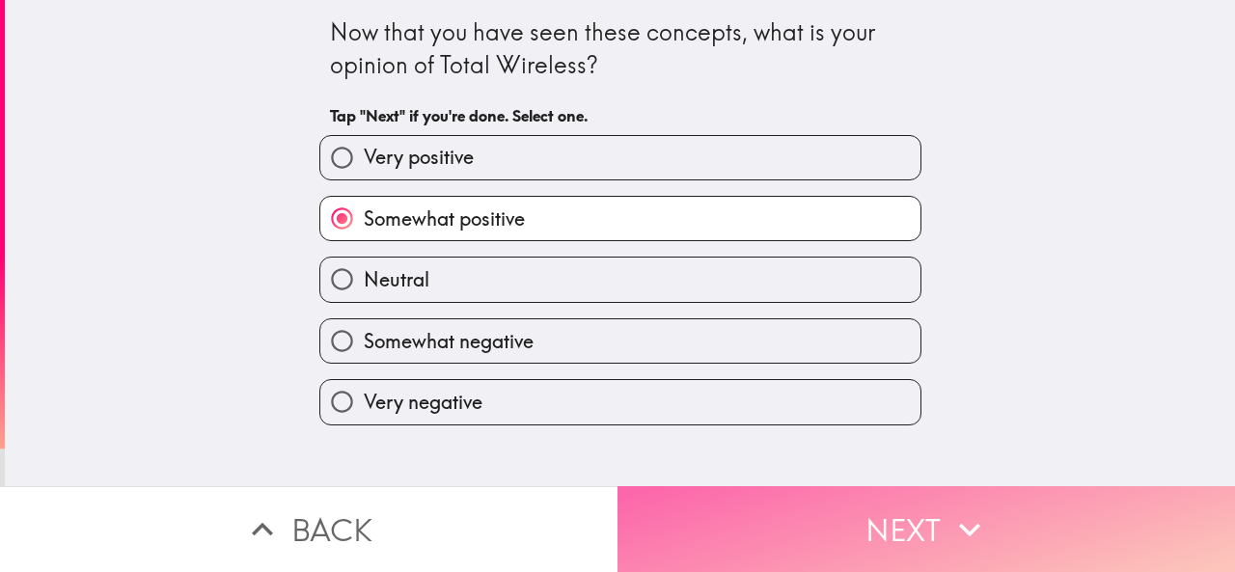
click at [690, 513] on button "Next" at bounding box center [927, 529] width 618 height 86
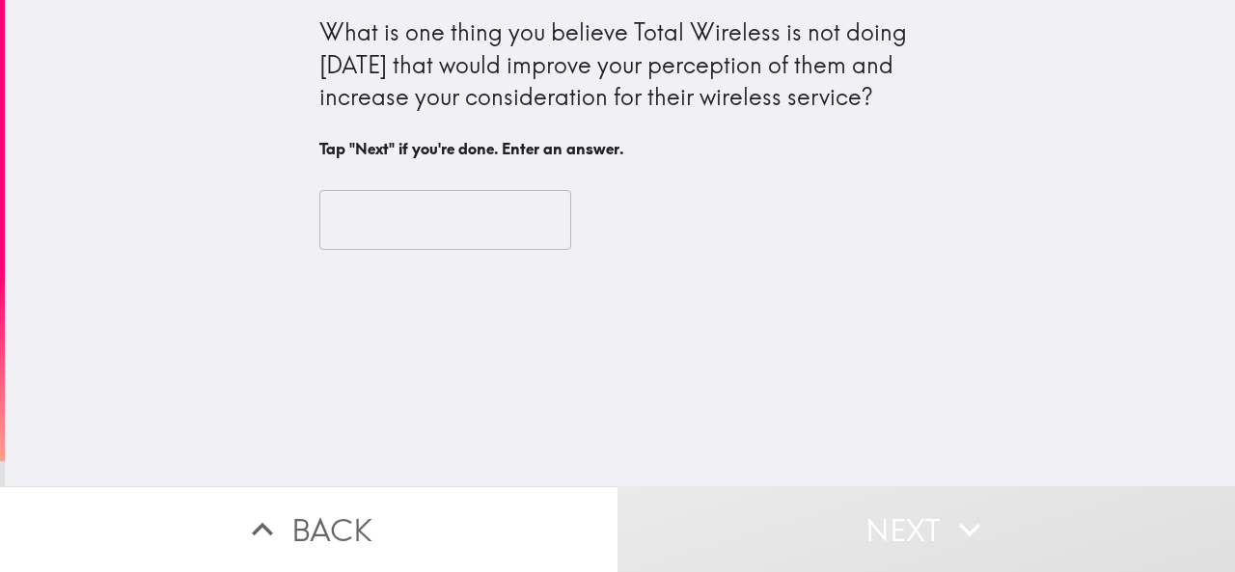
click at [392, 220] on input "text" at bounding box center [445, 220] width 252 height 60
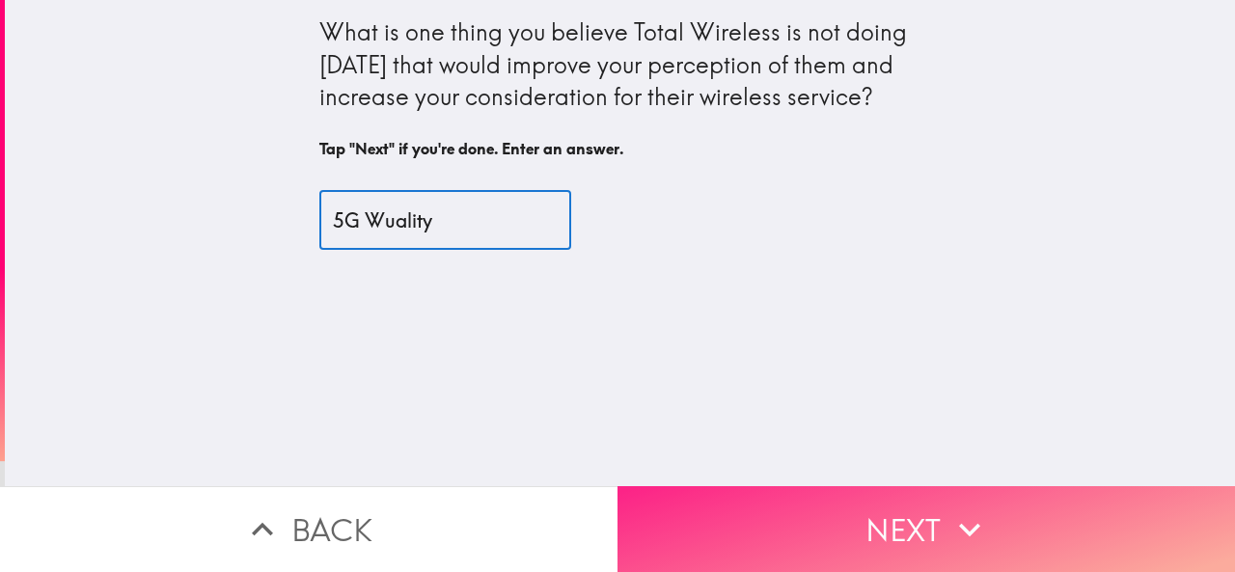
type input "5G Wuality"
click at [720, 492] on button "Next" at bounding box center [927, 529] width 618 height 86
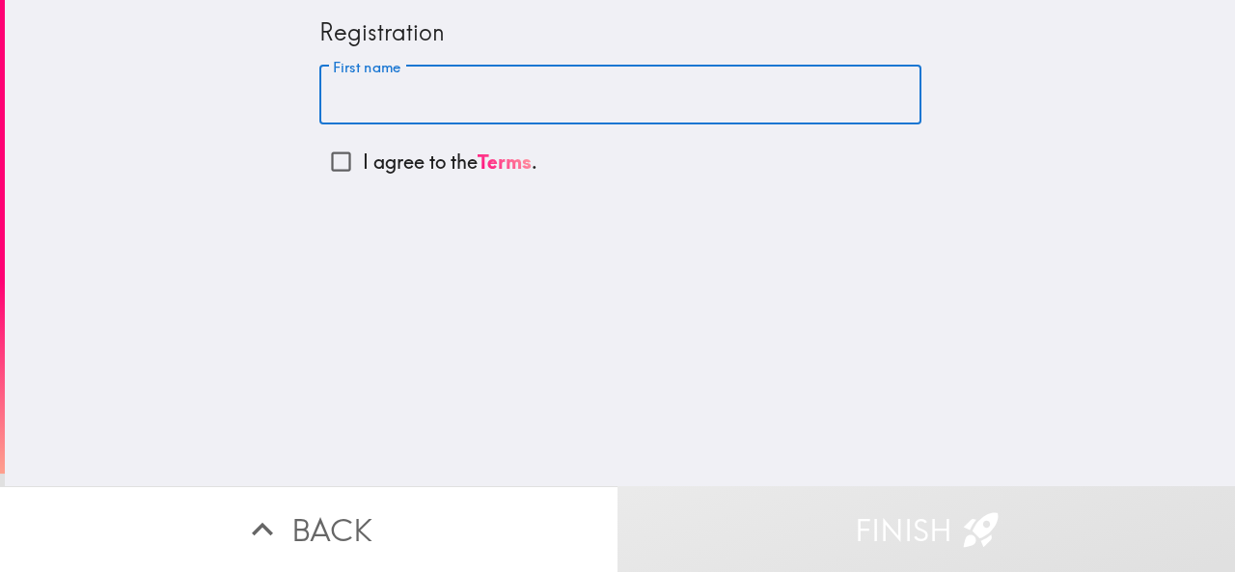
click at [377, 84] on input "First name" at bounding box center [620, 96] width 602 height 60
type input "Don"
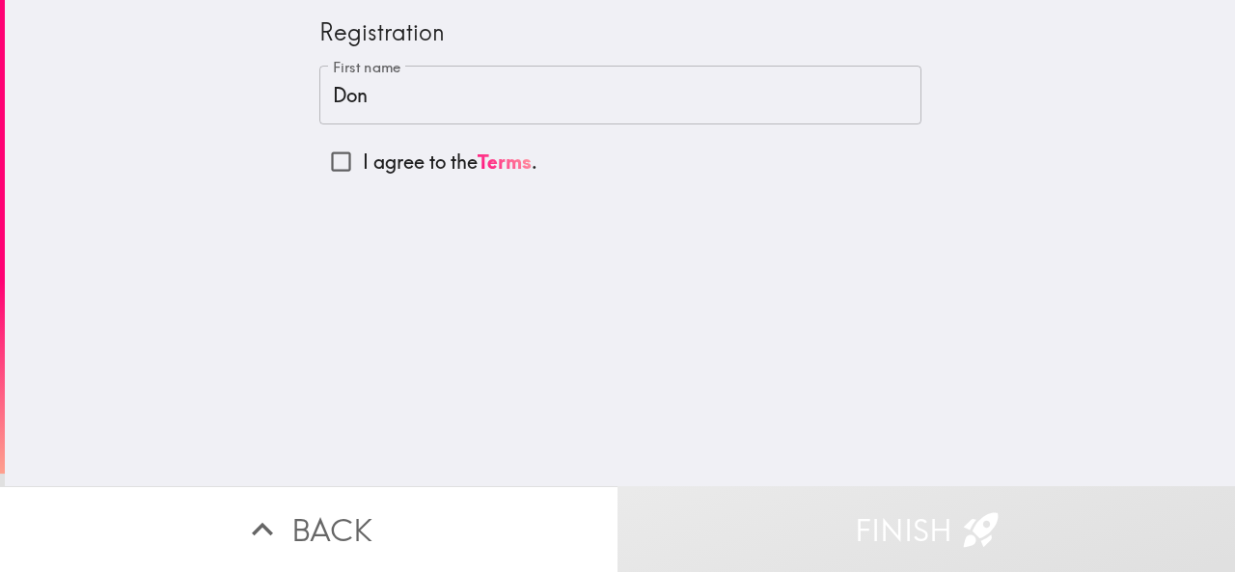
click at [410, 167] on p "I agree to the Terms ." at bounding box center [450, 162] width 175 height 27
click at [363, 167] on input "I agree to the Terms ." at bounding box center [340, 161] width 43 height 43
checkbox input "true"
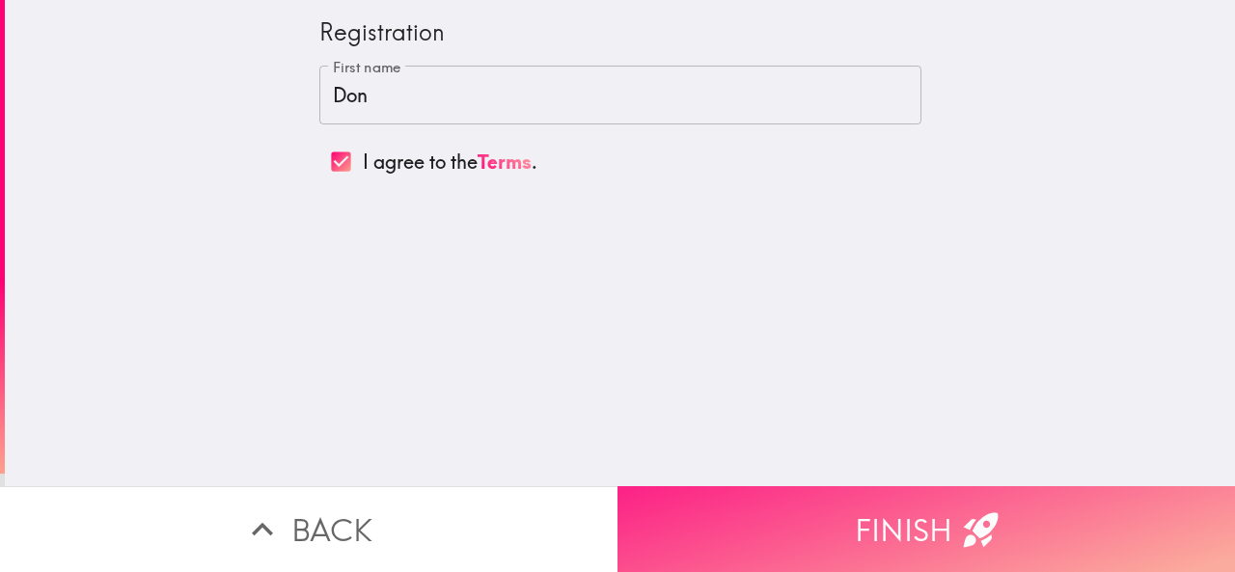
click at [651, 539] on button "Finish" at bounding box center [927, 529] width 618 height 86
